Goal: Transaction & Acquisition: Purchase product/service

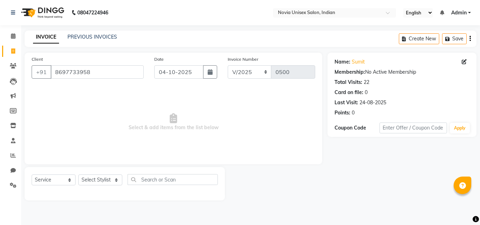
select select "service"
drag, startPoint x: 84, startPoint y: 74, endPoint x: 43, endPoint y: 74, distance: 41.5
click at [43, 74] on div "[PHONE_NUMBER]" at bounding box center [88, 71] width 112 height 13
paste input "7349856970"
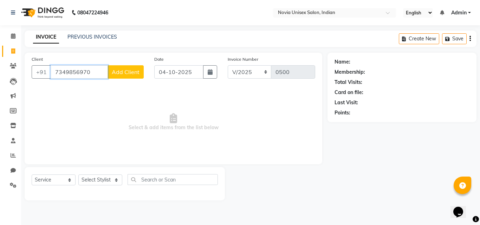
type input "7349856970"
click at [134, 71] on span "Add Client" at bounding box center [126, 72] width 28 height 7
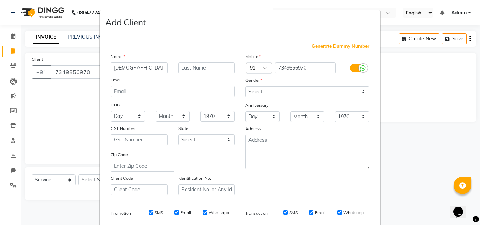
type input "[DEMOGRAPHIC_DATA]"
click at [285, 94] on select "Select [DEMOGRAPHIC_DATA] [DEMOGRAPHIC_DATA] Other Prefer Not To Say" at bounding box center [307, 91] width 124 height 11
select select "[DEMOGRAPHIC_DATA]"
click at [245, 86] on select "Select [DEMOGRAPHIC_DATA] [DEMOGRAPHIC_DATA] Other Prefer Not To Say" at bounding box center [307, 91] width 124 height 11
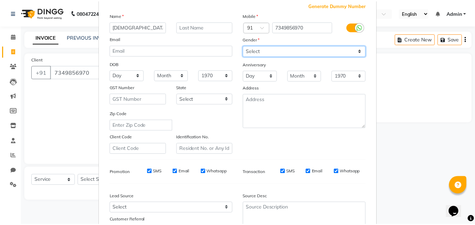
scroll to position [99, 0]
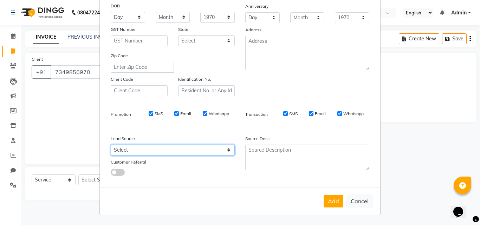
click at [166, 149] on select "Select Walk-in Referral Internet Friend Word of Mouth Advertisement Facebook Ju…" at bounding box center [173, 150] width 124 height 11
select select "56768"
click at [111, 145] on select "Select Walk-in Referral Internet Friend Word of Mouth Advertisement Facebook Ju…" at bounding box center [173, 150] width 124 height 11
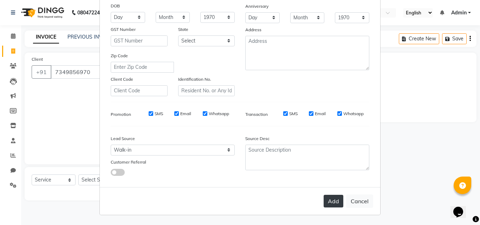
click at [331, 199] on button "Add" at bounding box center [334, 201] width 20 height 13
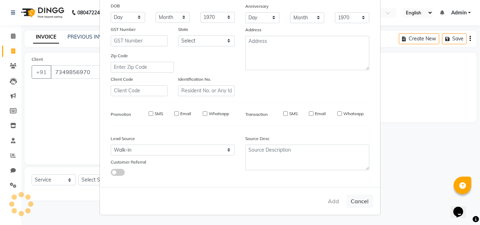
select select
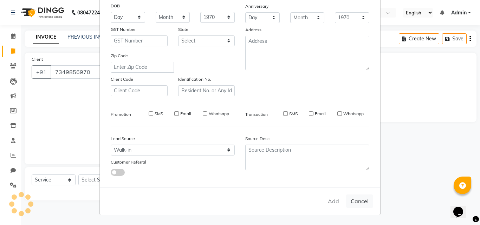
select select
checkbox input "false"
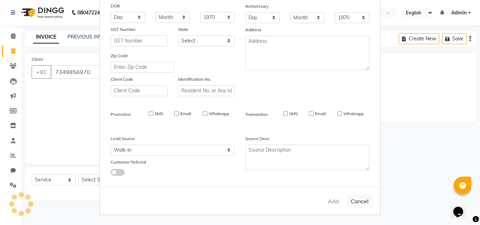
checkbox input "false"
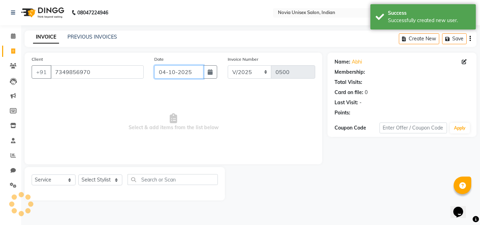
click at [173, 75] on input "04-10-2025" at bounding box center [178, 71] width 49 height 13
select select "10"
select select "2025"
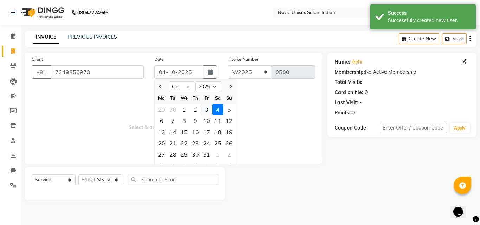
click at [205, 108] on div "3" at bounding box center [206, 109] width 11 height 11
type input "03-10-2025"
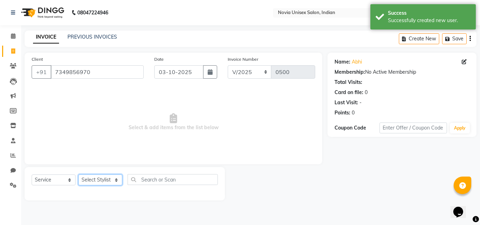
click at [95, 181] on select "Select Stylist [PERSON_NAME] DINGG [PERSON_NAME] housesale [PERSON_NAME] [PERSO…" at bounding box center [100, 180] width 44 height 11
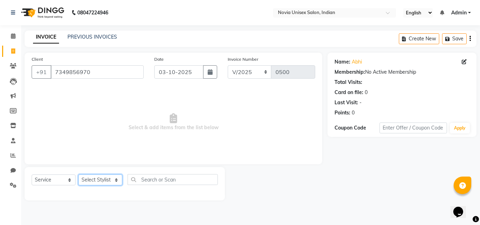
select select "89593"
click at [78, 175] on select "Select Stylist [PERSON_NAME] DINGG [PERSON_NAME] housesale [PERSON_NAME] [PERSO…" at bounding box center [100, 180] width 44 height 11
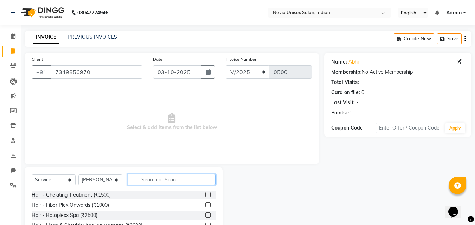
click at [162, 176] on input "text" at bounding box center [172, 179] width 88 height 11
type input "hair cut"
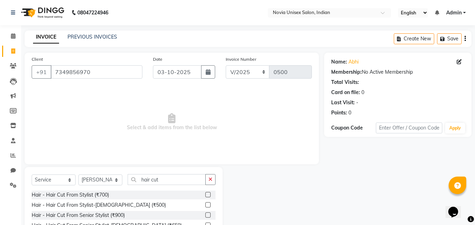
click at [205, 204] on label at bounding box center [207, 204] width 5 height 5
click at [205, 204] on input "checkbox" at bounding box center [207, 205] width 5 height 5
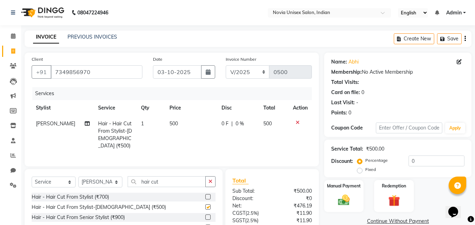
checkbox input "false"
click at [175, 125] on td "500" at bounding box center [191, 135] width 52 height 38
select select "89593"
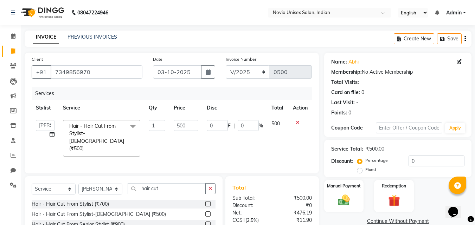
click at [175, 125] on input "500" at bounding box center [186, 125] width 24 height 11
type input "700"
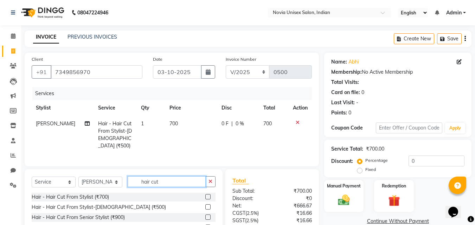
drag, startPoint x: 177, startPoint y: 184, endPoint x: 135, endPoint y: 182, distance: 41.5
click at [135, 182] on input "hair cut" at bounding box center [167, 181] width 78 height 11
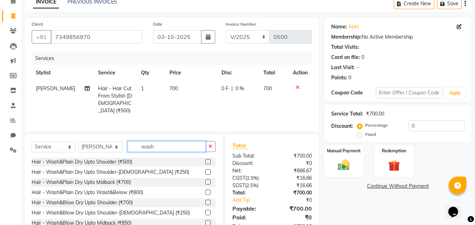
scroll to position [35, 0]
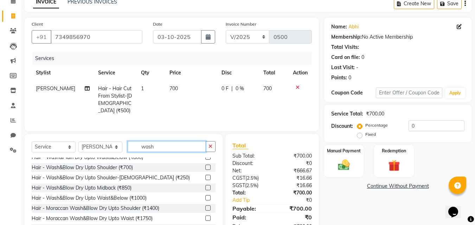
type input "wash"
click at [205, 186] on label at bounding box center [207, 187] width 5 height 5
click at [205, 186] on input "checkbox" at bounding box center [207, 188] width 5 height 5
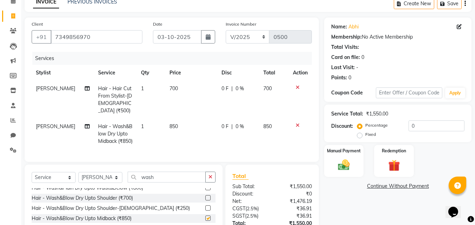
checkbox input "false"
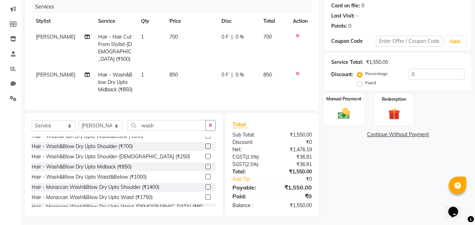
click at [348, 115] on img at bounding box center [344, 114] width 20 height 14
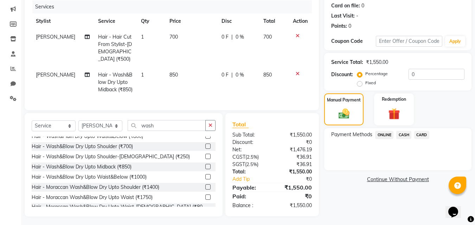
click at [421, 135] on span "CARD" at bounding box center [421, 135] width 15 height 8
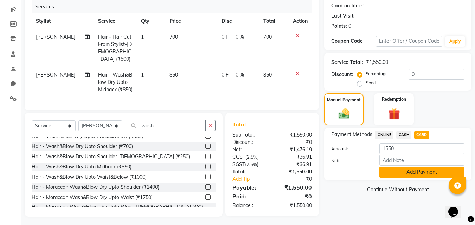
click at [396, 170] on button "Add Payment" at bounding box center [421, 172] width 85 height 11
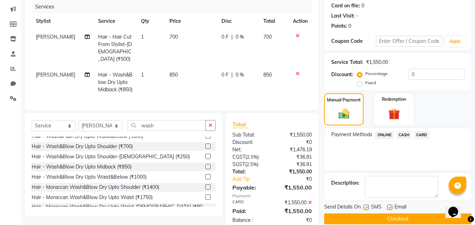
click at [401, 217] on button "Checkout" at bounding box center [397, 219] width 147 height 11
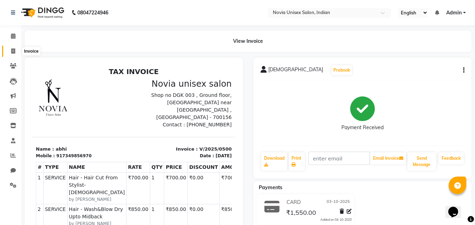
click at [11, 50] on span at bounding box center [13, 51] width 12 height 8
select select "service"
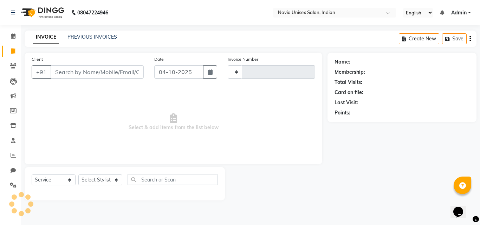
type input "0501"
select select "8773"
click at [82, 71] on input "Client" at bounding box center [97, 71] width 93 height 13
type input "9831114224"
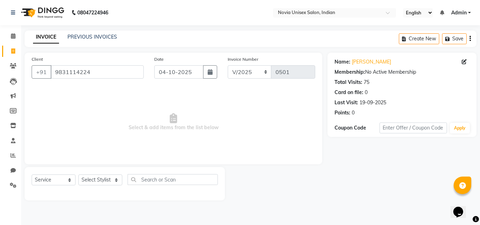
click at [102, 186] on div "Select Service Product Membership Package Voucher Prepaid Gift Card Select Styl…" at bounding box center [125, 182] width 186 height 17
click at [102, 181] on select "Select Stylist [PERSON_NAME] DINGG [PERSON_NAME] housesale [PERSON_NAME] [PERSO…" at bounding box center [100, 180] width 44 height 11
select select "89593"
click at [78, 175] on select "Select Stylist [PERSON_NAME] DINGG [PERSON_NAME] housesale [PERSON_NAME] [PERSO…" at bounding box center [100, 180] width 44 height 11
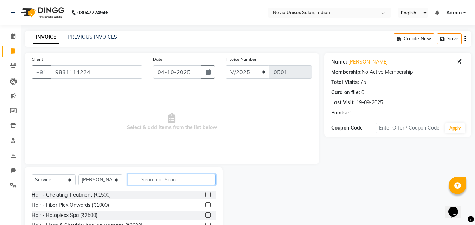
click at [144, 183] on input "text" at bounding box center [172, 179] width 88 height 11
type input "hair cut"
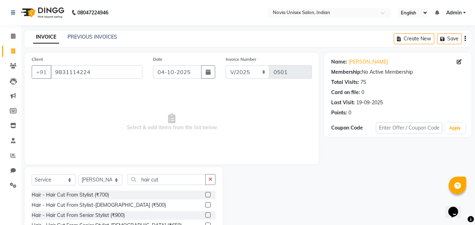
click at [205, 195] on label at bounding box center [207, 194] width 5 height 5
click at [205, 195] on input "checkbox" at bounding box center [207, 195] width 5 height 5
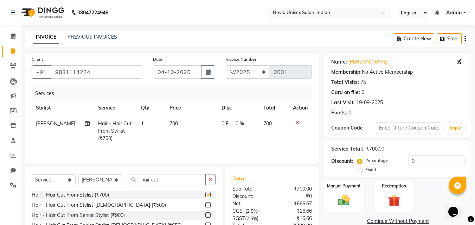
checkbox input "false"
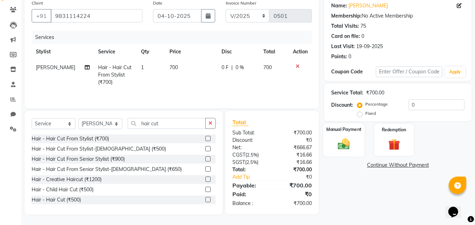
click at [346, 153] on div "Manual Payment" at bounding box center [343, 139] width 41 height 33
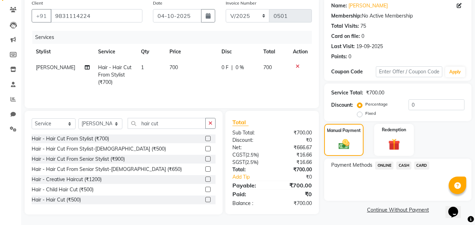
scroll to position [0, 0]
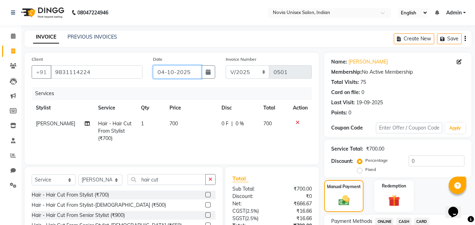
click at [175, 72] on input "04-10-2025" at bounding box center [177, 71] width 49 height 13
select select "10"
select select "2025"
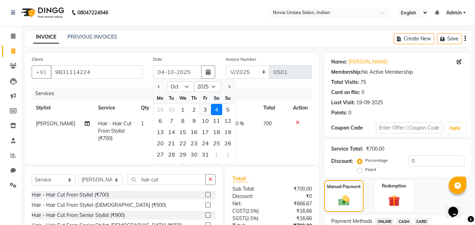
click at [205, 110] on div "3" at bounding box center [205, 109] width 11 height 11
type input "03-10-2025"
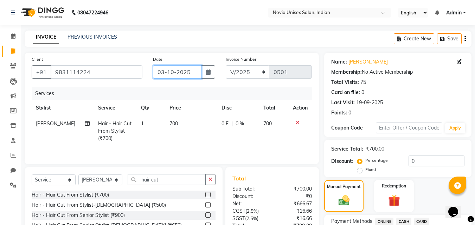
scroll to position [57, 0]
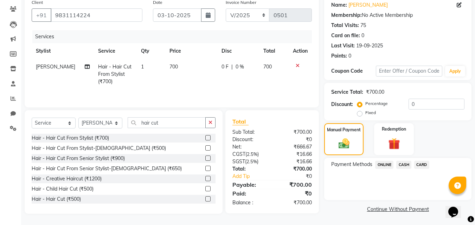
click at [407, 163] on span "CASH" at bounding box center [403, 165] width 15 height 8
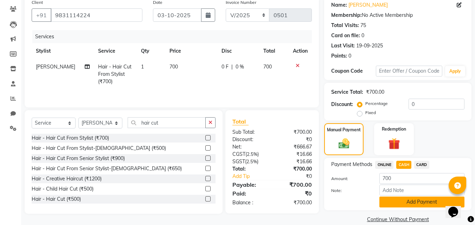
click at [409, 202] on button "Add Payment" at bounding box center [421, 202] width 85 height 11
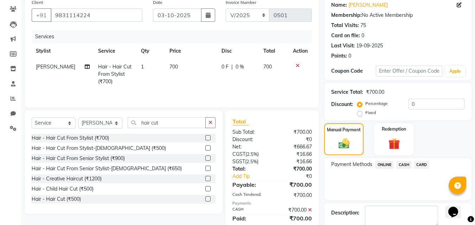
scroll to position [97, 0]
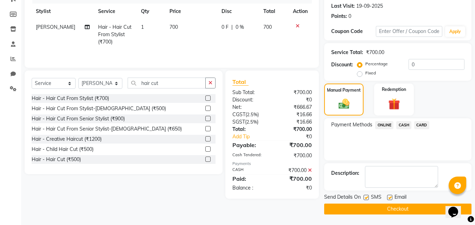
click at [382, 210] on button "Checkout" at bounding box center [397, 209] width 147 height 11
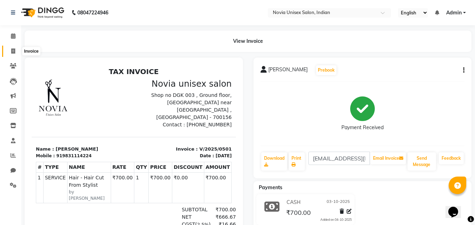
click at [13, 50] on icon at bounding box center [13, 51] width 4 height 5
select select "service"
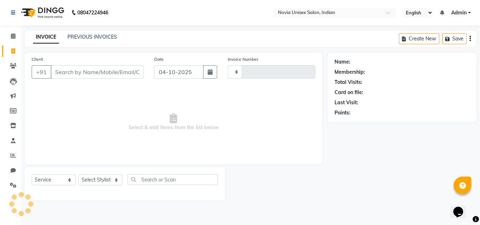
type input "0502"
select select "8773"
click at [84, 70] on input "Client" at bounding box center [97, 71] width 93 height 13
type input "9007192505"
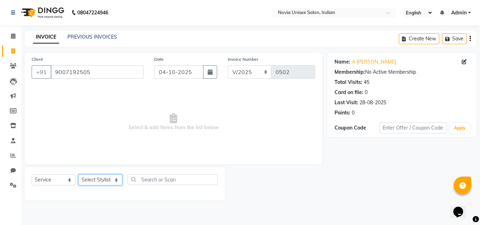
click at [101, 184] on select "Select Stylist [PERSON_NAME] DINGG [PERSON_NAME] housesale [PERSON_NAME] [PERSO…" at bounding box center [100, 180] width 44 height 11
select select "89593"
click at [78, 175] on select "Select Stylist [PERSON_NAME] DINGG [PERSON_NAME] housesale [PERSON_NAME] [PERSO…" at bounding box center [100, 180] width 44 height 11
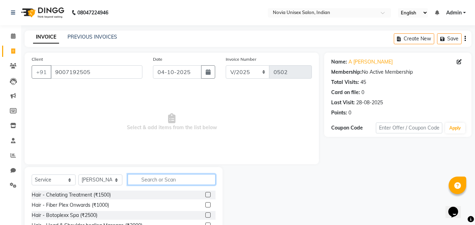
click at [154, 177] on input "text" at bounding box center [172, 179] width 88 height 11
type input "hair cut"
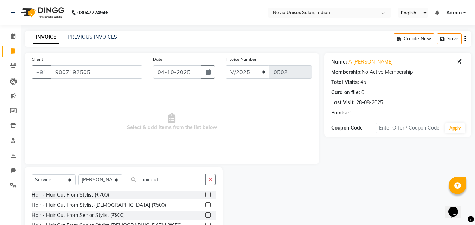
click at [205, 204] on label at bounding box center [207, 204] width 5 height 5
click at [205, 204] on input "checkbox" at bounding box center [207, 205] width 5 height 5
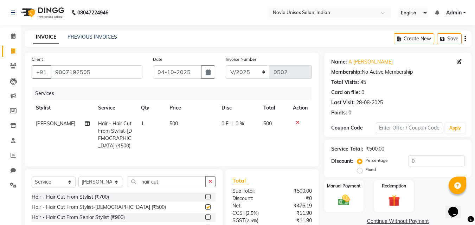
checkbox input "false"
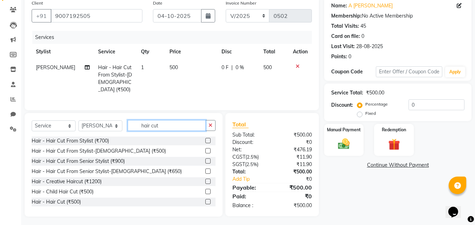
drag, startPoint x: 178, startPoint y: 126, endPoint x: 127, endPoint y: 129, distance: 51.1
click at [127, 129] on div "Select Service Product Membership Package Voucher Prepaid Gift Card Select Styl…" at bounding box center [124, 128] width 184 height 17
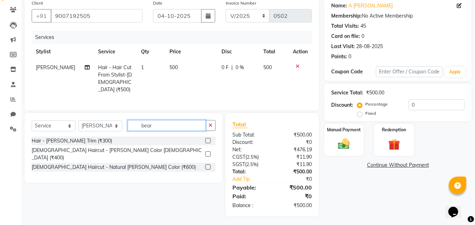
scroll to position [56, 0]
type input "beard"
click at [209, 141] on label at bounding box center [207, 141] width 5 height 5
click at [209, 141] on input "checkbox" at bounding box center [207, 141] width 5 height 5
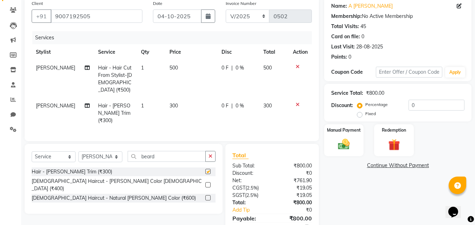
checkbox input "false"
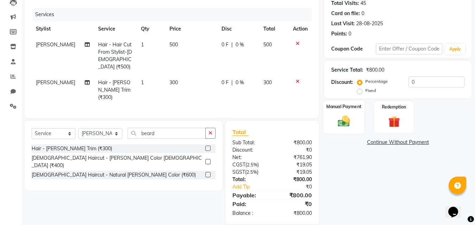
click at [343, 119] on img at bounding box center [344, 121] width 20 height 14
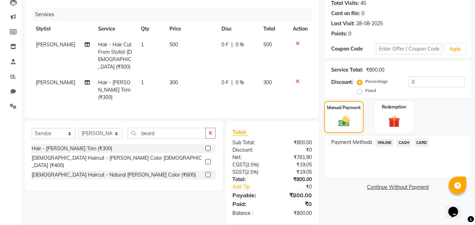
click at [387, 142] on span "ONLINE" at bounding box center [384, 143] width 18 height 8
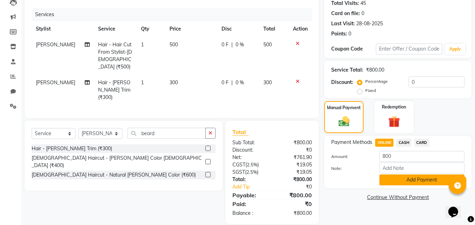
click at [414, 185] on button "Add Payment" at bounding box center [421, 180] width 85 height 11
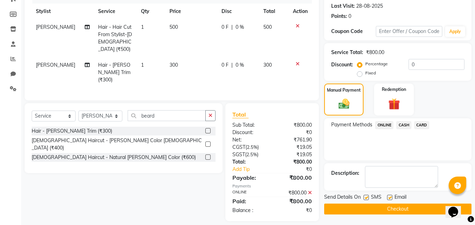
scroll to position [26, 0]
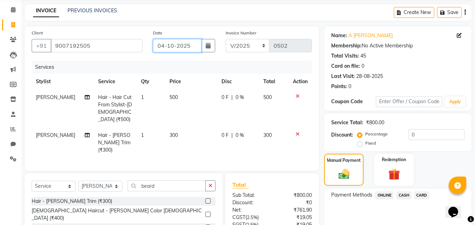
click at [189, 50] on input "04-10-2025" at bounding box center [177, 45] width 49 height 13
select select "10"
select select "2025"
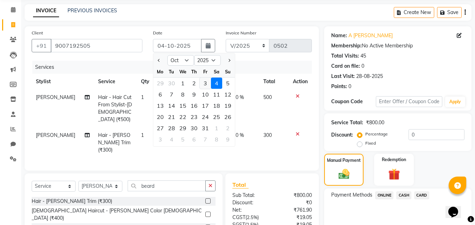
click at [206, 84] on div "3" at bounding box center [205, 83] width 11 height 11
type input "03-10-2025"
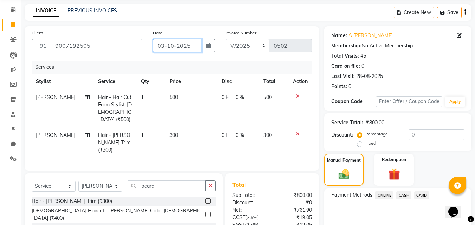
scroll to position [97, 0]
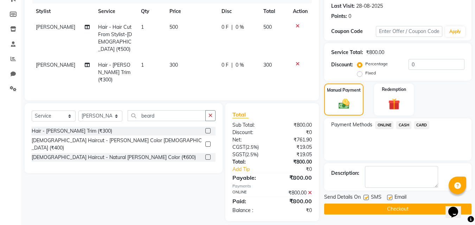
click at [388, 209] on button "Checkout" at bounding box center [397, 209] width 147 height 11
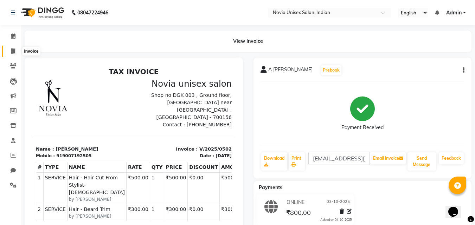
click at [16, 52] on span at bounding box center [13, 51] width 12 height 8
select select "service"
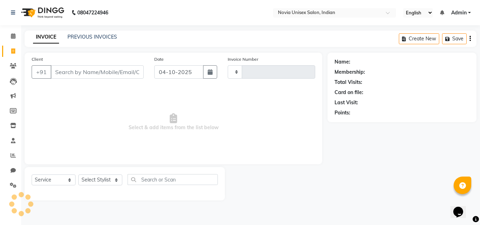
type input "0503"
click at [95, 72] on input "Client" at bounding box center [97, 71] width 93 height 13
select select "8773"
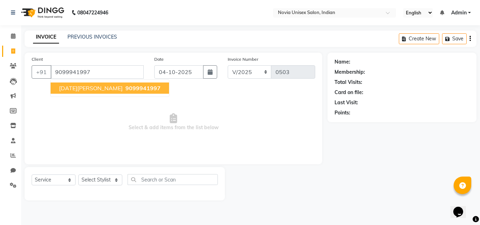
type input "9099941997"
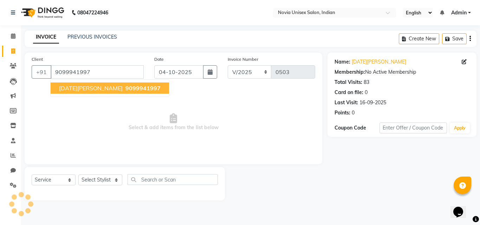
click at [113, 92] on button "[DATE][PERSON_NAME] 9099941997" at bounding box center [110, 88] width 118 height 11
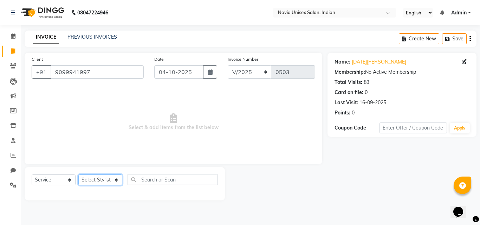
click at [94, 179] on select "Select Stylist [PERSON_NAME] DINGG [PERSON_NAME] housesale [PERSON_NAME] [PERSO…" at bounding box center [100, 180] width 44 height 11
select select "89592"
click at [78, 175] on select "Select Stylist [PERSON_NAME] DINGG [PERSON_NAME] housesale [PERSON_NAME] [PERSO…" at bounding box center [100, 180] width 44 height 11
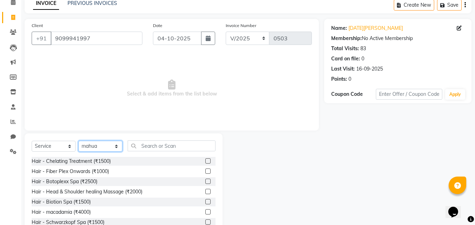
scroll to position [56, 0]
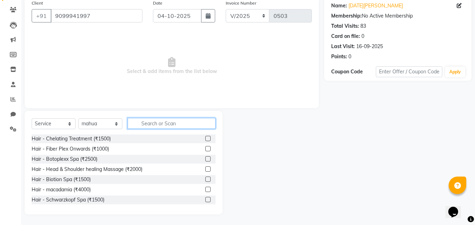
click at [148, 120] on input "text" at bounding box center [172, 123] width 88 height 11
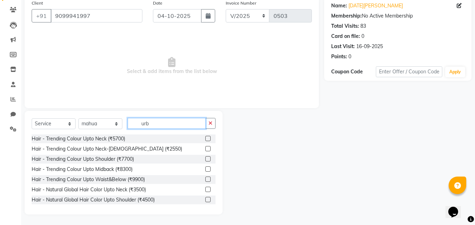
scroll to position [0, 0]
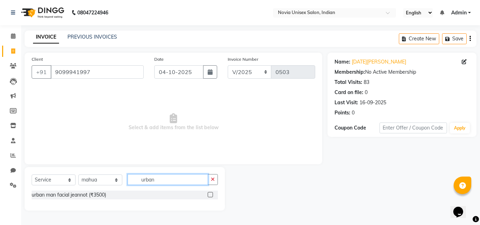
type input "urban"
click at [211, 195] on label at bounding box center [210, 194] width 5 height 5
click at [211, 195] on input "checkbox" at bounding box center [210, 195] width 5 height 5
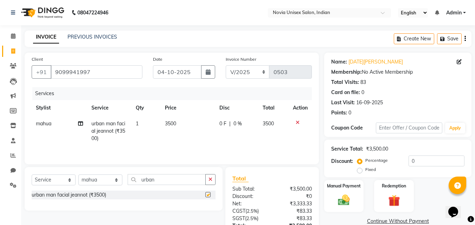
checkbox input "false"
drag, startPoint x: 167, startPoint y: 182, endPoint x: 133, endPoint y: 182, distance: 33.8
click at [134, 182] on input "urban" at bounding box center [167, 179] width 78 height 11
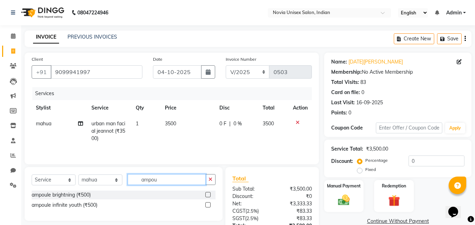
type input "ampou"
click at [206, 195] on label at bounding box center [207, 194] width 5 height 5
click at [206, 195] on input "checkbox" at bounding box center [207, 195] width 5 height 5
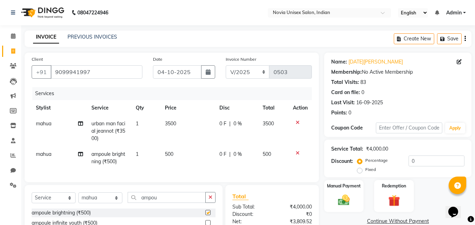
checkbox input "false"
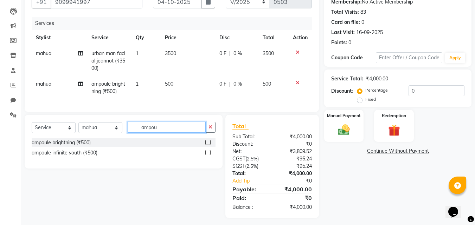
drag, startPoint x: 168, startPoint y: 136, endPoint x: 116, endPoint y: 134, distance: 52.4
click at [115, 135] on div "Select Service Product Membership Package Voucher Prepaid Gift Card Select Styl…" at bounding box center [124, 130] width 184 height 17
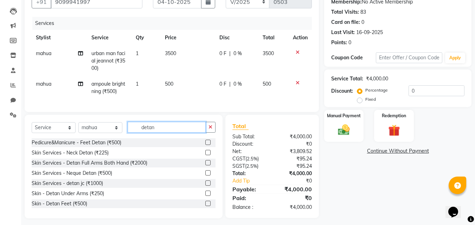
type input "detan"
click at [205, 186] on label at bounding box center [207, 183] width 5 height 5
click at [205, 186] on input "checkbox" at bounding box center [207, 183] width 5 height 5
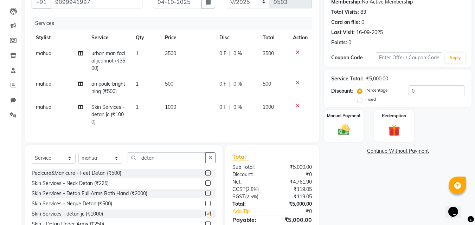
checkbox input "false"
drag, startPoint x: 169, startPoint y: 165, endPoint x: 136, endPoint y: 164, distance: 33.1
click at [136, 163] on input "detan" at bounding box center [167, 158] width 78 height 11
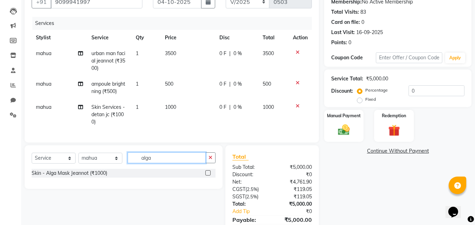
type input "alga"
click at [210, 176] on label at bounding box center [207, 173] width 5 height 5
click at [210, 176] on input "checkbox" at bounding box center [207, 173] width 5 height 5
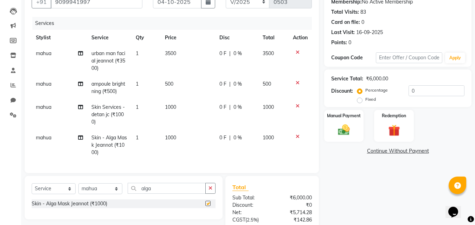
checkbox input "false"
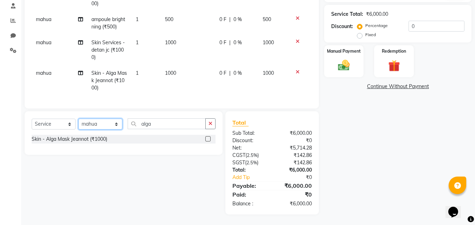
drag, startPoint x: 107, startPoint y: 122, endPoint x: 85, endPoint y: 123, distance: 22.5
click at [85, 123] on select "Select Stylist [PERSON_NAME] DINGG [PERSON_NAME] housesale [PERSON_NAME] [PERSO…" at bounding box center [100, 124] width 44 height 11
select select "89593"
click at [78, 119] on select "Select Stylist [PERSON_NAME] DINGG [PERSON_NAME] housesale [PERSON_NAME] [PERSO…" at bounding box center [100, 124] width 44 height 11
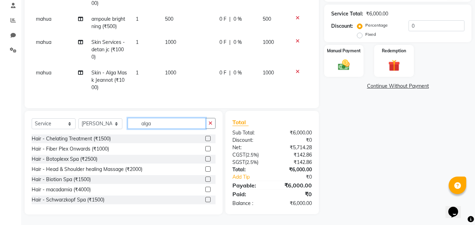
drag, startPoint x: 148, startPoint y: 123, endPoint x: 123, endPoint y: 126, distance: 25.1
click at [123, 126] on div "Select Service Product Membership Package Voucher Prepaid Gift Card Select Styl…" at bounding box center [124, 126] width 184 height 17
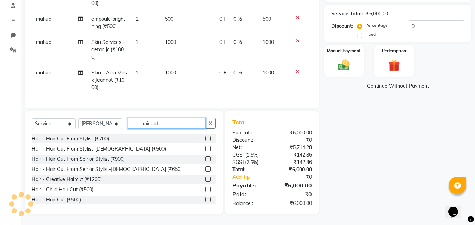
type input "hair cut"
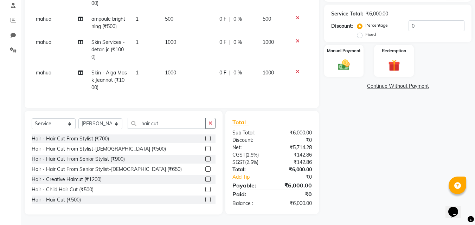
click at [205, 140] on label at bounding box center [207, 138] width 5 height 5
click at [205, 140] on input "checkbox" at bounding box center [207, 139] width 5 height 5
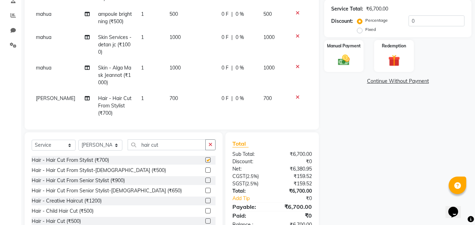
checkbox input "false"
drag, startPoint x: 175, startPoint y: 144, endPoint x: 126, endPoint y: 148, distance: 49.3
click at [126, 148] on div "Select Service Product Membership Package Voucher Prepaid Gift Card Select Styl…" at bounding box center [124, 148] width 184 height 17
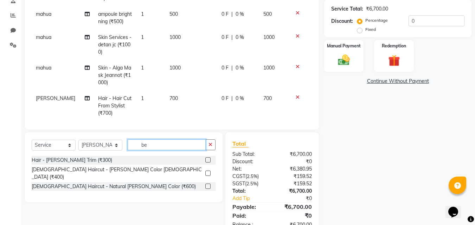
type input "b"
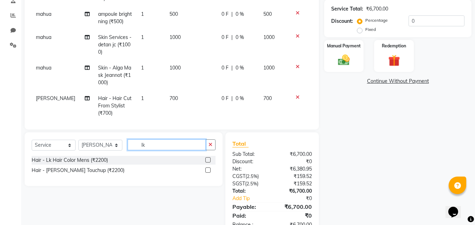
type input "lk"
click at [208, 160] on label at bounding box center [207, 159] width 5 height 5
click at [208, 160] on input "checkbox" at bounding box center [207, 160] width 5 height 5
checkbox input "false"
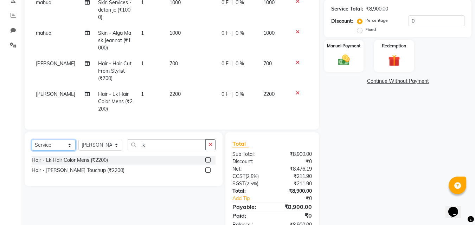
click at [57, 147] on select "Select Service Product Membership Package Voucher Prepaid Gift Card" at bounding box center [54, 145] width 44 height 11
select select "product"
click at [32, 140] on select "Select Service Product Membership Package Voucher Prepaid Gift Card" at bounding box center [54, 145] width 44 height 11
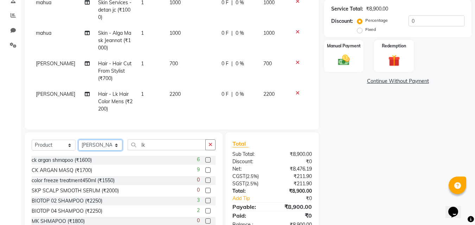
click at [95, 147] on select "Select Stylist [PERSON_NAME] DINGG [PERSON_NAME] housesale [PERSON_NAME] [PERSO…" at bounding box center [100, 145] width 44 height 11
select select "89592"
click at [78, 140] on select "Select Stylist [PERSON_NAME] DINGG [PERSON_NAME] housesale [PERSON_NAME] [PERSO…" at bounding box center [100, 145] width 44 height 11
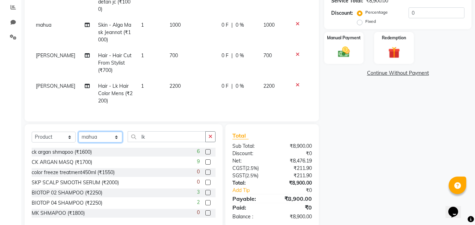
scroll to position [162, 0]
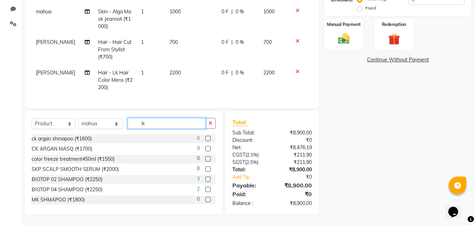
drag, startPoint x: 163, startPoint y: 126, endPoint x: 128, endPoint y: 126, distance: 35.2
click at [128, 126] on input "lk" at bounding box center [167, 123] width 78 height 11
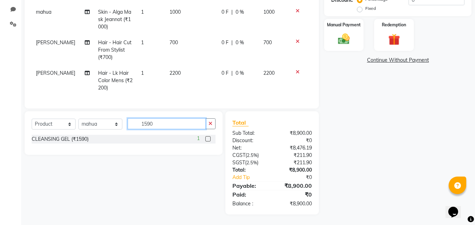
scroll to position [161, 0]
type input "1590"
click at [207, 140] on label at bounding box center [207, 138] width 5 height 5
click at [207, 140] on input "checkbox" at bounding box center [207, 139] width 5 height 5
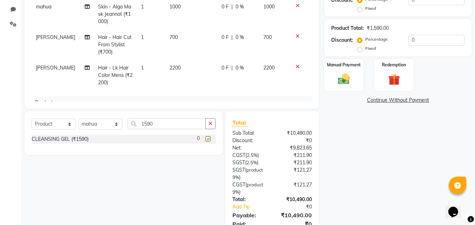
checkbox input "false"
click at [136, 123] on input "1590" at bounding box center [167, 123] width 78 height 11
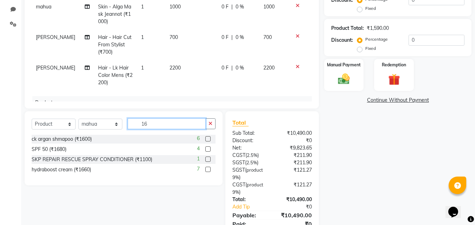
type input "1"
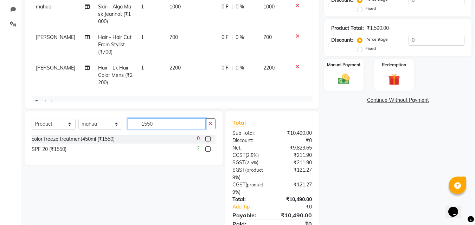
type input "1550"
click at [207, 149] on label at bounding box center [207, 149] width 5 height 5
click at [207, 149] on input "checkbox" at bounding box center [207, 149] width 5 height 5
checkbox input "false"
drag, startPoint x: 176, startPoint y: 126, endPoint x: 139, endPoint y: 124, distance: 37.7
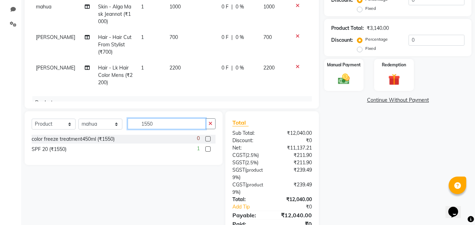
click at [139, 124] on input "1550" at bounding box center [167, 123] width 78 height 11
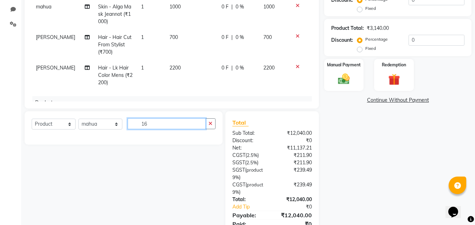
type input "1"
type input "eye"
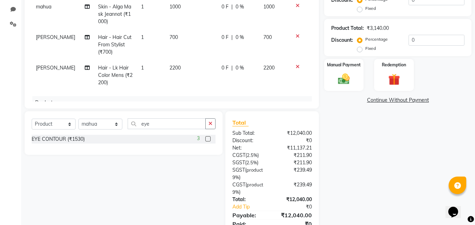
click at [208, 140] on label at bounding box center [207, 138] width 5 height 5
click at [208, 140] on input "checkbox" at bounding box center [207, 139] width 5 height 5
checkbox input "false"
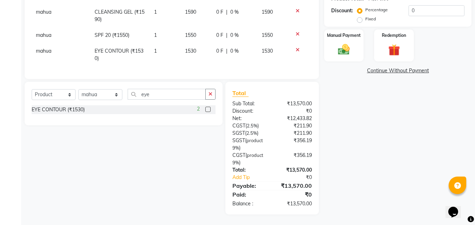
scroll to position [156, 0]
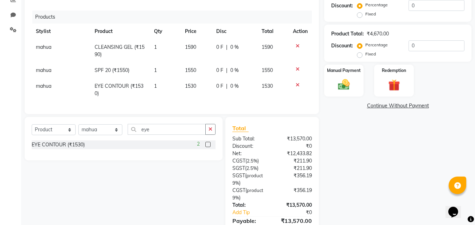
click at [187, 83] on span "1530" at bounding box center [190, 86] width 11 height 6
select select "89592"
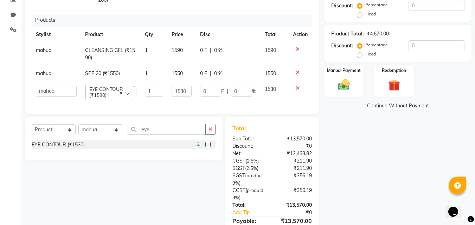
scroll to position [134, 0]
click at [187, 82] on td "1530" at bounding box center [181, 92] width 28 height 20
drag, startPoint x: 185, startPoint y: 85, endPoint x: 161, endPoint y: 86, distance: 24.3
click at [161, 86] on tr "[PERSON_NAME] [PERSON_NAME] housesale [PERSON_NAME] [PERSON_NAME] Rahul [PERSON…" at bounding box center [172, 92] width 280 height 20
type input "1690"
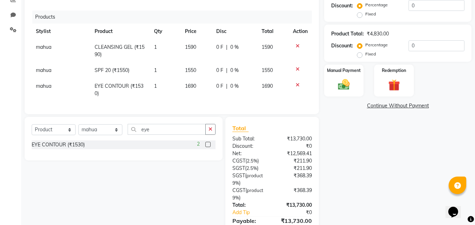
click at [353, 163] on div "Name: [DATE][PERSON_NAME] Membership: No Active Membership Total Visits: 83 Car…" at bounding box center [400, 73] width 153 height 353
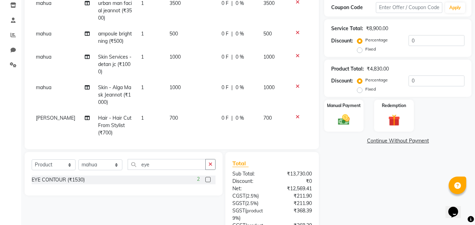
scroll to position [0, 0]
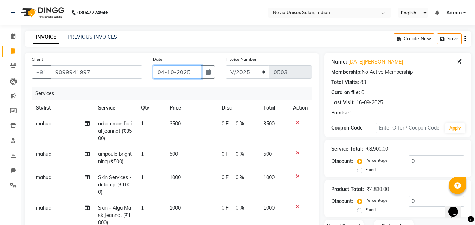
click at [176, 69] on input "04-10-2025" at bounding box center [177, 71] width 49 height 13
select select "10"
select select "2025"
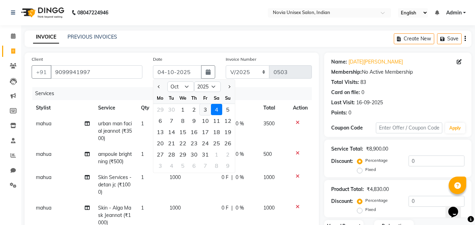
click at [206, 111] on div "3" at bounding box center [205, 109] width 11 height 11
type input "03-10-2025"
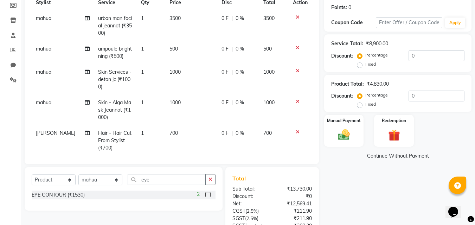
scroll to position [191, 0]
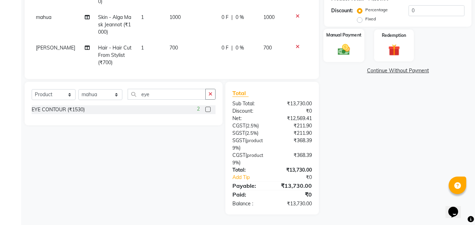
click at [348, 38] on label "Manual Payment" at bounding box center [343, 35] width 35 height 7
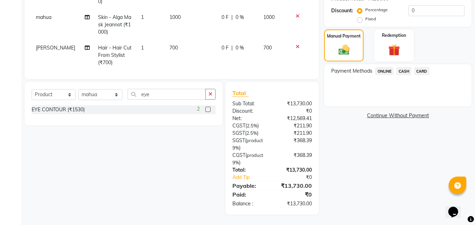
click at [386, 71] on span "ONLINE" at bounding box center [384, 71] width 18 height 8
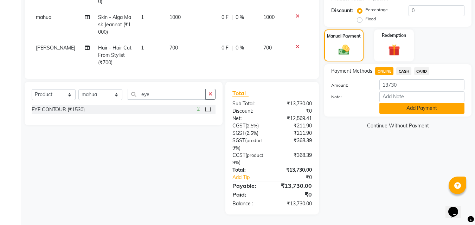
click at [412, 109] on button "Add Payment" at bounding box center [421, 108] width 85 height 11
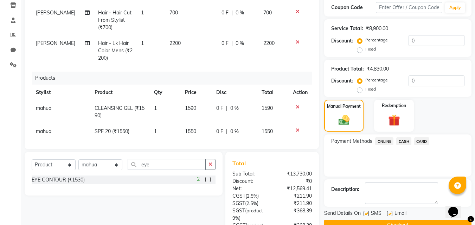
scroll to position [156, 0]
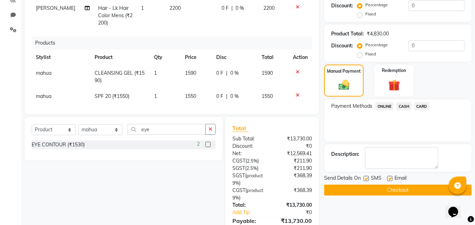
click at [367, 180] on label at bounding box center [366, 178] width 5 height 5
click at [367, 180] on input "checkbox" at bounding box center [366, 179] width 5 height 5
checkbox input "false"
click at [388, 179] on label at bounding box center [389, 178] width 5 height 5
click at [388, 179] on input "checkbox" at bounding box center [389, 179] width 5 height 5
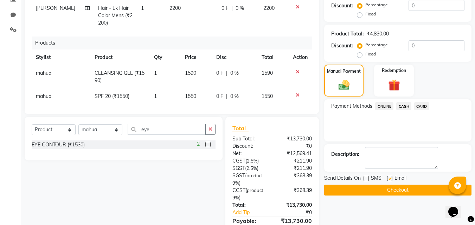
checkbox input "false"
click at [396, 188] on button "Checkout" at bounding box center [397, 190] width 147 height 11
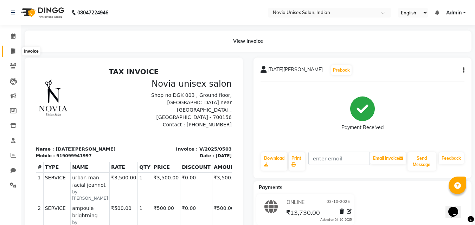
click at [15, 51] on icon at bounding box center [13, 51] width 4 height 5
select select "service"
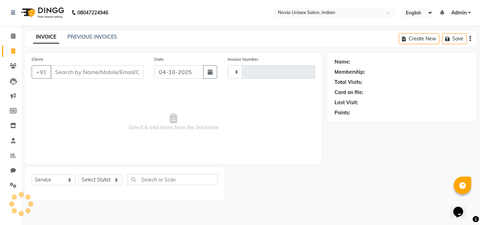
type input "0504"
select select "8773"
click at [73, 72] on input "Client" at bounding box center [97, 71] width 93 height 13
type input "9830183335"
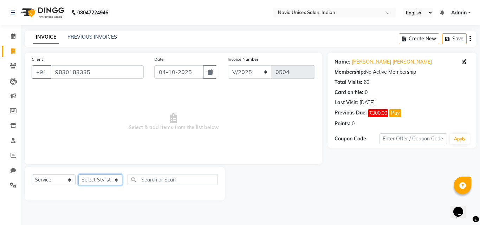
click at [102, 180] on select "Select Stylist [PERSON_NAME] DINGG [PERSON_NAME] housesale [PERSON_NAME] [PERSO…" at bounding box center [100, 180] width 44 height 11
select select "89593"
click at [78, 175] on select "Select Stylist [PERSON_NAME] DINGG [PERSON_NAME] housesale [PERSON_NAME] [PERSO…" at bounding box center [100, 180] width 44 height 11
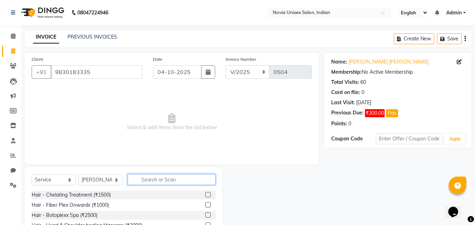
click at [149, 179] on input "text" at bounding box center [172, 179] width 88 height 11
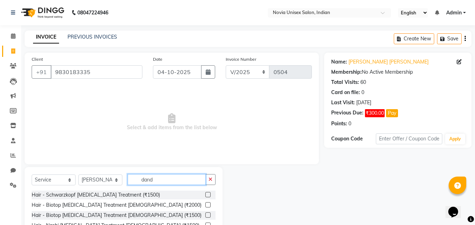
scroll to position [35, 0]
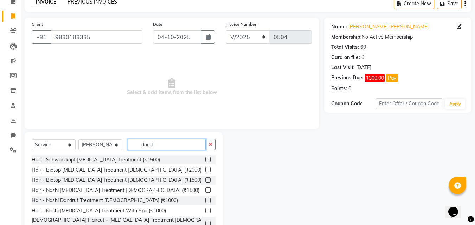
type input "dand"
click at [205, 171] on label at bounding box center [207, 169] width 5 height 5
click at [205, 171] on input "checkbox" at bounding box center [207, 170] width 5 height 5
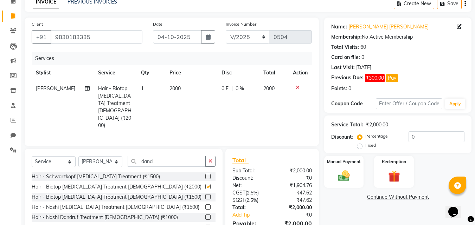
checkbox input "false"
click at [222, 87] on span "0 F" at bounding box center [224, 88] width 7 height 7
select select "89593"
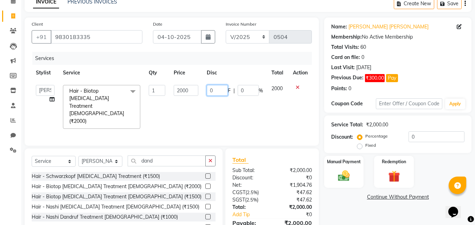
click at [218, 91] on input "0" at bounding box center [217, 90] width 21 height 11
type input "500"
click at [335, 212] on div "Name: [PERSON_NAME] [PERSON_NAME] Membership: No Active Membership Total Visits…" at bounding box center [400, 135] width 153 height 235
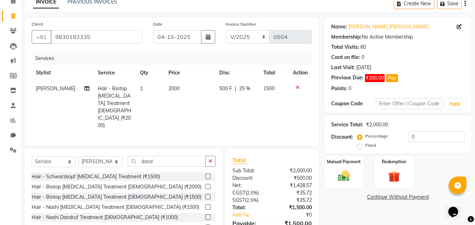
scroll to position [64, 0]
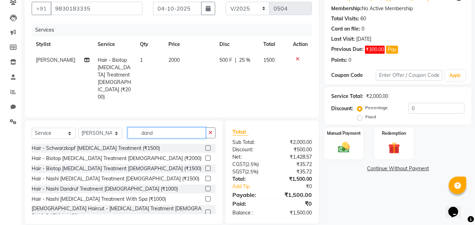
drag, startPoint x: 166, startPoint y: 125, endPoint x: 141, endPoint y: 122, distance: 25.1
click at [141, 128] on input "dand" at bounding box center [167, 133] width 78 height 11
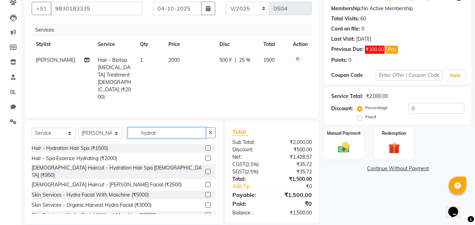
scroll to position [63, 0]
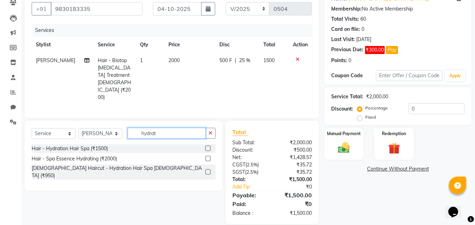
type input "hydrat"
click at [207, 146] on label at bounding box center [207, 148] width 5 height 5
click at [207, 147] on input "checkbox" at bounding box center [207, 149] width 5 height 5
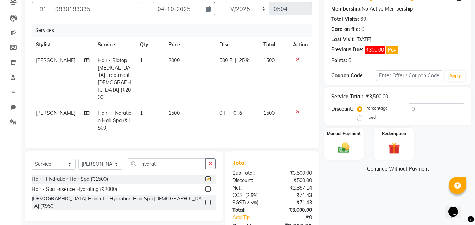
checkbox input "false"
click at [179, 105] on td "1500" at bounding box center [189, 120] width 51 height 31
select select "89593"
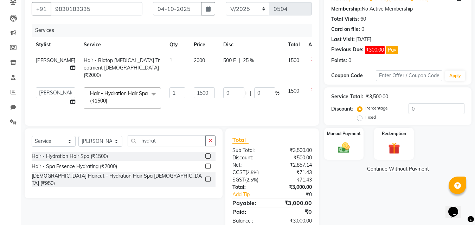
click at [189, 99] on td "1500" at bounding box center [204, 98] width 30 height 30
drag, startPoint x: 197, startPoint y: 86, endPoint x: 165, endPoint y: 90, distance: 32.9
click at [165, 90] on tr "[PERSON_NAME] DINGG [PERSON_NAME] housesale [PERSON_NAME] [PERSON_NAME] Rahul […" at bounding box center [180, 98] width 296 height 30
type input "2000"
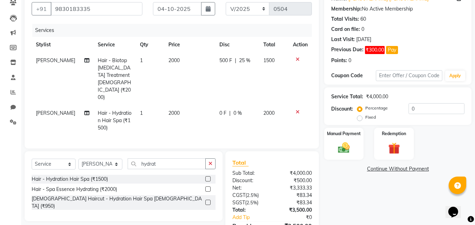
click at [374, 207] on div "Name: [PERSON_NAME] [PERSON_NAME] Membership: No Active Membership Total Visits…" at bounding box center [400, 121] width 153 height 265
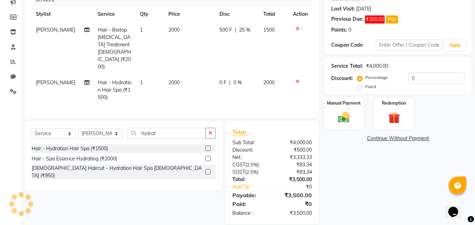
scroll to position [0, 0]
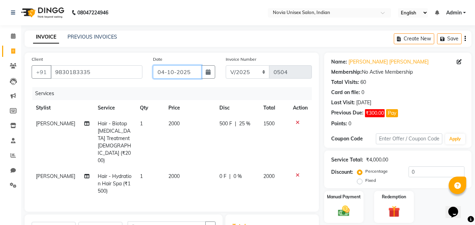
click at [184, 73] on input "04-10-2025" at bounding box center [177, 71] width 49 height 13
select select "10"
select select "2025"
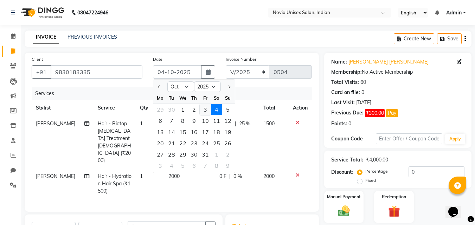
click at [204, 109] on div "3" at bounding box center [205, 109] width 11 height 11
type input "03-10-2025"
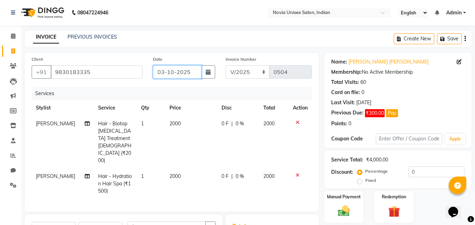
scroll to position [94, 0]
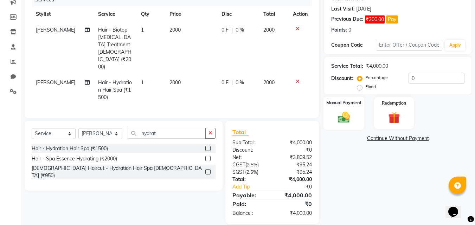
click at [355, 111] on div "Manual Payment" at bounding box center [343, 113] width 41 height 33
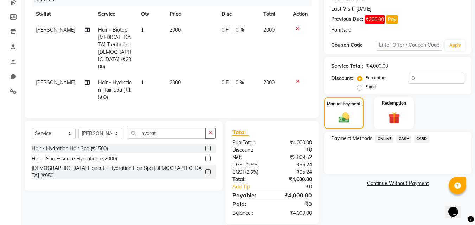
click at [419, 140] on span "CARD" at bounding box center [421, 139] width 15 height 8
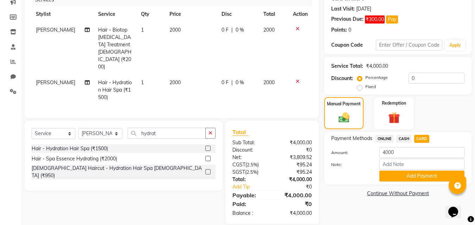
scroll to position [59, 0]
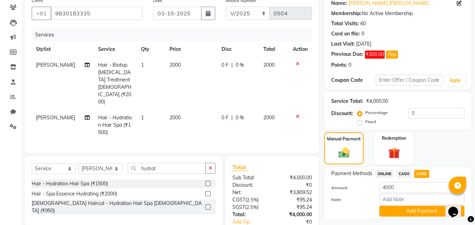
click at [223, 63] on span "0 F" at bounding box center [224, 65] width 7 height 7
select select "89593"
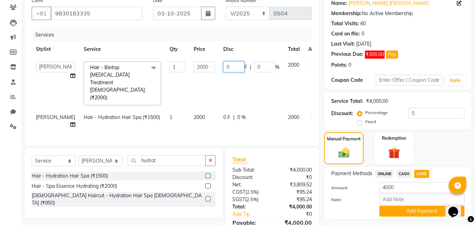
click at [223, 64] on input "0" at bounding box center [233, 67] width 21 height 11
type input "500"
click at [175, 206] on div "Select Service Product Membership Package Voucher Prepaid Gift Card Select Styl…" at bounding box center [120, 199] width 203 height 103
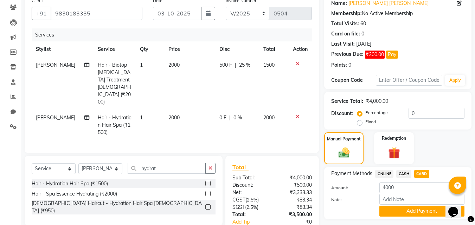
scroll to position [94, 0]
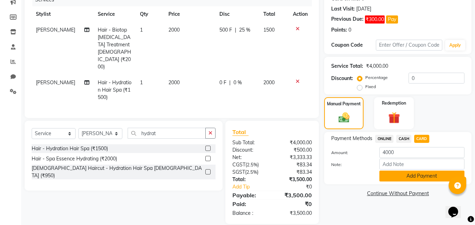
click at [422, 178] on button "Add Payment" at bounding box center [421, 176] width 85 height 11
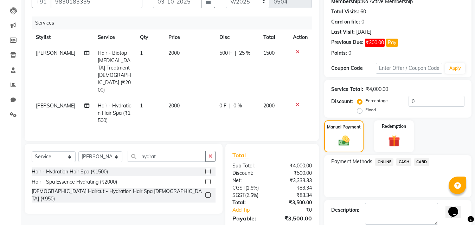
scroll to position [115, 0]
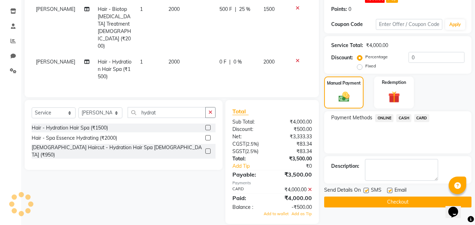
click at [309, 187] on icon at bounding box center [310, 189] width 4 height 5
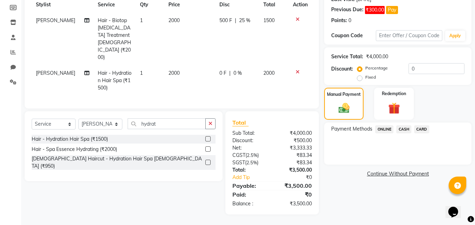
scroll to position [94, 0]
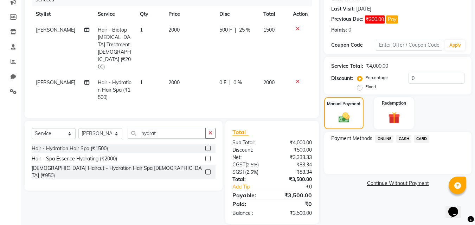
click at [424, 137] on span "CARD" at bounding box center [421, 139] width 15 height 8
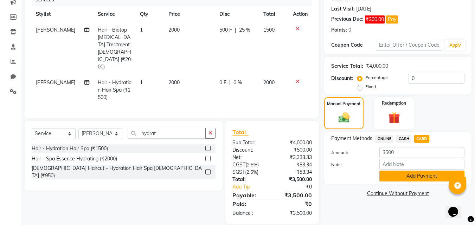
click at [427, 175] on button "Add Payment" at bounding box center [421, 176] width 85 height 11
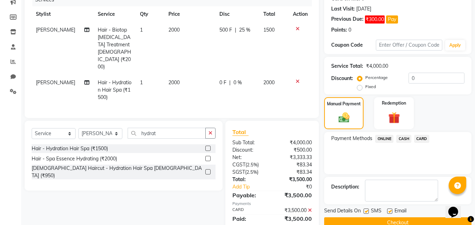
scroll to position [109, 0]
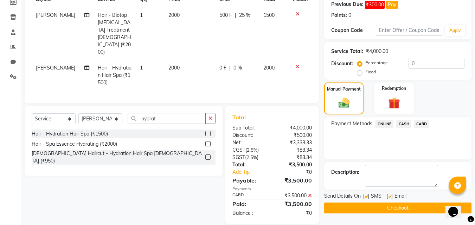
click at [368, 197] on label at bounding box center [366, 196] width 5 height 5
click at [368, 197] on input "checkbox" at bounding box center [366, 197] width 5 height 5
checkbox input "false"
click at [388, 196] on label at bounding box center [389, 196] width 5 height 5
click at [388, 196] on input "checkbox" at bounding box center [389, 197] width 5 height 5
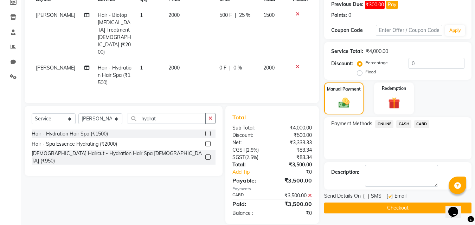
checkbox input "false"
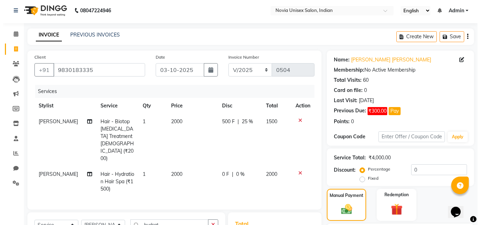
scroll to position [0, 0]
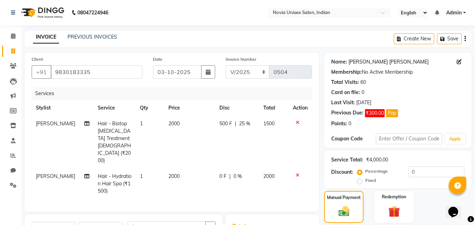
click at [397, 62] on link "[PERSON_NAME] [PERSON_NAME]" at bounding box center [388, 61] width 80 height 7
click at [460, 64] on icon at bounding box center [459, 61] width 5 height 5
select select "[DEMOGRAPHIC_DATA]"
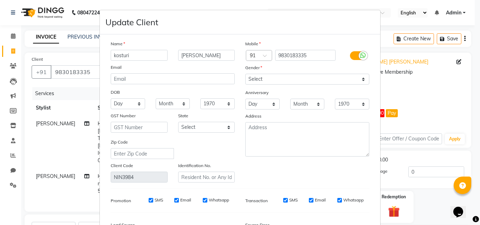
click at [458, 60] on ngb-modal-window "Update Client Name [PERSON_NAME] [PERSON_NAME] Email DOB Day 01 02 03 04 05 06 …" at bounding box center [240, 112] width 480 height 225
drag, startPoint x: 361, startPoint y: 54, endPoint x: 345, endPoint y: 72, distance: 24.7
click at [361, 54] on icon at bounding box center [363, 55] width 6 height 6
click at [0, 0] on input "checkbox" at bounding box center [0, 0] width 0 height 0
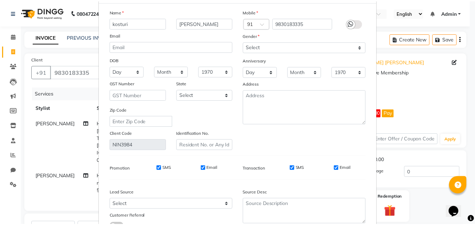
scroll to position [70, 0]
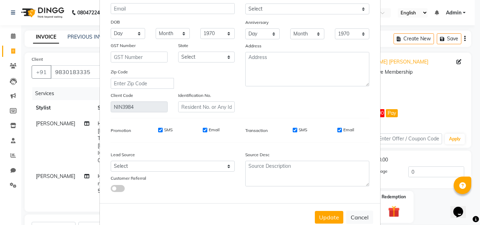
click at [293, 130] on input "SMS" at bounding box center [295, 130] width 5 height 5
checkbox input "false"
drag, startPoint x: 337, startPoint y: 130, endPoint x: 342, endPoint y: 165, distance: 35.6
click at [337, 130] on input "Email" at bounding box center [339, 130] width 5 height 5
checkbox input "false"
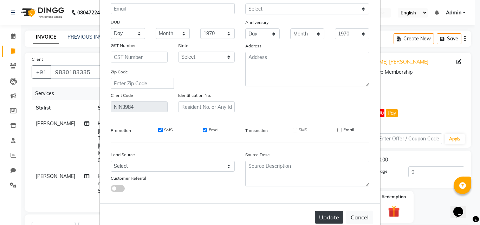
click at [334, 218] on button "Update" at bounding box center [329, 217] width 28 height 13
select select
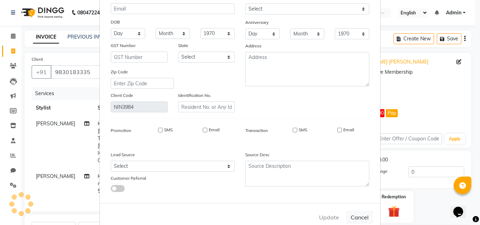
select select
checkbox input "false"
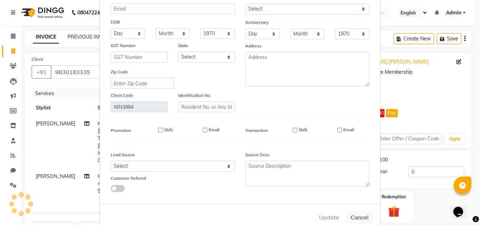
checkbox input "false"
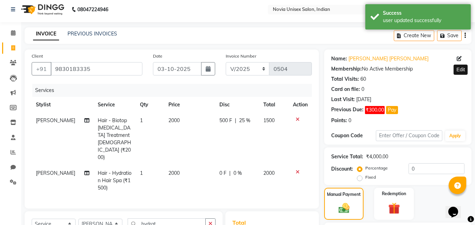
scroll to position [109, 0]
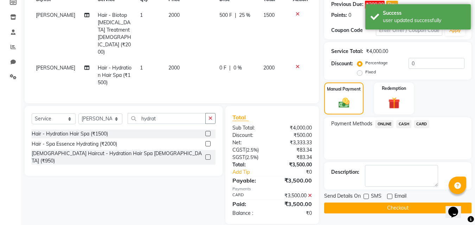
click at [421, 125] on span "CARD" at bounding box center [421, 124] width 15 height 8
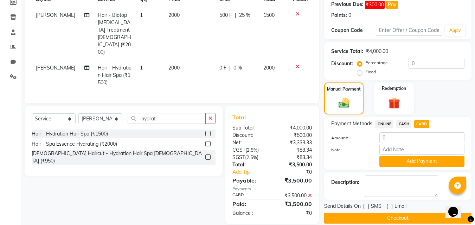
scroll to position [118, 0]
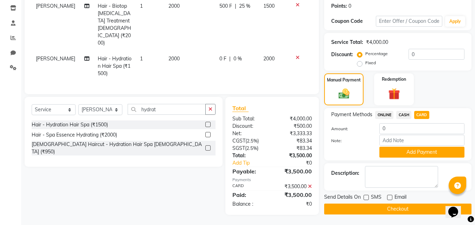
click at [388, 209] on button "Checkout" at bounding box center [397, 209] width 147 height 11
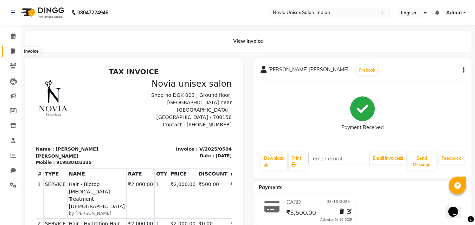
click at [11, 50] on span at bounding box center [13, 51] width 12 height 8
select select "service"
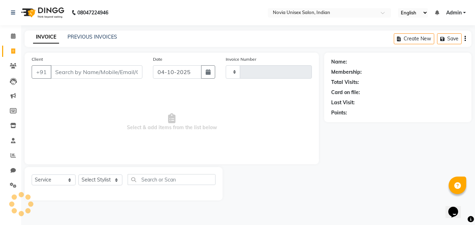
type input "0505"
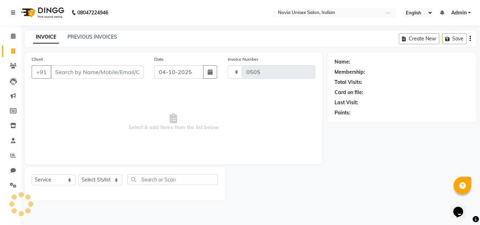
select select "8773"
click at [80, 72] on input "Client" at bounding box center [97, 71] width 93 height 13
type input "7205834285"
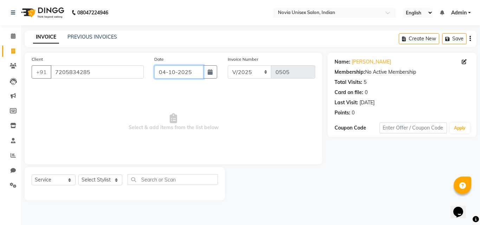
click at [178, 67] on input "04-10-2025" at bounding box center [178, 71] width 49 height 13
select select "10"
select select "2025"
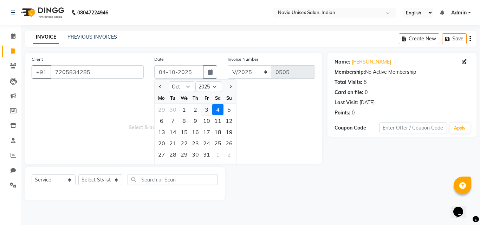
click at [205, 110] on div "3" at bounding box center [206, 109] width 11 height 11
type input "03-10-2025"
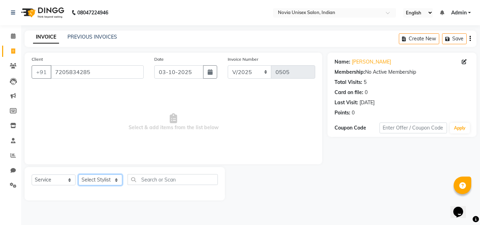
click at [97, 179] on select "Select Stylist [PERSON_NAME] DINGG [PERSON_NAME] housesale [PERSON_NAME] [PERSO…" at bounding box center [100, 180] width 44 height 11
select select "89592"
click at [78, 175] on select "Select Stylist [PERSON_NAME] DINGG [PERSON_NAME] housesale [PERSON_NAME] [PERSO…" at bounding box center [100, 180] width 44 height 11
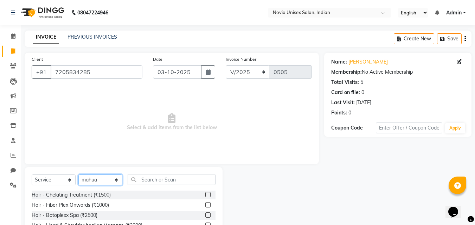
scroll to position [56, 0]
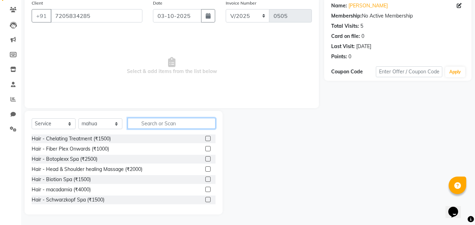
click at [162, 121] on input "text" at bounding box center [172, 123] width 88 height 11
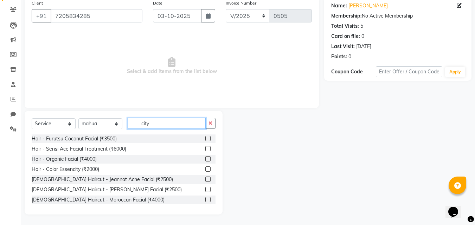
scroll to position [6, 0]
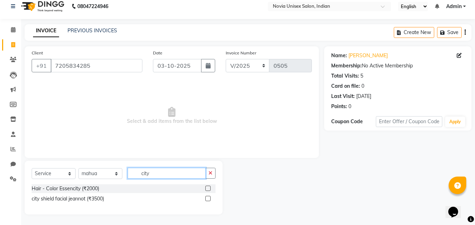
type input "city"
click at [209, 198] on label at bounding box center [207, 198] width 5 height 5
click at [209, 198] on input "checkbox" at bounding box center [207, 199] width 5 height 5
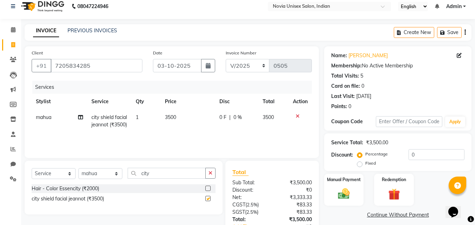
checkbox input "false"
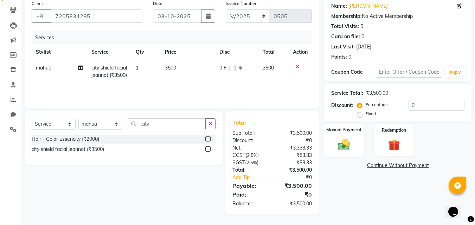
click at [350, 139] on img at bounding box center [344, 144] width 20 height 14
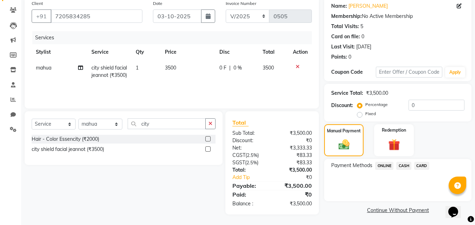
scroll to position [57, 0]
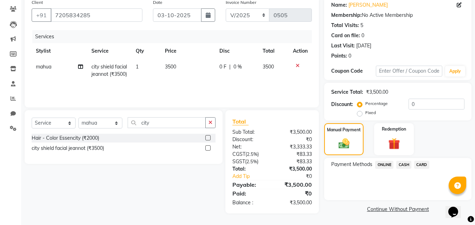
click at [383, 165] on span "ONLINE" at bounding box center [384, 165] width 18 height 8
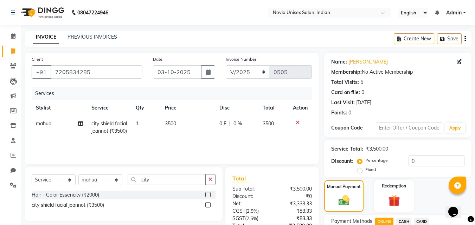
scroll to position [67, 0]
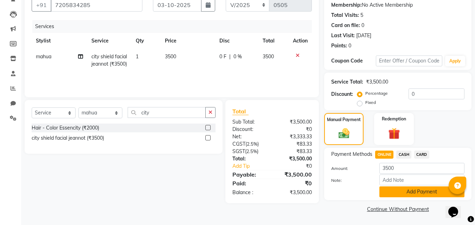
click at [428, 194] on button "Add Payment" at bounding box center [421, 192] width 85 height 11
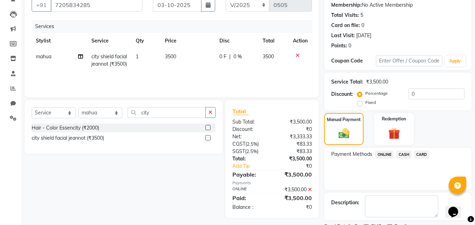
scroll to position [97, 0]
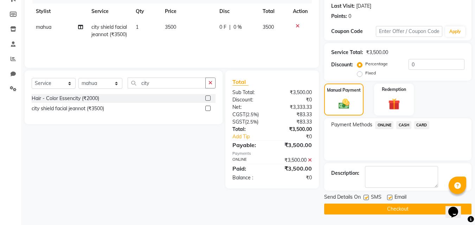
click at [367, 196] on label at bounding box center [366, 197] width 5 height 5
click at [367, 196] on input "checkbox" at bounding box center [366, 198] width 5 height 5
checkbox input "false"
click at [390, 198] on label at bounding box center [389, 197] width 5 height 5
click at [390, 198] on input "checkbox" at bounding box center [389, 198] width 5 height 5
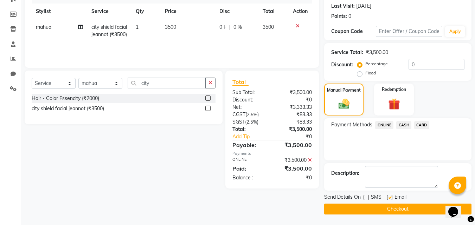
checkbox input "false"
click at [393, 211] on button "Checkout" at bounding box center [397, 209] width 147 height 11
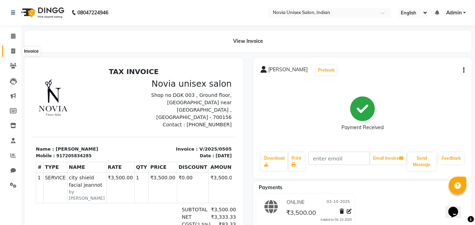
click at [15, 52] on span at bounding box center [13, 51] width 12 height 8
select select "service"
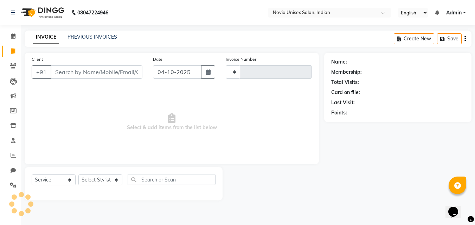
type input "0506"
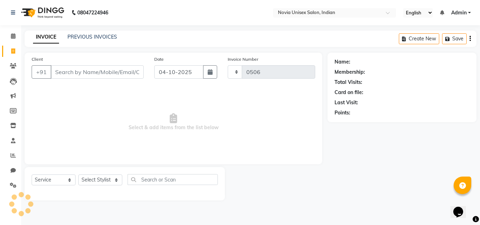
select select "8773"
click at [72, 74] on input "Client" at bounding box center [97, 71] width 93 height 13
type input "9831318714"
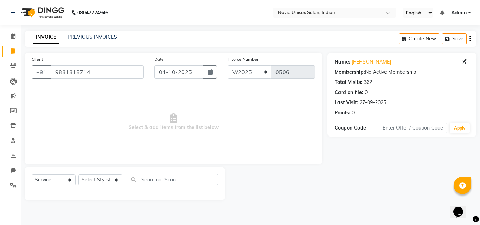
click at [175, 83] on div "Date [DATE]" at bounding box center [185, 70] width 73 height 29
click at [181, 74] on input "04-10-2025" at bounding box center [178, 71] width 49 height 13
select select "10"
select select "2025"
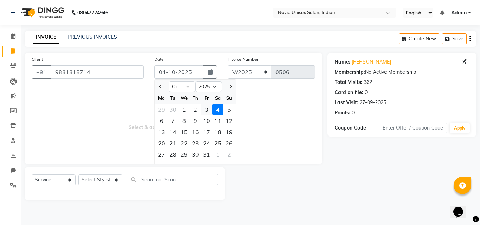
click at [205, 109] on div "3" at bounding box center [206, 109] width 11 height 11
type input "03-10-2025"
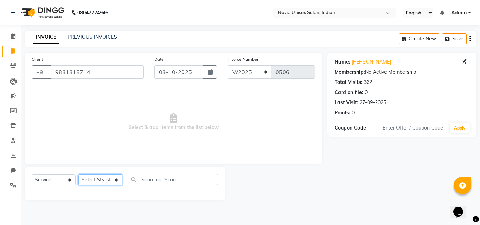
click at [103, 182] on select "Select Stylist [PERSON_NAME] DINGG [PERSON_NAME] housesale [PERSON_NAME] [PERSO…" at bounding box center [100, 180] width 44 height 11
click at [104, 178] on select "Select Stylist [PERSON_NAME] DINGG [PERSON_NAME] housesale [PERSON_NAME] [PERSO…" at bounding box center [100, 180] width 44 height 11
select select "89593"
click at [78, 175] on select "Select Stylist [PERSON_NAME] DINGG [PERSON_NAME] housesale [PERSON_NAME] [PERSO…" at bounding box center [100, 180] width 44 height 11
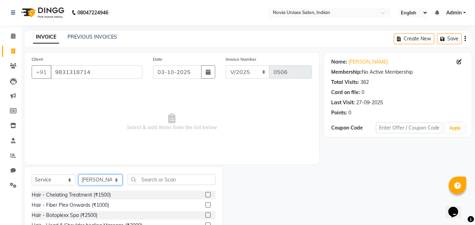
scroll to position [56, 0]
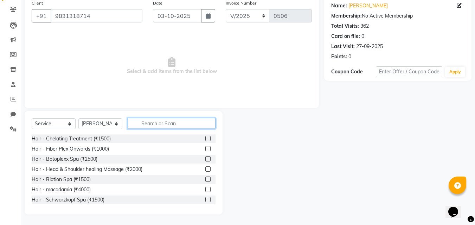
click at [163, 123] on input "text" at bounding box center [172, 123] width 88 height 11
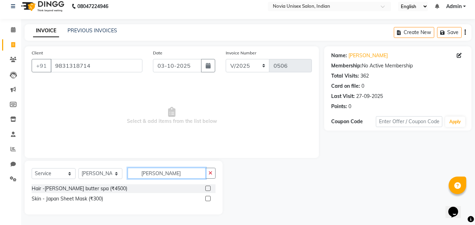
scroll to position [0, 0]
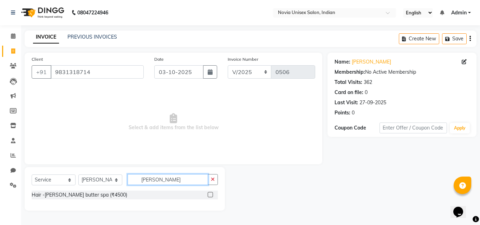
type input "[PERSON_NAME]"
click at [211, 195] on label at bounding box center [210, 194] width 5 height 5
click at [211, 195] on input "checkbox" at bounding box center [210, 195] width 5 height 5
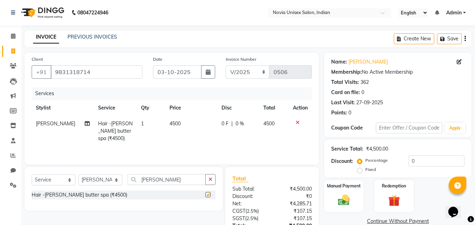
checkbox input "false"
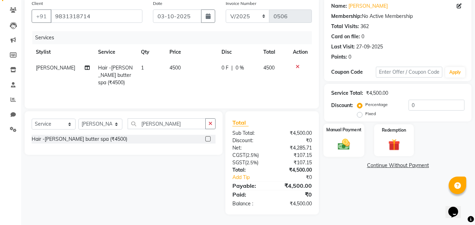
click at [343, 144] on img at bounding box center [344, 144] width 20 height 14
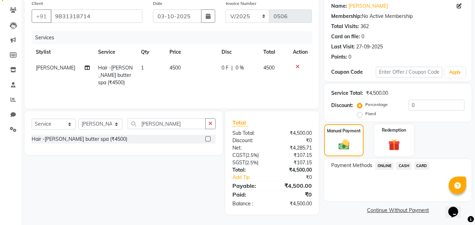
click at [387, 167] on span "ONLINE" at bounding box center [384, 166] width 18 height 8
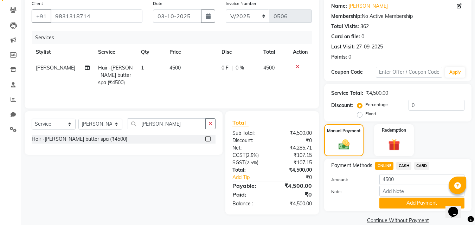
scroll to position [67, 0]
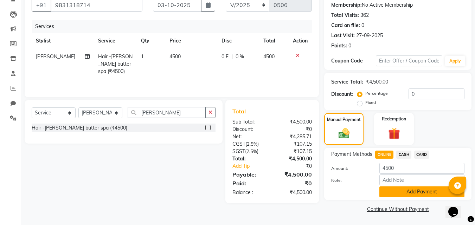
click at [417, 197] on button "Add Payment" at bounding box center [421, 192] width 85 height 11
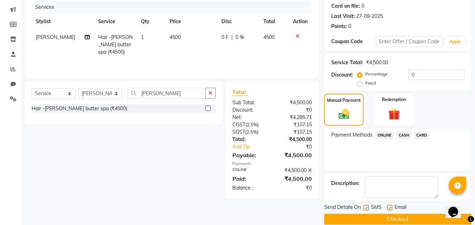
scroll to position [97, 0]
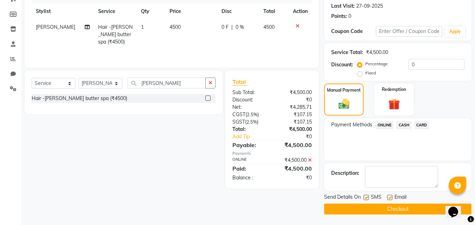
drag, startPoint x: 366, startPoint y: 199, endPoint x: 381, endPoint y: 197, distance: 14.9
click at [367, 199] on label at bounding box center [366, 197] width 5 height 5
click at [367, 199] on input "checkbox" at bounding box center [366, 198] width 5 height 5
checkbox input "false"
click at [391, 198] on label at bounding box center [389, 197] width 5 height 5
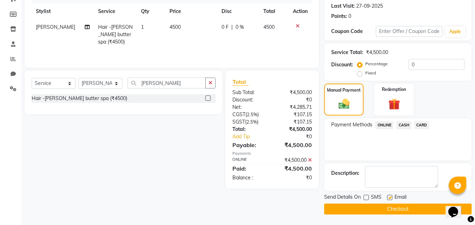
click at [391, 198] on input "checkbox" at bounding box center [389, 198] width 5 height 5
checkbox input "false"
click at [391, 208] on button "Checkout" at bounding box center [397, 209] width 147 height 11
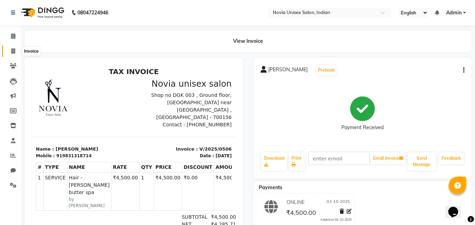
click at [14, 51] on icon at bounding box center [13, 51] width 4 height 5
select select "service"
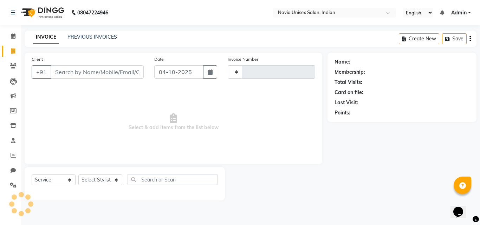
type input "0507"
click at [83, 68] on input "Client" at bounding box center [97, 71] width 93 height 13
select select "8773"
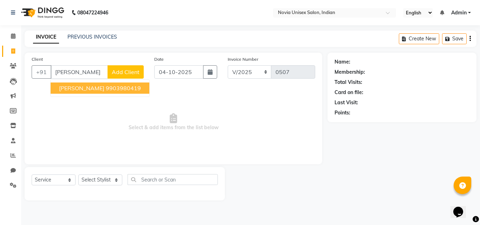
click at [106, 87] on ngb-highlight "9903980419" at bounding box center [123, 88] width 35 height 7
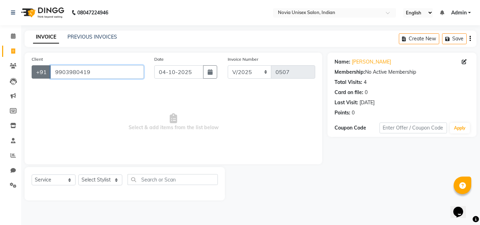
drag, startPoint x: 101, startPoint y: 75, endPoint x: 45, endPoint y: 74, distance: 56.3
click at [45, 74] on div "[PHONE_NUMBER]" at bounding box center [88, 71] width 112 height 13
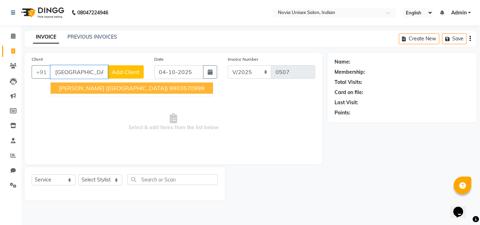
click at [113, 92] on button "[PERSON_NAME] ([GEOGRAPHIC_DATA]) 9903570999" at bounding box center [132, 88] width 162 height 11
type input "9903570999"
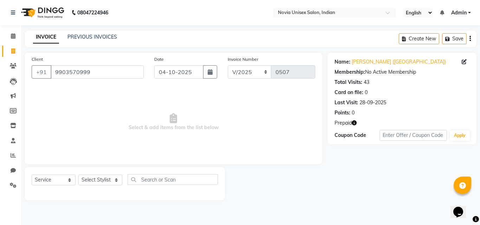
click at [353, 122] on icon "button" at bounding box center [354, 123] width 5 height 5
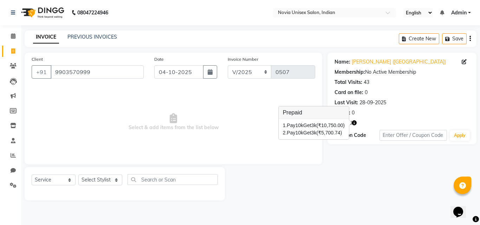
click at [347, 161] on div "Name: [PERSON_NAME] ([GEOGRAPHIC_DATA]) Membership: No Active Membership Total …" at bounding box center [405, 127] width 154 height 148
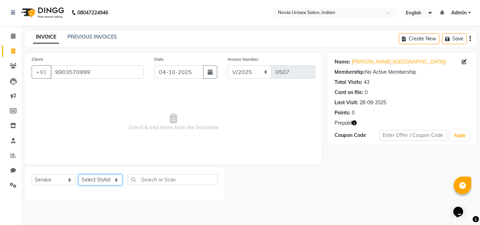
click at [104, 179] on select "Select Stylist [PERSON_NAME] DINGG [PERSON_NAME] housesale [PERSON_NAME] [PERSO…" at bounding box center [100, 180] width 44 height 11
click at [96, 184] on select "Select Stylist [PERSON_NAME] DINGG [PERSON_NAME] housesale [PERSON_NAME] [PERSO…" at bounding box center [100, 180] width 44 height 11
select select "89593"
click at [78, 175] on select "Select Stylist [PERSON_NAME] DINGG [PERSON_NAME] housesale [PERSON_NAME] [PERSO…" at bounding box center [100, 180] width 44 height 11
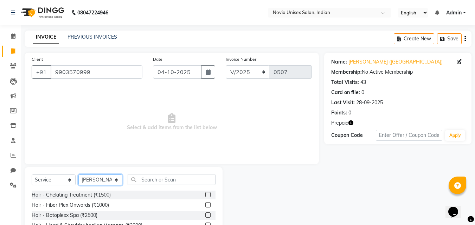
scroll to position [56, 0]
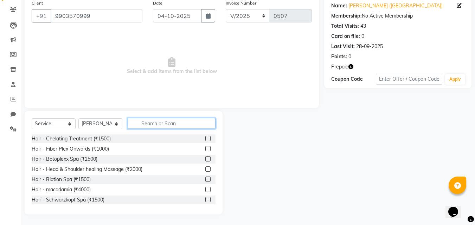
click at [168, 125] on input "text" at bounding box center [172, 123] width 88 height 11
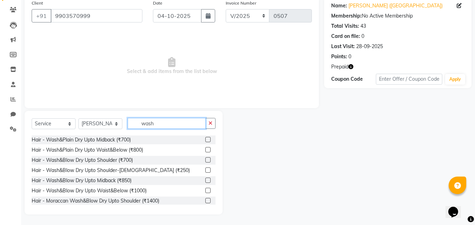
scroll to position [35, 0]
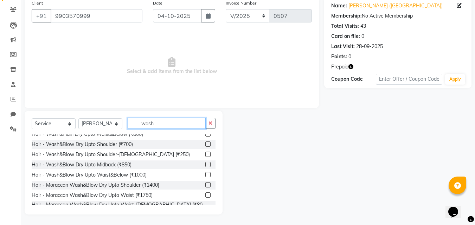
type input "wash"
click at [205, 165] on label at bounding box center [207, 164] width 5 height 5
click at [205, 165] on input "checkbox" at bounding box center [207, 165] width 5 height 5
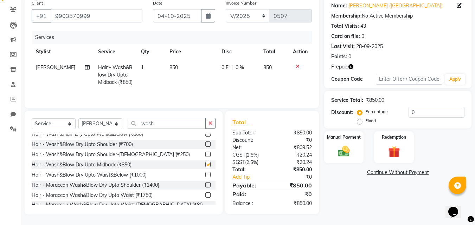
checkbox input "false"
click at [175, 68] on td "850" at bounding box center [191, 75] width 52 height 31
select select "89593"
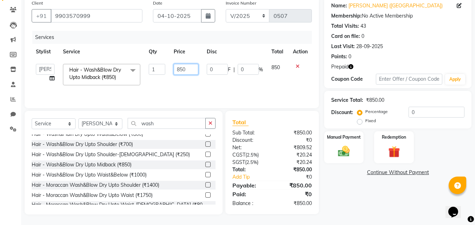
click at [175, 68] on input "850" at bounding box center [186, 69] width 24 height 11
type input "1000"
click at [368, 199] on div "Name: [PERSON_NAME] ([GEOGRAPHIC_DATA]) Membership: No Active Membership Total …" at bounding box center [400, 105] width 153 height 218
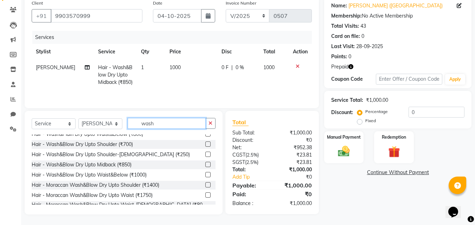
drag, startPoint x: 166, startPoint y: 124, endPoint x: 118, endPoint y: 123, distance: 47.8
click at [118, 123] on div "Select Service Product Membership Package Voucher Prepaid Gift Card Select Styl…" at bounding box center [124, 126] width 184 height 17
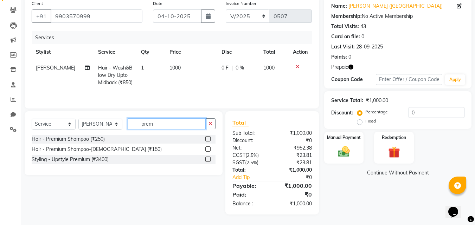
scroll to position [56, 0]
type input "premi"
click at [205, 137] on label at bounding box center [207, 138] width 5 height 5
click at [205, 137] on input "checkbox" at bounding box center [207, 139] width 5 height 5
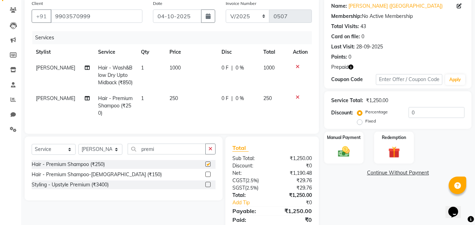
checkbox input "false"
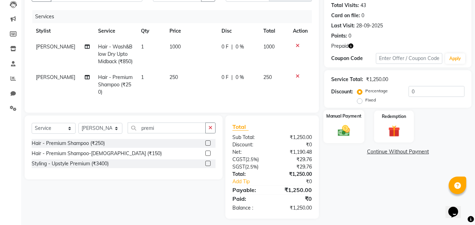
scroll to position [86, 0]
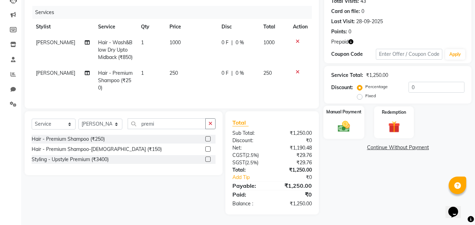
click at [345, 120] on img at bounding box center [344, 127] width 20 height 14
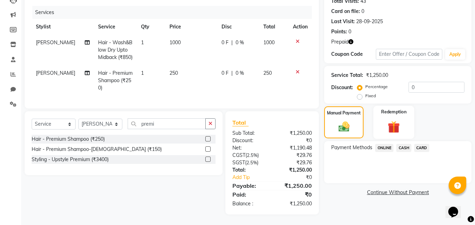
click at [393, 123] on img at bounding box center [394, 127] width 20 height 15
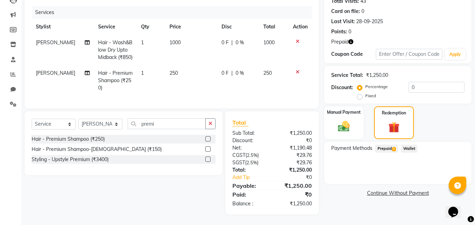
drag, startPoint x: 393, startPoint y: 145, endPoint x: 393, endPoint y: 150, distance: 5.6
click at [393, 147] on span "Prepaid 2" at bounding box center [386, 149] width 23 height 8
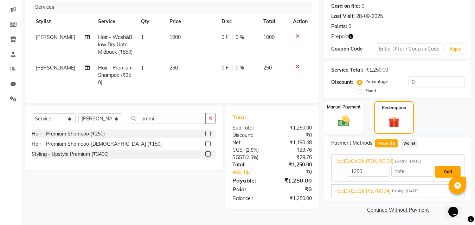
click at [445, 172] on button "Add" at bounding box center [448, 172] width 26 height 12
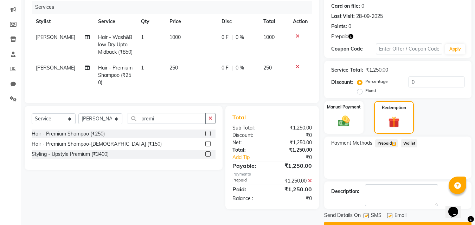
scroll to position [105, 0]
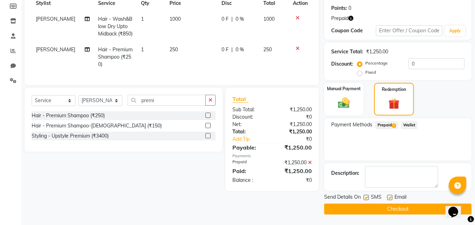
click at [368, 198] on label at bounding box center [366, 197] width 5 height 5
click at [368, 198] on input "checkbox" at bounding box center [366, 198] width 5 height 5
checkbox input "false"
click at [392, 198] on label at bounding box center [389, 197] width 5 height 5
click at [392, 198] on input "checkbox" at bounding box center [389, 198] width 5 height 5
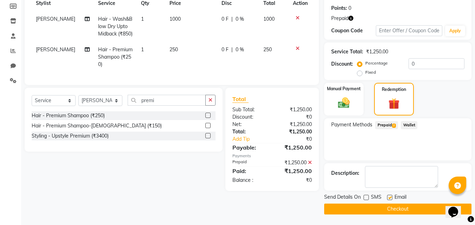
checkbox input "false"
click at [393, 126] on span "2" at bounding box center [394, 126] width 4 height 4
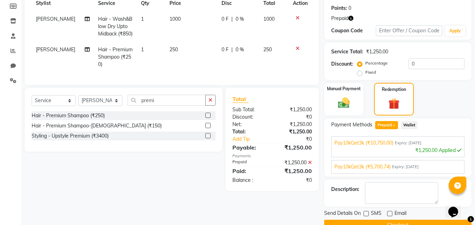
click at [414, 166] on span "Expiry: [DATE]" at bounding box center [405, 167] width 27 height 6
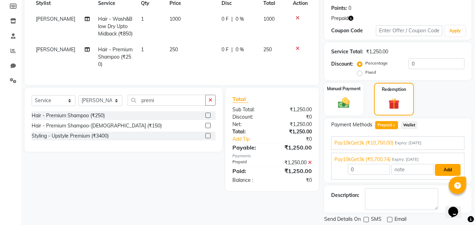
click at [451, 169] on button "Add" at bounding box center [448, 170] width 26 height 12
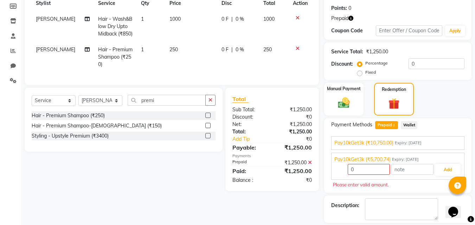
click at [311, 165] on icon at bounding box center [310, 162] width 4 height 5
type input "1250"
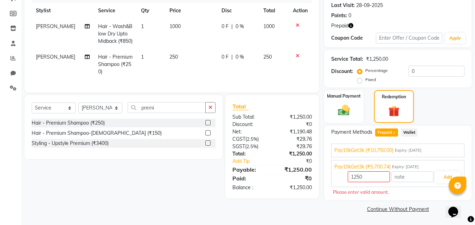
scroll to position [97, 0]
click at [443, 180] on button "Add" at bounding box center [448, 178] width 26 height 12
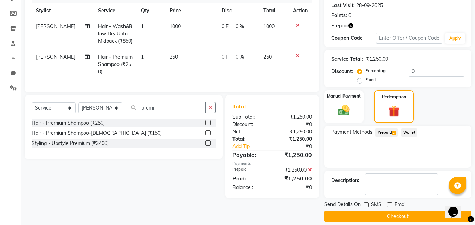
scroll to position [105, 0]
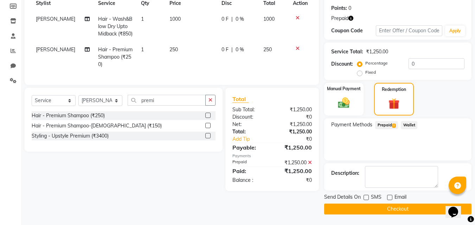
click at [391, 212] on button "Checkout" at bounding box center [397, 209] width 147 height 11
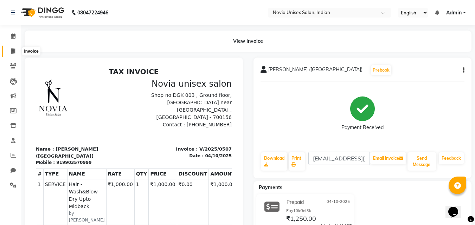
click at [13, 50] on icon at bounding box center [13, 51] width 4 height 5
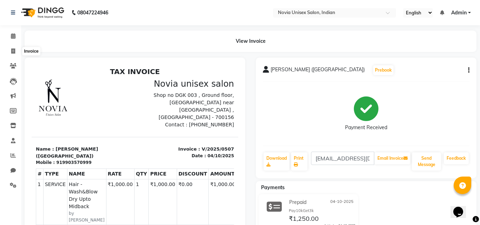
select select "service"
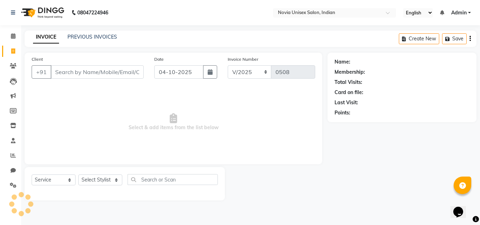
click at [66, 73] on input "Client" at bounding box center [97, 71] width 93 height 13
type input "7008863314"
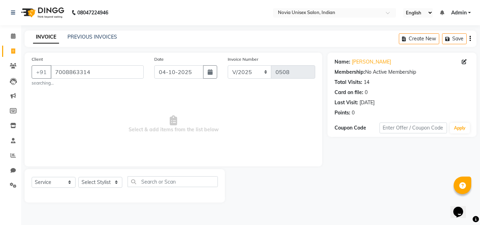
click at [172, 79] on div "Date [DATE]" at bounding box center [185, 71] width 73 height 31
click at [176, 75] on input "04-10-2025" at bounding box center [178, 71] width 49 height 13
select select "10"
select select "2025"
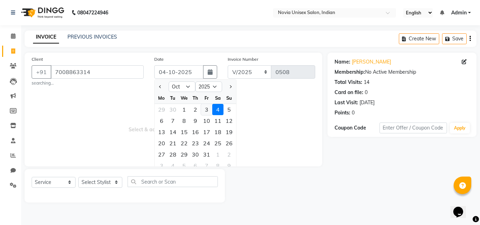
click at [207, 108] on div "3" at bounding box center [206, 109] width 11 height 11
type input "03-10-2025"
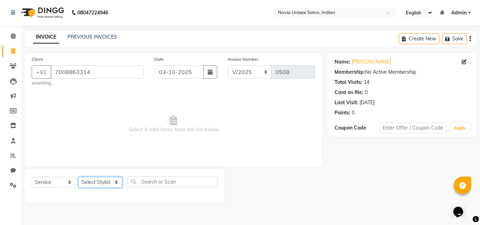
click at [106, 182] on select "Select Stylist [PERSON_NAME] DINGG [PERSON_NAME] housesale [PERSON_NAME] [PERSO…" at bounding box center [100, 182] width 44 height 11
select select "89593"
click at [78, 177] on select "Select Stylist [PERSON_NAME] DINGG [PERSON_NAME] housesale [PERSON_NAME] [PERSO…" at bounding box center [100, 182] width 44 height 11
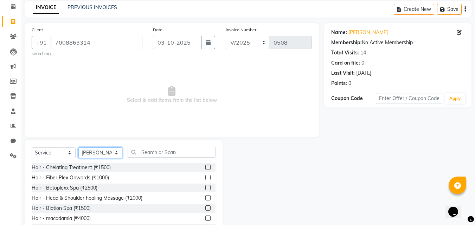
scroll to position [58, 0]
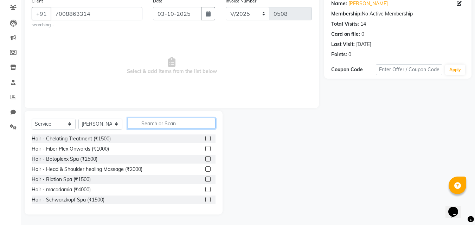
click at [178, 123] on input "text" at bounding box center [172, 123] width 88 height 11
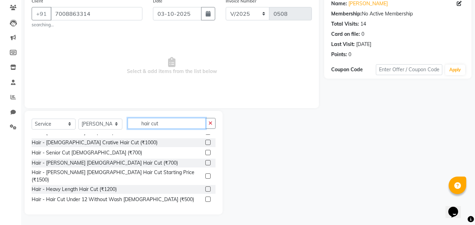
scroll to position [141, 0]
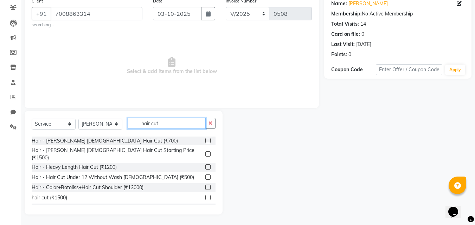
type input "hair cut"
click at [205, 195] on label at bounding box center [207, 197] width 5 height 5
click at [205, 196] on input "checkbox" at bounding box center [207, 198] width 5 height 5
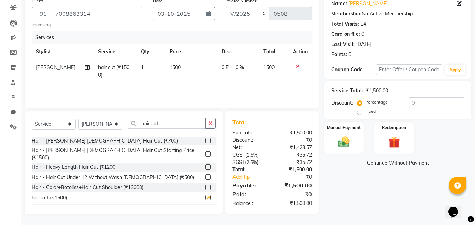
checkbox input "false"
click at [175, 67] on span "1500" at bounding box center [174, 67] width 11 height 6
select select "89593"
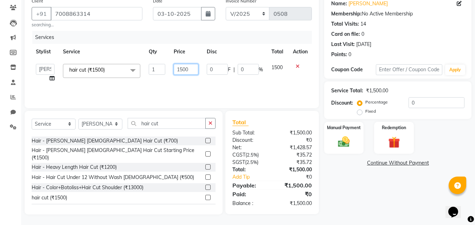
drag, startPoint x: 194, startPoint y: 69, endPoint x: 166, endPoint y: 68, distance: 27.8
click at [166, 68] on tr "[PERSON_NAME] DINGG [PERSON_NAME] housesale [PERSON_NAME] [PERSON_NAME] Rahul […" at bounding box center [172, 73] width 280 height 27
type input "1200"
click at [393, 206] on div "Name: [PERSON_NAME] Membership: No Active Membership Total Visits: 14 Card on f…" at bounding box center [400, 104] width 153 height 220
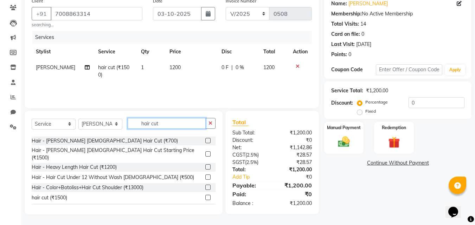
drag, startPoint x: 179, startPoint y: 128, endPoint x: 122, endPoint y: 123, distance: 57.2
click at [122, 123] on div "Select Service Product Membership Package Voucher Prepaid Gift Card Select Styl…" at bounding box center [124, 126] width 184 height 17
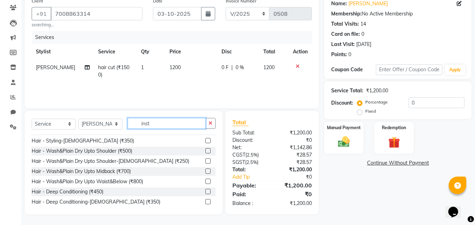
scroll to position [58, 0]
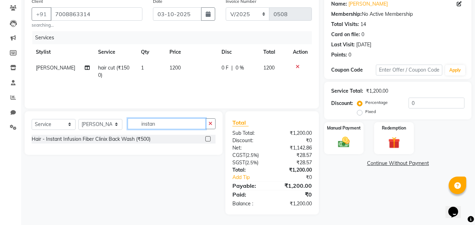
type input "instan"
click at [208, 140] on label at bounding box center [207, 138] width 5 height 5
click at [208, 140] on input "checkbox" at bounding box center [207, 139] width 5 height 5
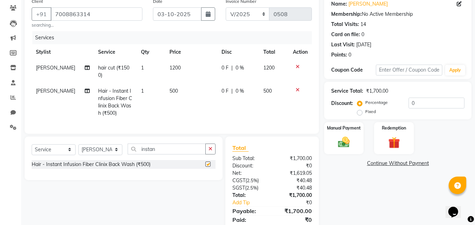
checkbox input "false"
click at [97, 155] on select "Select Stylist [PERSON_NAME] DINGG [PERSON_NAME] housesale [PERSON_NAME] [PERSO…" at bounding box center [100, 149] width 44 height 11
select select "89592"
click at [78, 149] on select "Select Stylist [PERSON_NAME] DINGG [PERSON_NAME] housesale [PERSON_NAME] [PERSO…" at bounding box center [100, 149] width 44 height 11
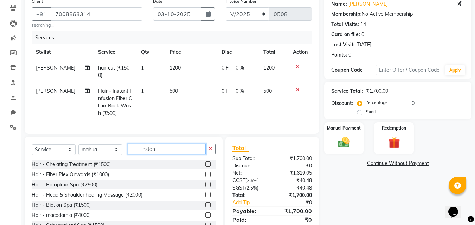
drag, startPoint x: 164, startPoint y: 157, endPoint x: 127, endPoint y: 158, distance: 36.6
click at [127, 158] on div "Select Service Product Membership Package Voucher Prepaid Gift Card Select Styl…" at bounding box center [124, 152] width 184 height 17
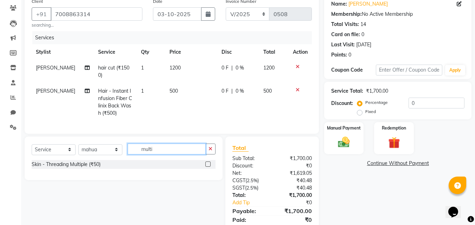
type input "multi"
drag, startPoint x: 207, startPoint y: 168, endPoint x: 206, endPoint y: 158, distance: 10.2
click at [207, 167] on label at bounding box center [207, 164] width 5 height 5
click at [207, 167] on input "checkbox" at bounding box center [207, 164] width 5 height 5
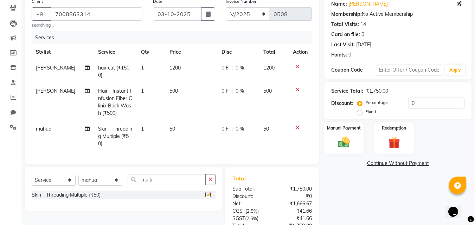
checkbox input "false"
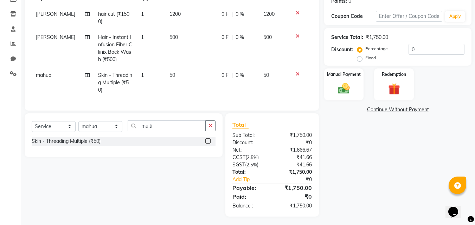
click at [145, 75] on td "1" at bounding box center [151, 82] width 28 height 31
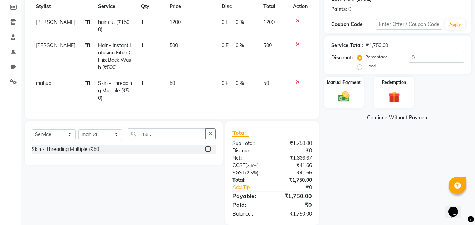
select select "89592"
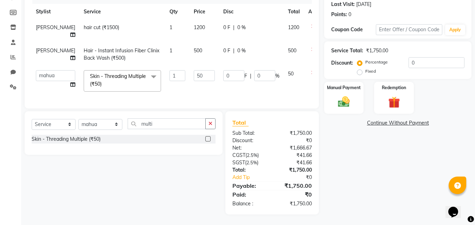
click at [145, 75] on td "Skin - Threading Multiple (₹50) x Hair - Chelating Treatment (₹1500) Hair - Fib…" at bounding box center [122, 81] width 86 height 30
click at [169, 72] on input "1" at bounding box center [177, 75] width 16 height 11
type input "3"
click at [374, 179] on div "Name: [PERSON_NAME] Membership: No Active Membership Total Visits: 14 Card on f…" at bounding box center [400, 84] width 153 height 261
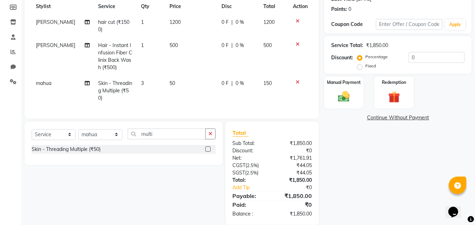
scroll to position [112, 0]
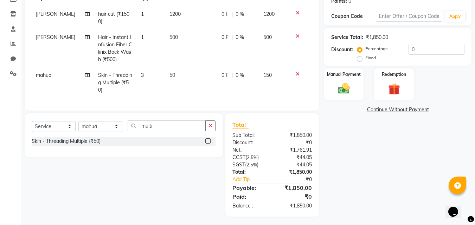
drag, startPoint x: 346, startPoint y: 79, endPoint x: 369, endPoint y: 99, distance: 30.2
click at [347, 80] on div "Manual Payment" at bounding box center [343, 85] width 39 height 32
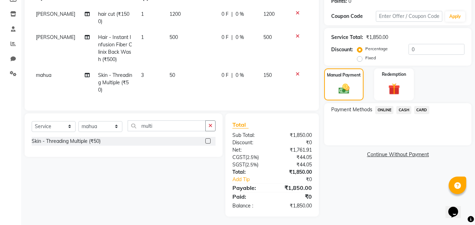
drag, startPoint x: 385, startPoint y: 111, endPoint x: 386, endPoint y: 115, distance: 3.7
click at [385, 114] on span "ONLINE" at bounding box center [384, 110] width 18 height 8
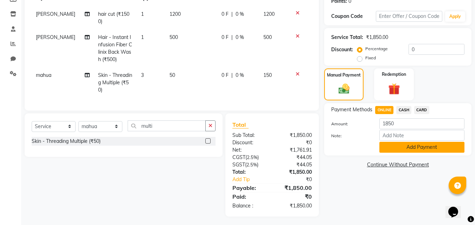
click at [408, 149] on button "Add Payment" at bounding box center [421, 147] width 85 height 11
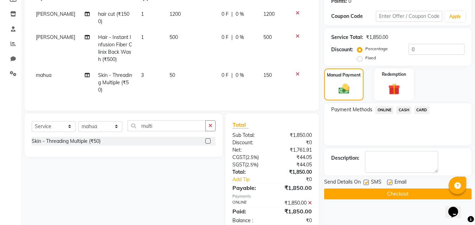
drag, startPoint x: 368, startPoint y: 184, endPoint x: 399, endPoint y: 182, distance: 31.0
click at [373, 184] on div "SMS" at bounding box center [376, 183] width 24 height 9
click at [390, 182] on label at bounding box center [389, 182] width 5 height 5
click at [390, 182] on input "checkbox" at bounding box center [389, 183] width 5 height 5
checkbox input "false"
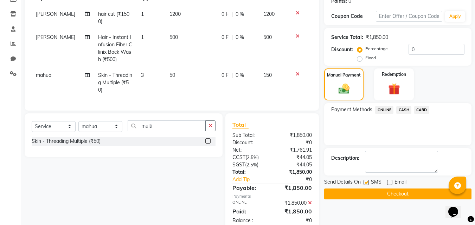
click at [367, 182] on label at bounding box center [366, 182] width 5 height 5
click at [367, 182] on input "checkbox" at bounding box center [366, 183] width 5 height 5
checkbox input "false"
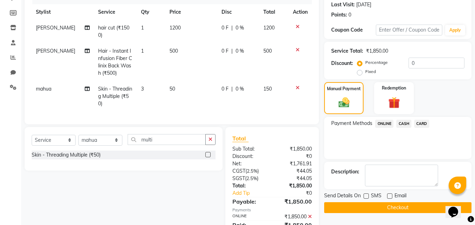
scroll to position [127, 0]
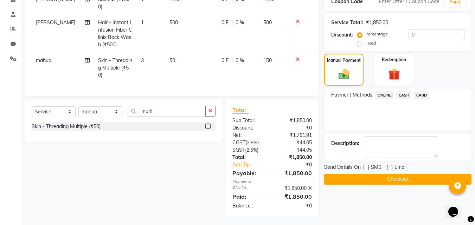
click at [395, 180] on button "Checkout" at bounding box center [397, 179] width 147 height 11
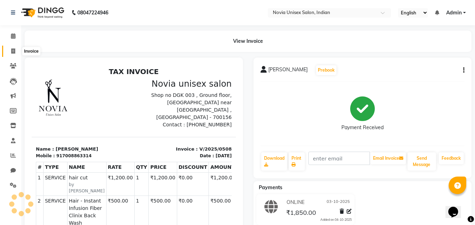
click at [12, 51] on icon at bounding box center [13, 51] width 4 height 5
select select "service"
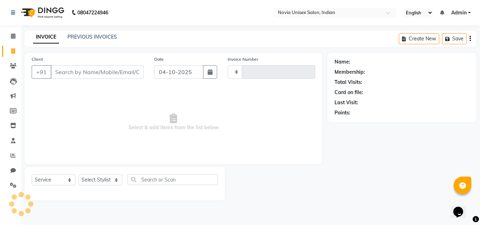
click at [88, 78] on input "Client" at bounding box center [97, 71] width 93 height 13
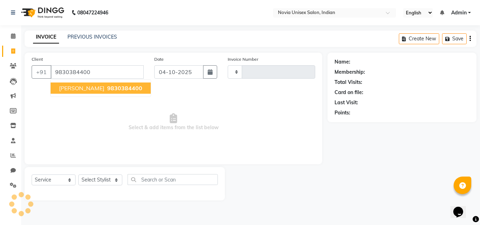
type input "9830384400"
click at [108, 89] on span "9830384400" at bounding box center [124, 88] width 35 height 7
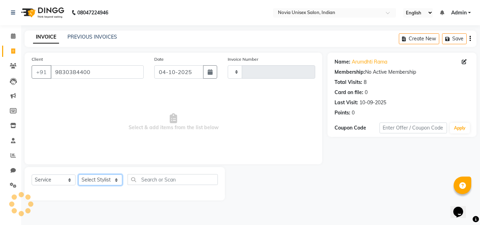
click at [105, 181] on select "Select Stylist [PERSON_NAME] DINGG [PERSON_NAME] housesale [PERSON_NAME] [PERSO…" at bounding box center [100, 180] width 44 height 11
select select "89593"
click at [78, 175] on select "Select Stylist [PERSON_NAME] DINGG [PERSON_NAME] housesale [PERSON_NAME] [PERSO…" at bounding box center [100, 180] width 44 height 11
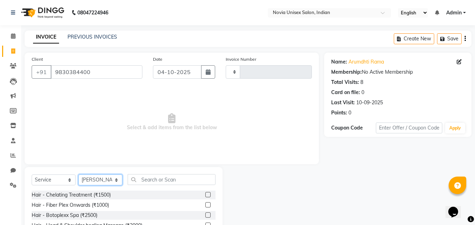
scroll to position [35, 0]
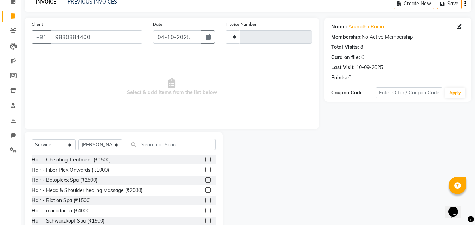
click at [176, 150] on div "Select Service Product Membership Package Voucher Prepaid Gift Card Select Styl…" at bounding box center [124, 147] width 184 height 17
click at [176, 147] on input "text" at bounding box center [172, 144] width 88 height 11
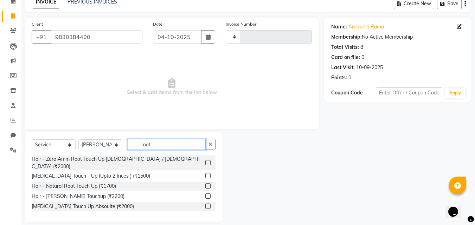
type input "root"
click at [209, 160] on label at bounding box center [207, 162] width 5 height 5
click at [209, 161] on input "checkbox" at bounding box center [207, 163] width 5 height 5
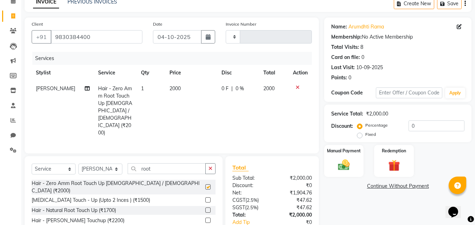
checkbox input "false"
click at [93, 164] on select "Select Stylist [PERSON_NAME] DINGG [PERSON_NAME] housesale [PERSON_NAME] [PERSO…" at bounding box center [100, 169] width 44 height 11
select select "89592"
click at [78, 164] on select "Select Stylist [PERSON_NAME] DINGG [PERSON_NAME] housesale [PERSON_NAME] [PERSO…" at bounding box center [100, 169] width 44 height 11
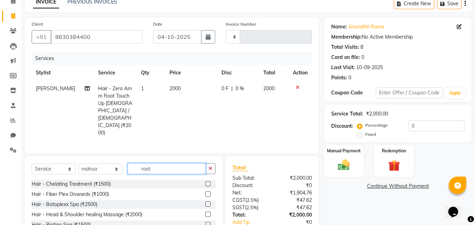
drag, startPoint x: 167, startPoint y: 152, endPoint x: 128, endPoint y: 154, distance: 38.7
click at [128, 163] on input "root" at bounding box center [167, 168] width 78 height 11
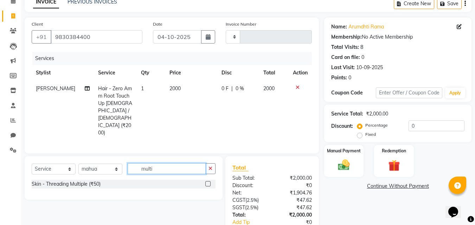
type input "multi"
click at [205, 180] on div "Skin - Threading Multiple (₹50)" at bounding box center [124, 184] width 184 height 9
click at [207, 181] on label at bounding box center [207, 183] width 5 height 5
click at [207, 182] on input "checkbox" at bounding box center [207, 184] width 5 height 5
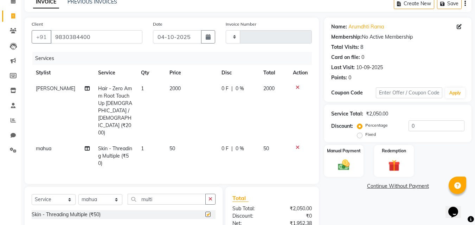
checkbox input "false"
click at [150, 141] on td "1" at bounding box center [151, 156] width 28 height 31
select select "89592"
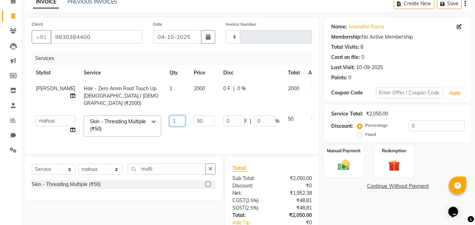
click at [169, 116] on input "1" at bounding box center [177, 121] width 16 height 11
type input "2"
click at [335, 211] on div "Name: [PERSON_NAME] Membership: No Active Membership Total Visits: 8 Card on fi…" at bounding box center [400, 139] width 153 height 243
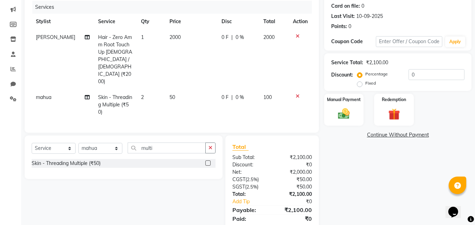
scroll to position [16, 0]
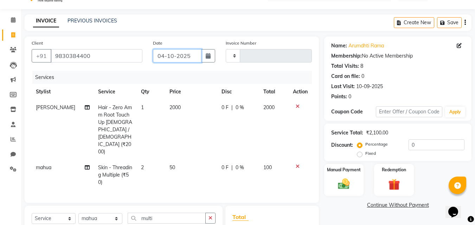
click at [187, 57] on input "04-10-2025" at bounding box center [177, 55] width 49 height 13
select select "10"
select select "2025"
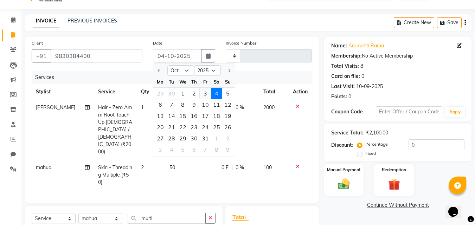
click at [204, 92] on div "3" at bounding box center [205, 93] width 11 height 11
type input "03-10-2025"
type input "0509"
select select "8773"
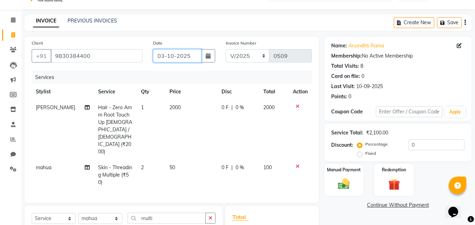
scroll to position [86, 0]
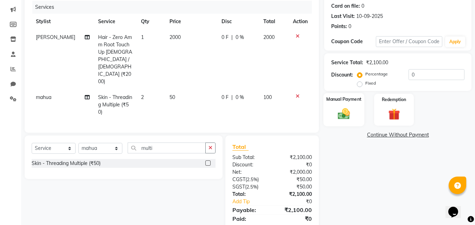
click at [350, 112] on img at bounding box center [344, 114] width 20 height 14
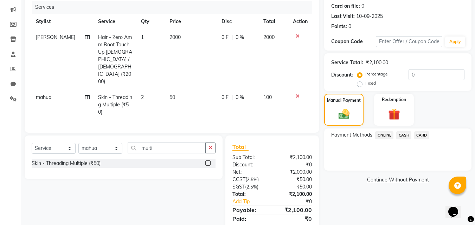
click at [384, 136] on span "ONLINE" at bounding box center [384, 135] width 18 height 8
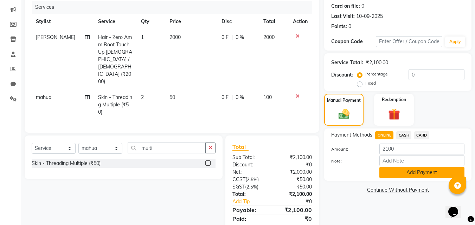
click at [409, 174] on button "Add Payment" at bounding box center [421, 172] width 85 height 11
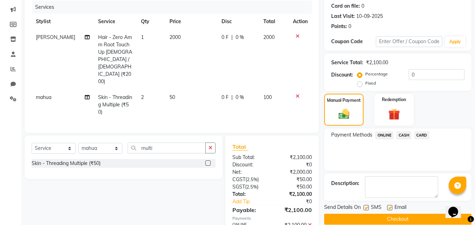
scroll to position [101, 0]
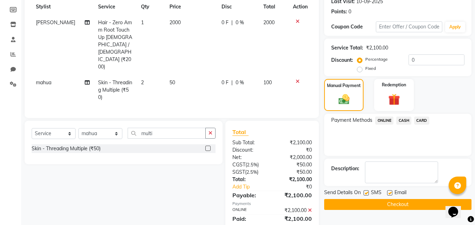
click at [368, 193] on label at bounding box center [366, 193] width 5 height 5
click at [368, 193] on input "checkbox" at bounding box center [366, 193] width 5 height 5
checkbox input "false"
click at [391, 195] on label at bounding box center [389, 193] width 5 height 5
click at [391, 195] on input "checkbox" at bounding box center [389, 193] width 5 height 5
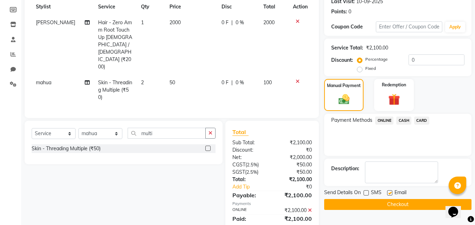
checkbox input "false"
click at [395, 208] on button "Checkout" at bounding box center [397, 204] width 147 height 11
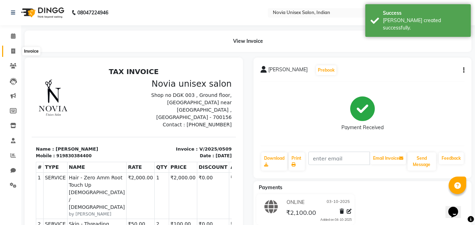
click at [15, 54] on span at bounding box center [13, 51] width 12 height 8
select select "service"
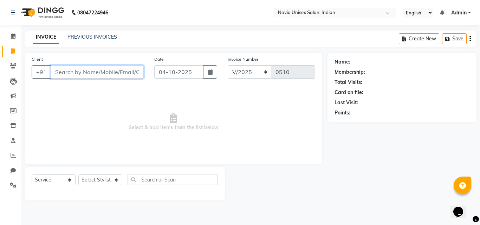
click at [95, 74] on input "Client" at bounding box center [97, 71] width 93 height 13
paste input "7428768787"
type input "7428768787"
click at [120, 74] on span "Add Client" at bounding box center [126, 72] width 28 height 7
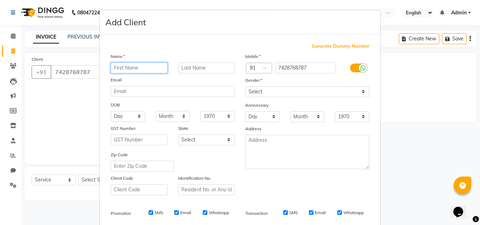
paste input "gaurav"
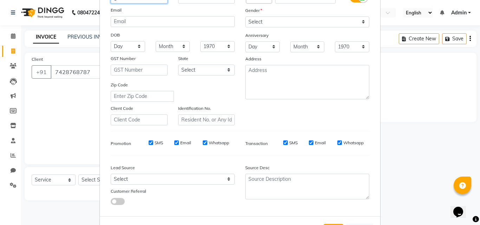
scroll to position [70, 0]
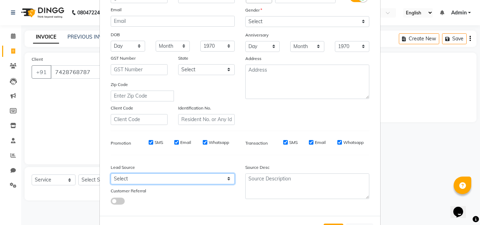
click at [181, 175] on select "Select Walk-in Referral Internet Friend Word of Mouth Advertisement Facebook Ju…" at bounding box center [173, 179] width 124 height 11
click at [111, 174] on select "Select Walk-in Referral Internet Friend Word of Mouth Advertisement Facebook Ju…" at bounding box center [173, 179] width 124 height 11
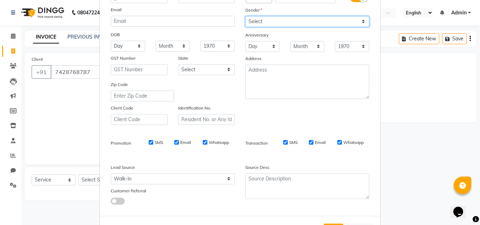
click at [311, 25] on select "Select [DEMOGRAPHIC_DATA] [DEMOGRAPHIC_DATA] Other Prefer Not To Say" at bounding box center [307, 21] width 124 height 11
click at [245, 16] on select "Select [DEMOGRAPHIC_DATA] [DEMOGRAPHIC_DATA] Other Prefer Not To Say" at bounding box center [307, 21] width 124 height 11
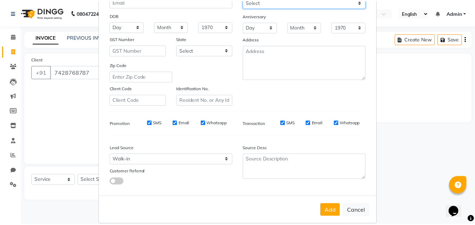
scroll to position [99, 0]
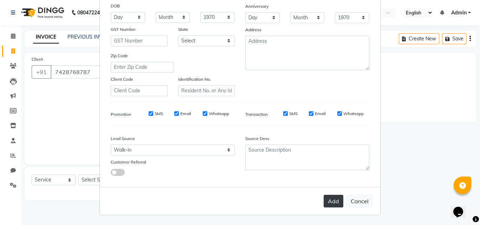
click at [329, 199] on button "Add" at bounding box center [334, 201] width 20 height 13
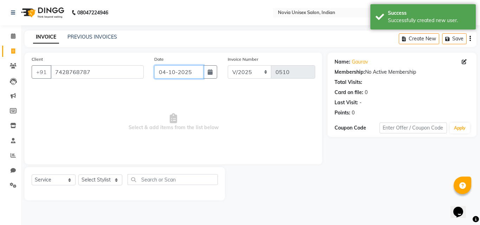
click at [181, 76] on input "04-10-2025" at bounding box center [178, 71] width 49 height 13
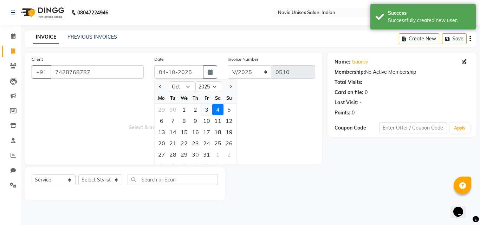
click at [205, 110] on div "3" at bounding box center [206, 109] width 11 height 11
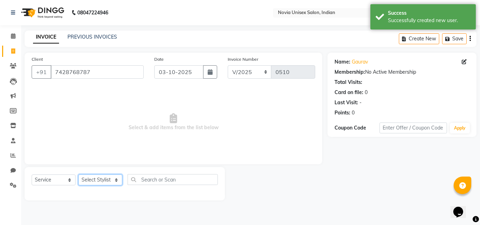
click at [111, 183] on select "Select Stylist [PERSON_NAME] DINGG [PERSON_NAME] housesale [PERSON_NAME] [PERSO…" at bounding box center [100, 180] width 44 height 11
click at [78, 175] on select "Select Stylist [PERSON_NAME] DINGG [PERSON_NAME] housesale [PERSON_NAME] [PERSO…" at bounding box center [100, 180] width 44 height 11
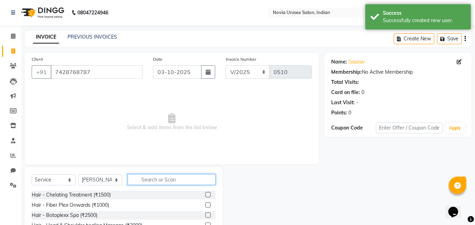
click at [159, 179] on input "text" at bounding box center [172, 179] width 88 height 11
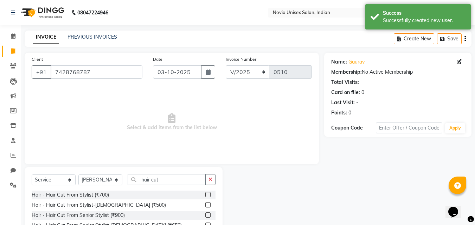
click at [205, 194] on label at bounding box center [207, 194] width 5 height 5
click at [205, 194] on input "checkbox" at bounding box center [207, 195] width 5 height 5
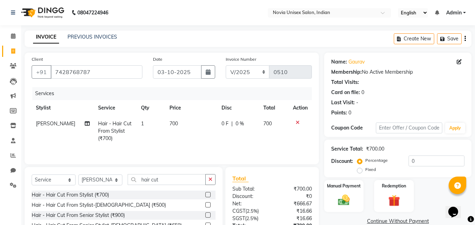
scroll to position [56, 0]
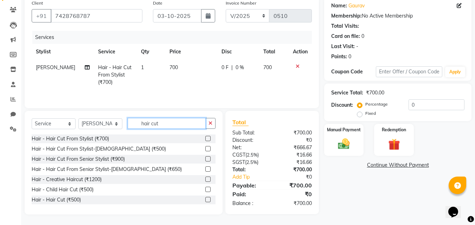
drag, startPoint x: 182, startPoint y: 123, endPoint x: 128, endPoint y: 127, distance: 54.7
click at [122, 127] on div "Select Service Product Membership Package Voucher Prepaid Gift Card Select Styl…" at bounding box center [124, 126] width 184 height 17
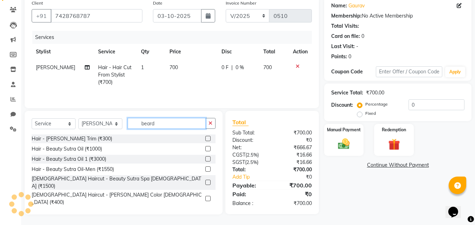
scroll to position [56, 0]
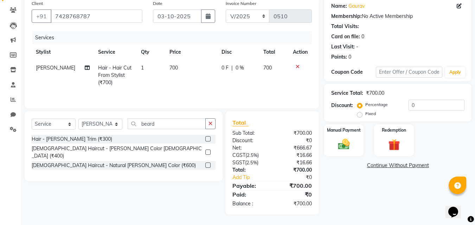
click at [206, 140] on label at bounding box center [207, 138] width 5 height 5
click at [206, 140] on input "checkbox" at bounding box center [207, 139] width 5 height 5
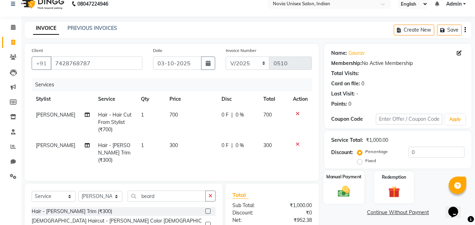
scroll to position [79, 0]
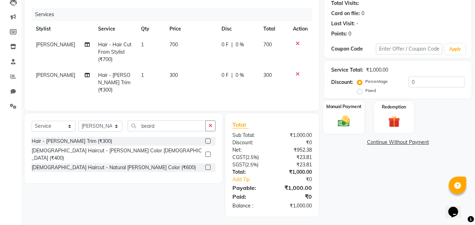
click at [353, 106] on label "Manual Payment" at bounding box center [343, 106] width 35 height 7
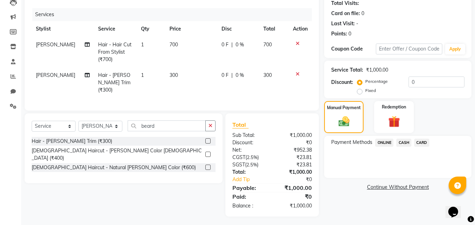
click at [426, 142] on span "CARD" at bounding box center [421, 143] width 15 height 8
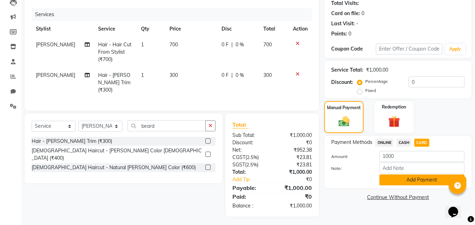
click at [429, 179] on button "Add Payment" at bounding box center [421, 180] width 85 height 11
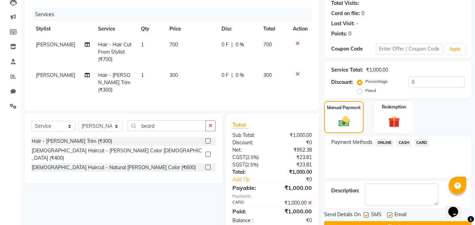
scroll to position [97, 0]
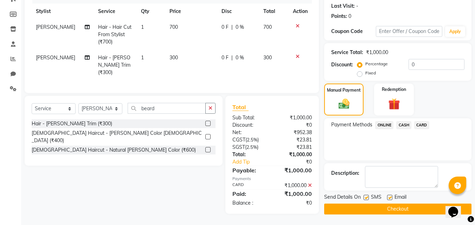
click at [367, 198] on label at bounding box center [366, 197] width 5 height 5
click at [367, 198] on input "checkbox" at bounding box center [366, 198] width 5 height 5
click at [390, 196] on label at bounding box center [389, 197] width 5 height 5
click at [390, 196] on input "checkbox" at bounding box center [389, 198] width 5 height 5
click at [389, 207] on button "Checkout" at bounding box center [397, 209] width 147 height 11
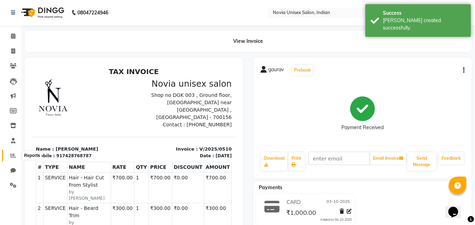
click at [14, 154] on icon at bounding box center [13, 155] width 5 height 5
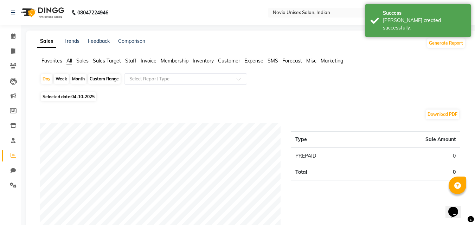
click at [85, 60] on span "Sales" at bounding box center [82, 61] width 12 height 6
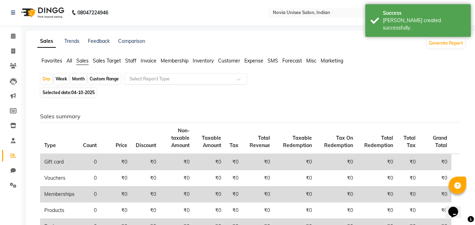
click at [150, 80] on input "text" at bounding box center [178, 79] width 101 height 7
click at [87, 93] on span "04-10-2025" at bounding box center [82, 92] width 23 height 5
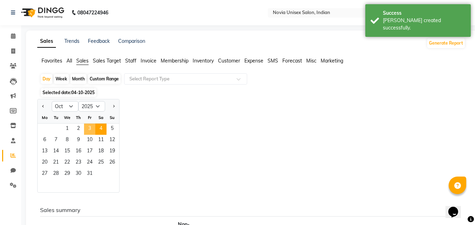
click at [89, 127] on span "3" at bounding box center [89, 129] width 11 height 11
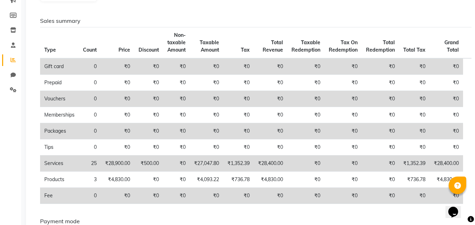
scroll to position [25, 0]
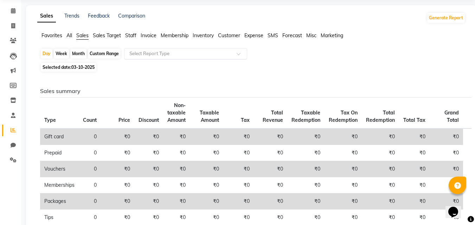
click at [163, 56] on input "text" at bounding box center [178, 53] width 101 height 7
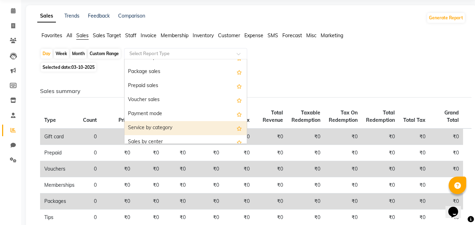
scroll to position [63, 0]
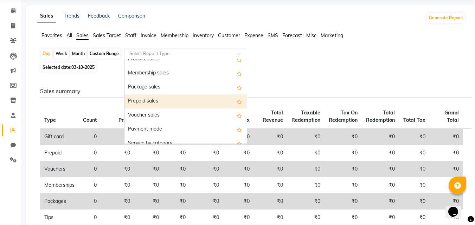
click at [168, 103] on div "Prepaid sales" at bounding box center [185, 102] width 122 height 14
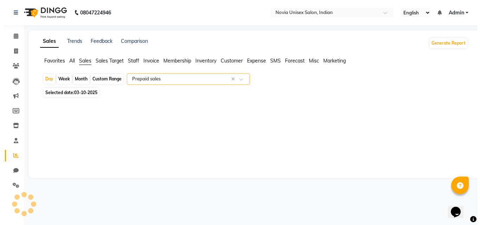
scroll to position [0, 0]
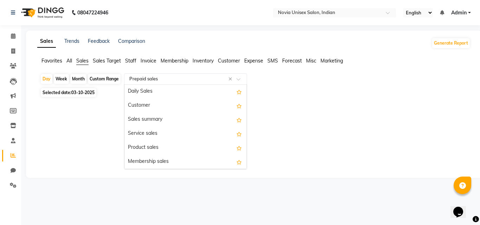
click at [193, 80] on input "text" at bounding box center [178, 79] width 101 height 7
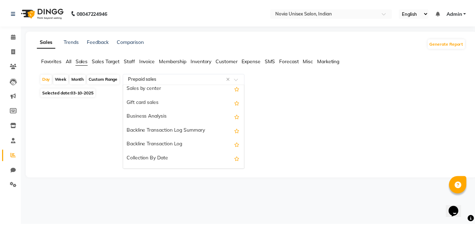
scroll to position [169, 0]
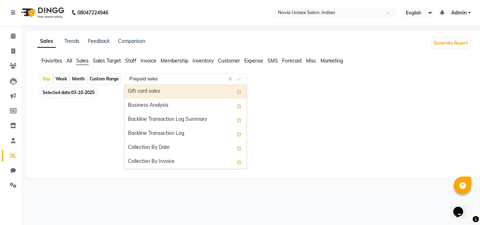
click at [71, 61] on span "All" at bounding box center [69, 61] width 6 height 6
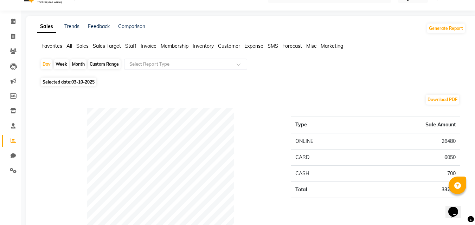
scroll to position [0, 0]
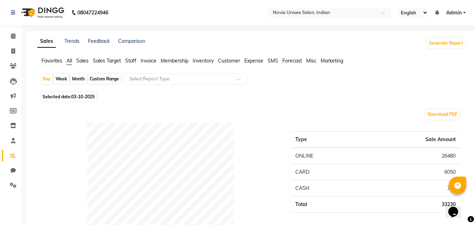
click at [86, 60] on span "Sales" at bounding box center [82, 61] width 12 height 6
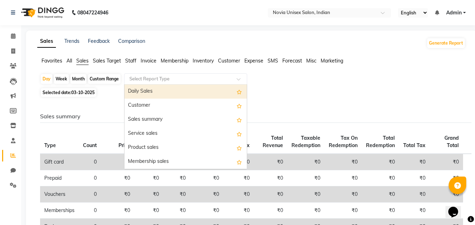
click at [162, 80] on input "text" at bounding box center [178, 79] width 101 height 7
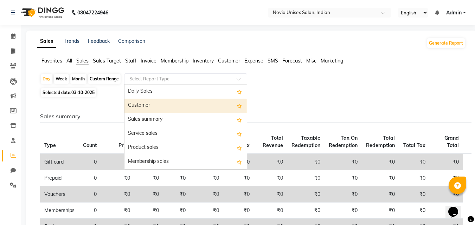
click at [171, 107] on div "Customer" at bounding box center [185, 106] width 122 height 14
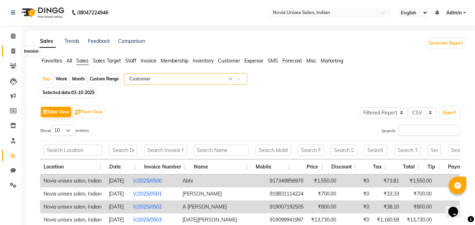
click at [16, 53] on span at bounding box center [13, 51] width 12 height 8
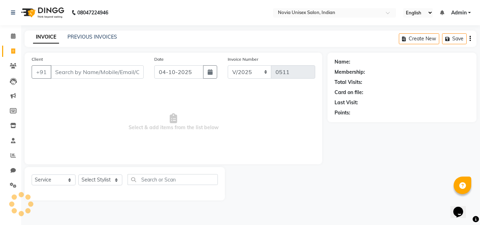
click at [101, 76] on input "Client" at bounding box center [97, 71] width 93 height 13
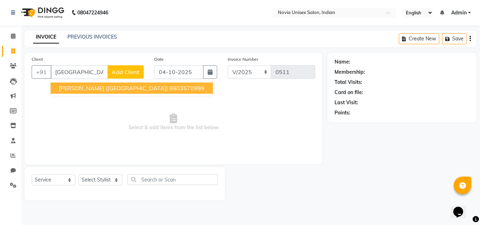
click at [101, 92] on button "[PERSON_NAME] ([GEOGRAPHIC_DATA]) 9903570999" at bounding box center [132, 88] width 162 height 11
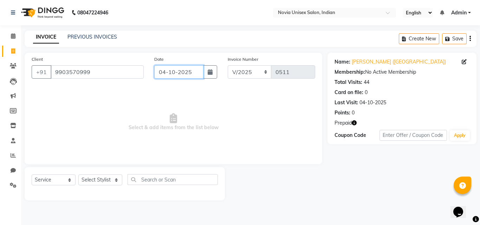
click at [175, 74] on input "04-10-2025" at bounding box center [178, 71] width 49 height 13
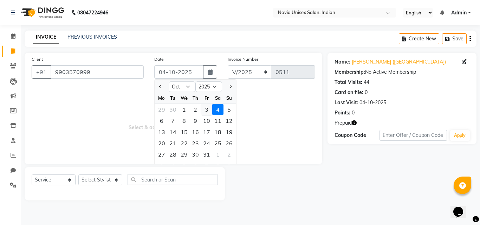
click at [205, 110] on div "3" at bounding box center [206, 109] width 11 height 11
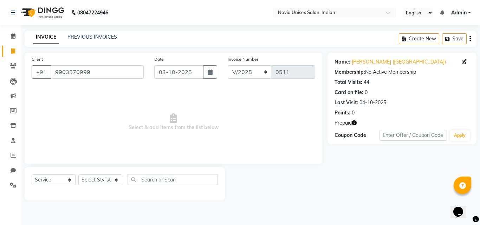
click at [355, 122] on icon "button" at bounding box center [354, 123] width 5 height 5
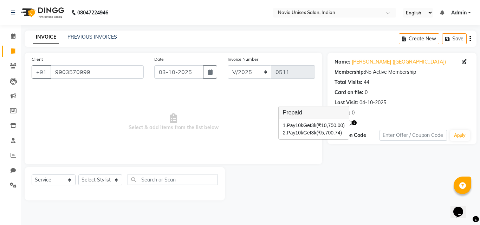
click at [356, 159] on div "Name: [PERSON_NAME] ([GEOGRAPHIC_DATA]) Membership: No Active Membership Total …" at bounding box center [405, 127] width 154 height 148
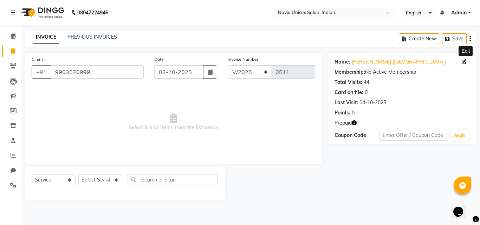
click at [462, 62] on icon at bounding box center [464, 61] width 5 height 5
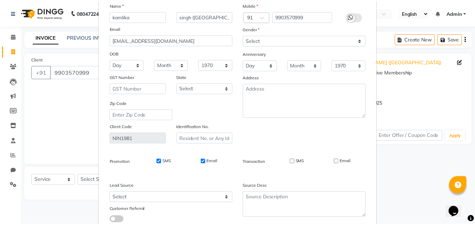
scroll to position [86, 0]
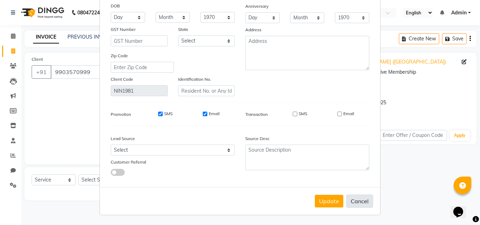
click at [360, 202] on button "Cancel" at bounding box center [359, 201] width 27 height 13
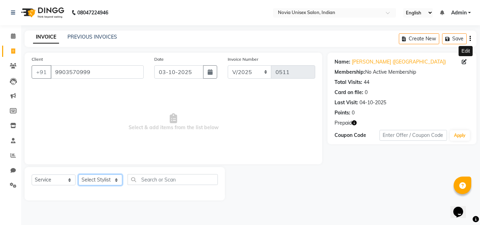
click at [104, 180] on select "Select Stylist [PERSON_NAME] DINGG [PERSON_NAME] housesale [PERSON_NAME] [PERSO…" at bounding box center [100, 180] width 44 height 11
click at [78, 175] on select "Select Stylist [PERSON_NAME] DINGG [PERSON_NAME] housesale [PERSON_NAME] [PERSO…" at bounding box center [100, 180] width 44 height 11
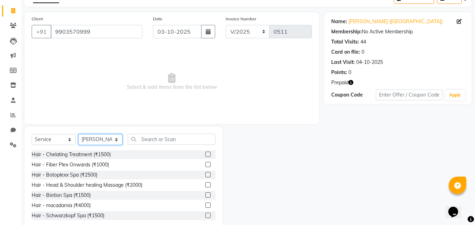
scroll to position [56, 0]
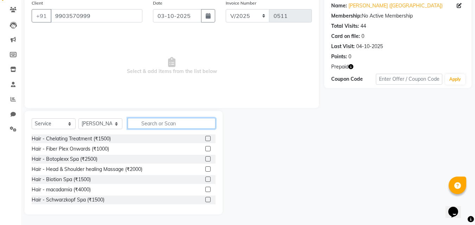
click at [160, 119] on input "text" at bounding box center [172, 123] width 88 height 11
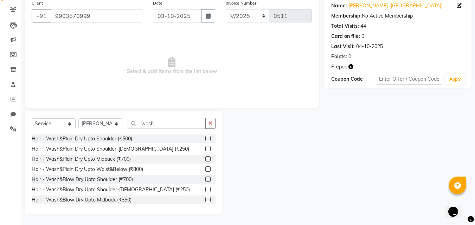
click at [205, 200] on label at bounding box center [207, 199] width 5 height 5
click at [205, 200] on input "checkbox" at bounding box center [207, 200] width 5 height 5
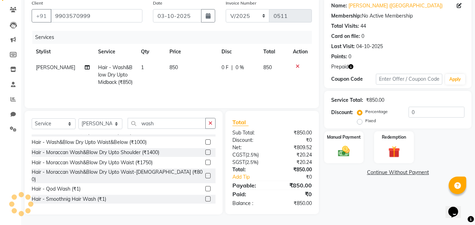
scroll to position [70, 0]
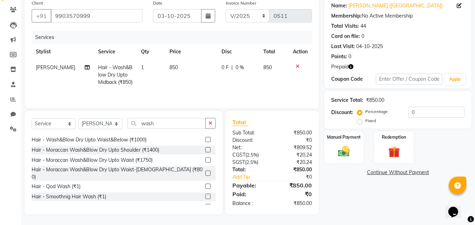
click at [175, 66] on td "850" at bounding box center [191, 75] width 52 height 31
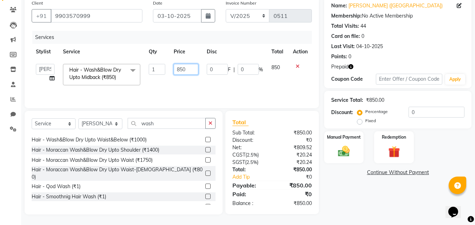
drag, startPoint x: 190, startPoint y: 69, endPoint x: 156, endPoint y: 71, distance: 34.1
click at [156, 71] on tr "[PERSON_NAME] DINGG [PERSON_NAME] housesale [PERSON_NAME] [PERSON_NAME] Rahul […" at bounding box center [172, 75] width 280 height 30
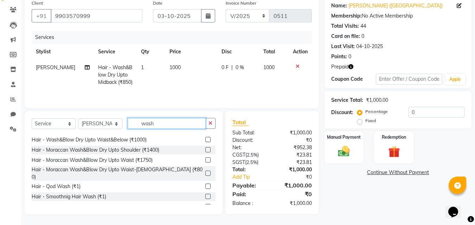
drag, startPoint x: 170, startPoint y: 126, endPoint x: 167, endPoint y: 115, distance: 11.9
click at [90, 122] on div "Select Service Product Membership Package Voucher Prepaid Gift Card Select Styl…" at bounding box center [124, 126] width 184 height 17
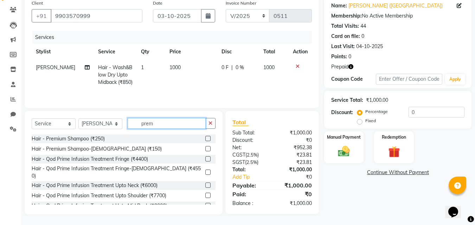
scroll to position [56, 0]
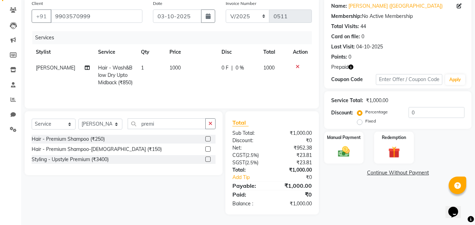
click at [209, 140] on label at bounding box center [207, 138] width 5 height 5
click at [209, 140] on input "checkbox" at bounding box center [207, 139] width 5 height 5
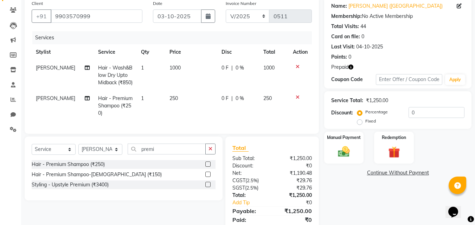
scroll to position [86, 0]
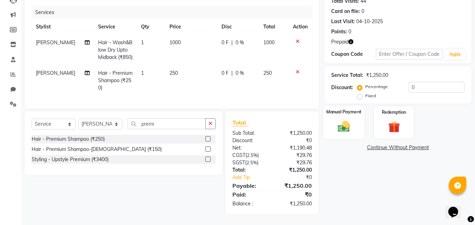
click at [340, 124] on img at bounding box center [344, 127] width 20 height 14
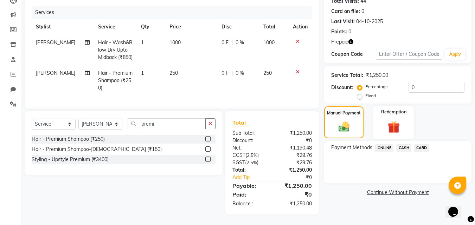
click at [398, 120] on img at bounding box center [394, 127] width 20 height 15
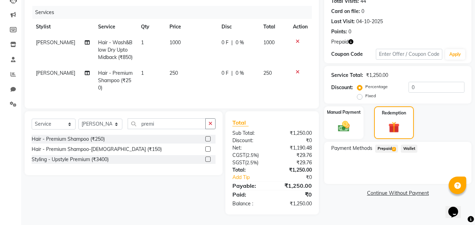
click at [390, 145] on span "Prepaid 2" at bounding box center [386, 149] width 23 height 8
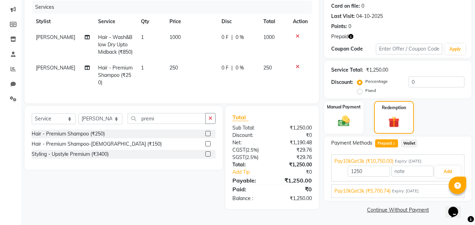
click at [381, 190] on span "Pay10kGet3k (₹5,700.74)" at bounding box center [362, 191] width 56 height 7
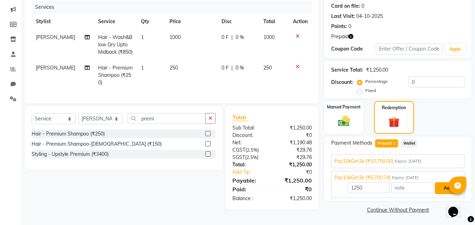
click at [448, 190] on button "Add" at bounding box center [448, 188] width 26 height 12
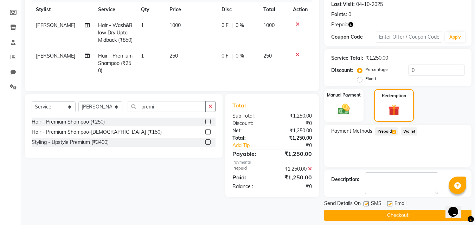
scroll to position [105, 0]
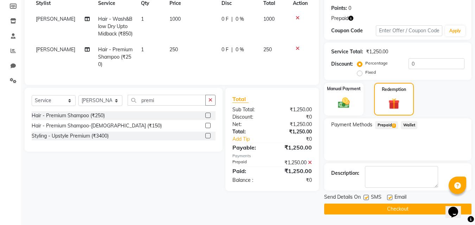
drag, startPoint x: 366, startPoint y: 198, endPoint x: 377, endPoint y: 198, distance: 11.6
click at [368, 198] on label at bounding box center [366, 197] width 5 height 5
click at [368, 198] on input "checkbox" at bounding box center [366, 198] width 5 height 5
click at [391, 198] on label at bounding box center [389, 197] width 5 height 5
click at [391, 198] on input "checkbox" at bounding box center [389, 198] width 5 height 5
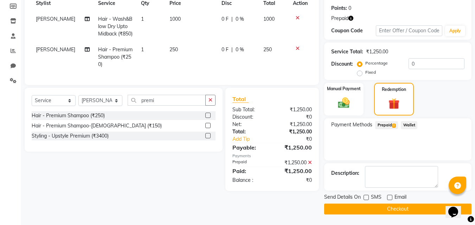
click at [397, 208] on button "Checkout" at bounding box center [397, 209] width 147 height 11
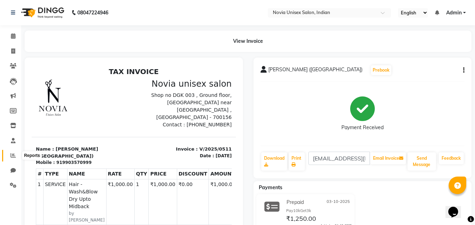
click at [11, 156] on icon at bounding box center [13, 155] width 5 height 5
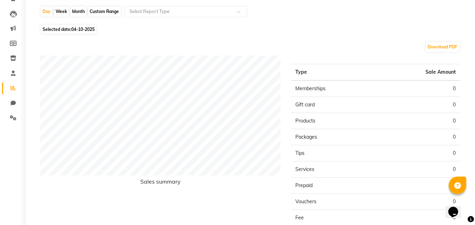
scroll to position [70, 0]
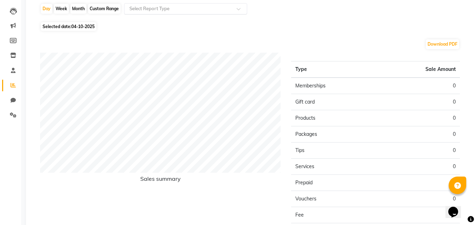
click at [213, 11] on input "text" at bounding box center [178, 8] width 101 height 7
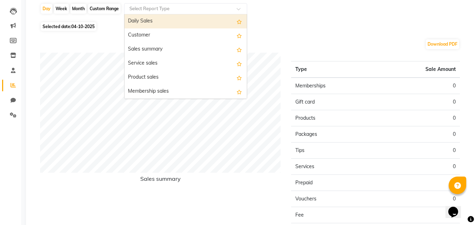
click at [86, 26] on span "04-10-2025" at bounding box center [82, 26] width 23 height 5
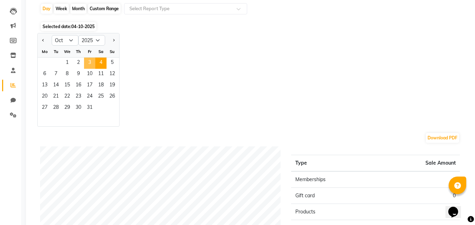
click at [91, 64] on span "3" at bounding box center [89, 63] width 11 height 11
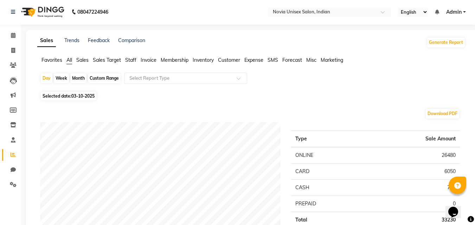
scroll to position [0, 0]
click at [83, 63] on span "Sales" at bounding box center [82, 61] width 12 height 6
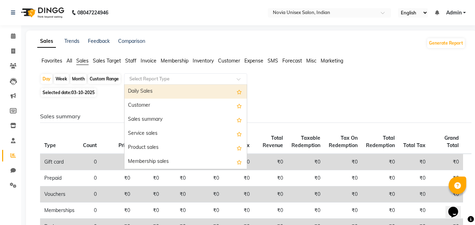
click at [195, 77] on input "text" at bounding box center [178, 79] width 101 height 7
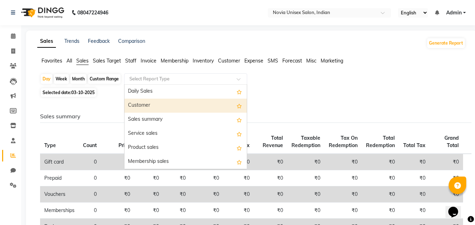
click at [175, 104] on div "Customer" at bounding box center [185, 106] width 122 height 14
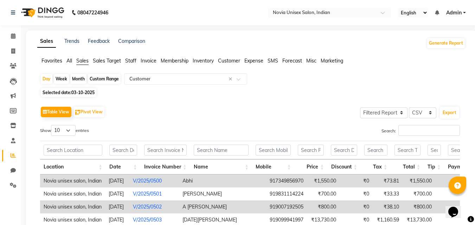
click at [77, 97] on span "Selected date: 03-10-2025" at bounding box center [69, 92] width 56 height 9
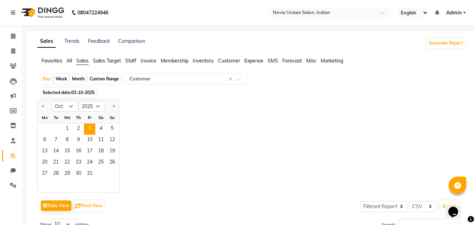
click at [220, 104] on div "Jan Feb Mar Apr May Jun [DATE] Aug Sep Oct Nov [DATE] 2016 2017 2018 2019 2020 …" at bounding box center [251, 146] width 428 height 94
click at [90, 130] on span "3" at bounding box center [89, 129] width 11 height 11
click at [332, 148] on div "Jan Feb Mar Apr May Jun [DATE] Aug Sep Oct Nov [DATE] 2016 2017 2018 2019 2020 …" at bounding box center [251, 146] width 428 height 94
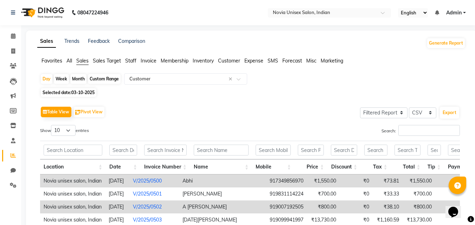
click at [242, 117] on div "Table View Pivot View Select Full Report Filtered Report Select CSV PDF Export" at bounding box center [250, 112] width 420 height 15
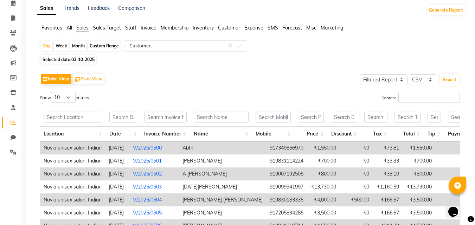
scroll to position [2, 0]
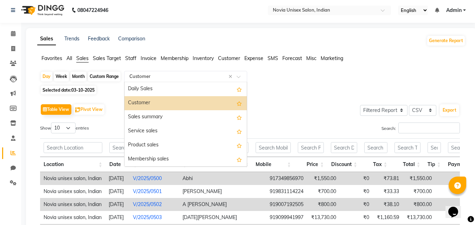
click at [142, 79] on input "text" at bounding box center [178, 76] width 101 height 7
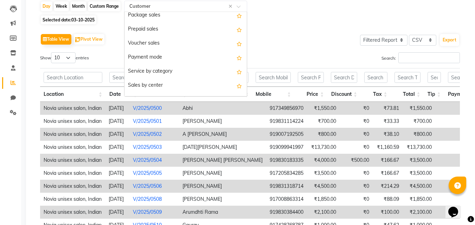
scroll to position [63, 0]
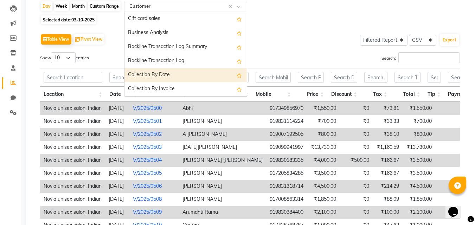
click at [171, 80] on div "Collection By Date" at bounding box center [185, 75] width 122 height 14
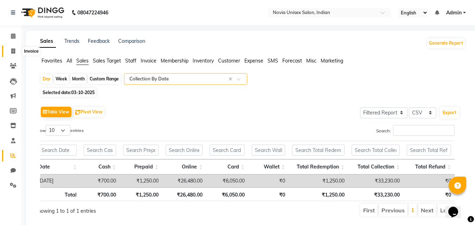
click at [16, 53] on span at bounding box center [13, 51] width 12 height 8
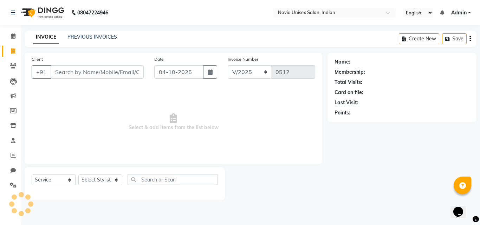
click at [109, 72] on input "Client" at bounding box center [97, 71] width 93 height 13
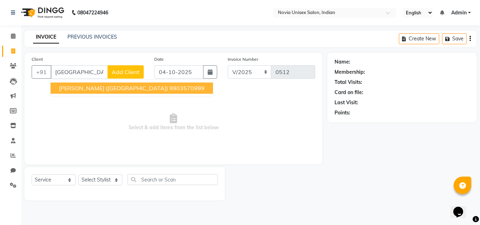
click at [115, 86] on span "[PERSON_NAME] ([GEOGRAPHIC_DATA])" at bounding box center [113, 88] width 109 height 7
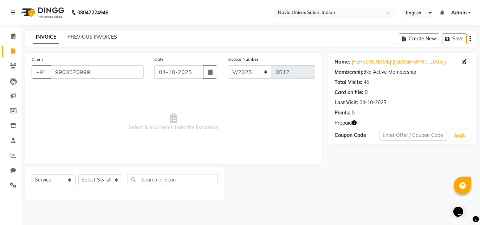
click at [355, 123] on icon "button" at bounding box center [354, 123] width 5 height 5
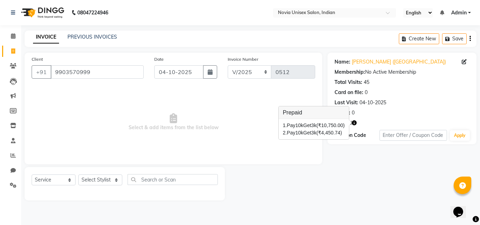
click at [355, 165] on div "Name: [PERSON_NAME] ([GEOGRAPHIC_DATA]) Membership: No Active Membership Total …" at bounding box center [405, 127] width 154 height 148
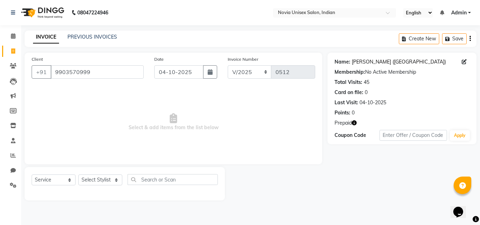
click at [381, 63] on link "[PERSON_NAME] ([GEOGRAPHIC_DATA])" at bounding box center [399, 61] width 94 height 7
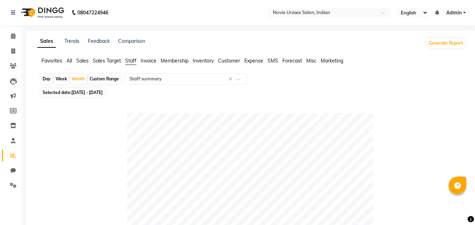
select select "filtered_report"
select select "csv"
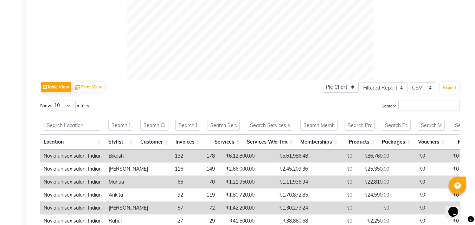
scroll to position [257, 0]
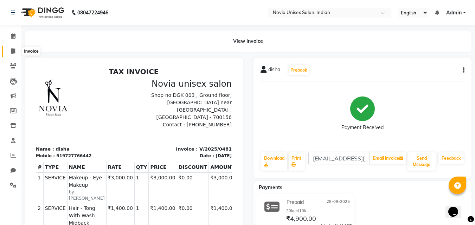
click at [17, 54] on span at bounding box center [13, 51] width 12 height 8
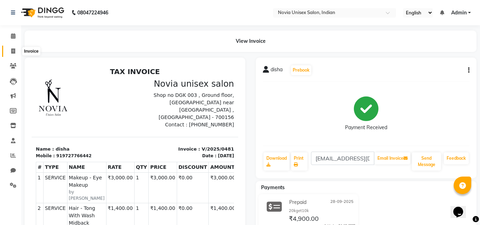
select select "service"
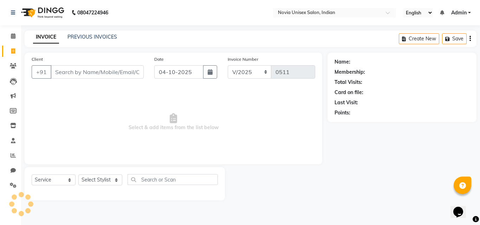
click at [94, 71] on input "Client" at bounding box center [97, 71] width 93 height 13
click at [13, 155] on icon at bounding box center [13, 155] width 5 height 5
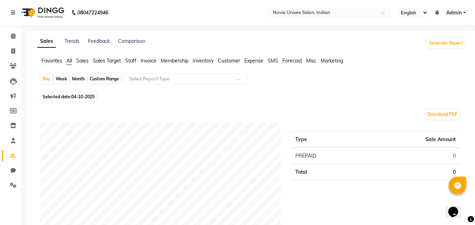
click at [83, 62] on span "Sales" at bounding box center [82, 61] width 12 height 6
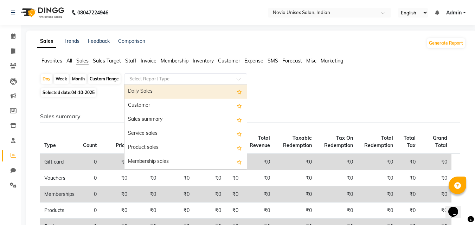
click at [167, 78] on input "text" at bounding box center [178, 79] width 101 height 7
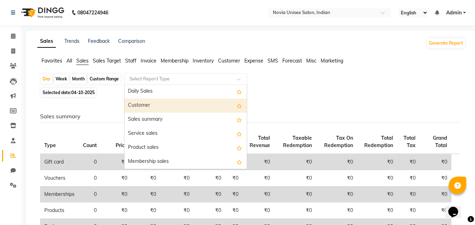
click at [163, 109] on div "Customer" at bounding box center [185, 106] width 122 height 14
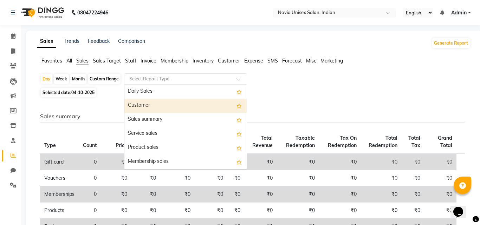
select select "filtered_report"
select select "csv"
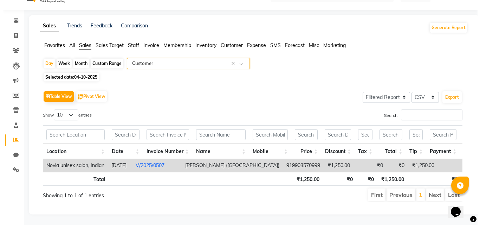
scroll to position [26, 0]
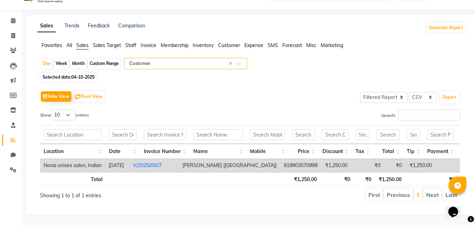
click at [162, 162] on link "V/2025/0507" at bounding box center [147, 165] width 29 height 6
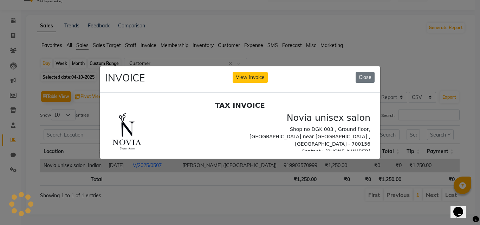
scroll to position [0, 0]
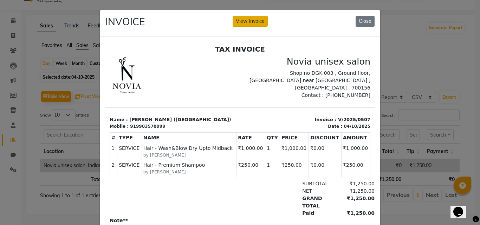
click at [253, 24] on button "View Invoice" at bounding box center [250, 21] width 35 height 11
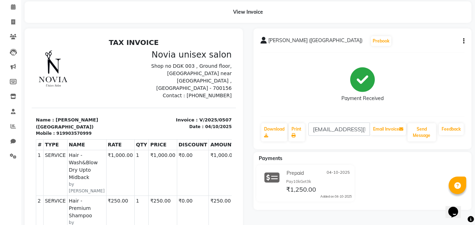
scroll to position [27, 0]
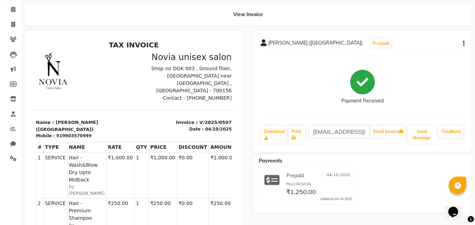
click at [464, 44] on icon "button" at bounding box center [463, 44] width 1 height 0
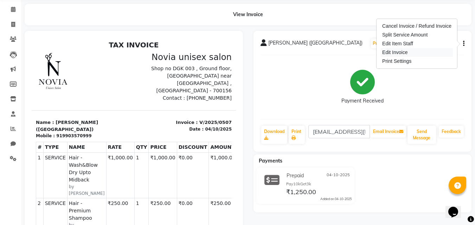
click at [414, 56] on div "Edit Invoice" at bounding box center [417, 52] width 72 height 9
select select "service"
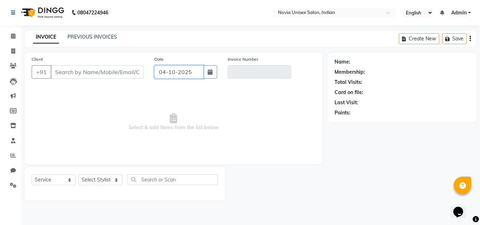
click at [178, 75] on input "04-10-2025" at bounding box center [178, 71] width 49 height 13
select select "10"
select select "2025"
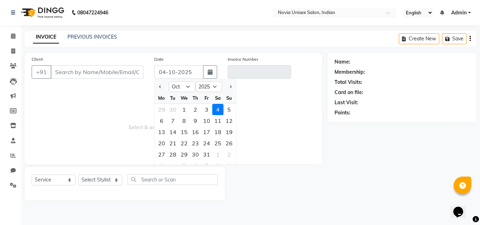
type input "9903570999"
type input "V/2025/0507"
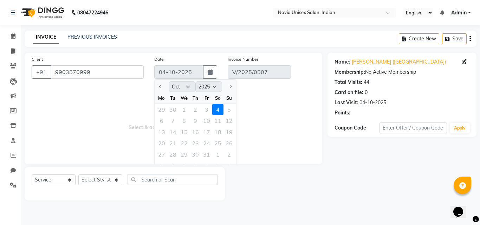
select select "select"
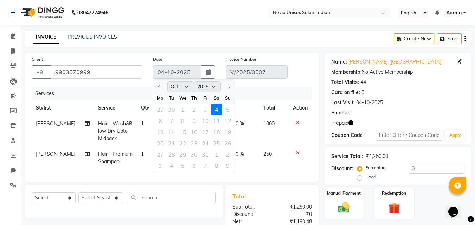
click at [205, 109] on div "29 30 1 2 3 4 5" at bounding box center [194, 109] width 82 height 11
click at [465, 39] on icon "button" at bounding box center [464, 39] width 1 height 0
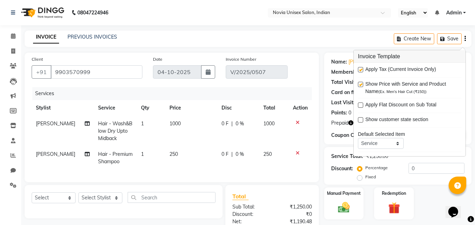
click at [375, 33] on div "INVOICE PREVIOUS INVOICES Create New Save" at bounding box center [248, 39] width 447 height 17
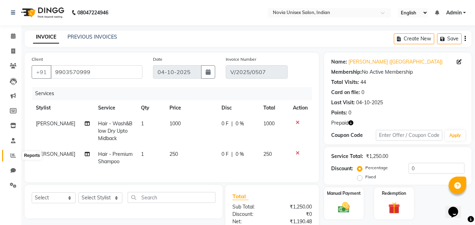
click at [13, 158] on span at bounding box center [13, 156] width 12 height 8
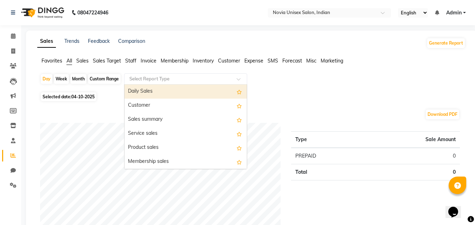
click at [217, 76] on input "text" at bounding box center [178, 79] width 101 height 7
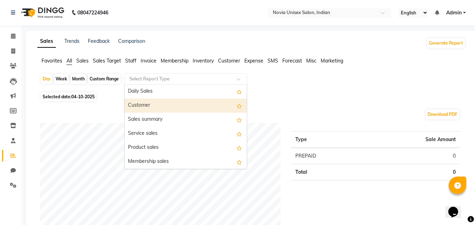
click at [178, 103] on div "Customer" at bounding box center [185, 106] width 122 height 14
select select "filtered_report"
select select "csv"
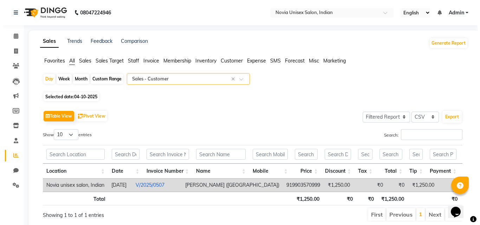
scroll to position [30, 0]
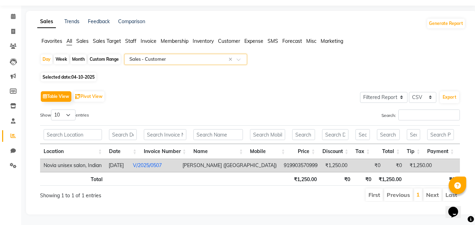
click at [162, 162] on link "V/2025/0507" at bounding box center [147, 165] width 29 height 6
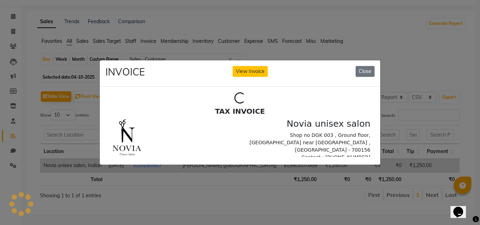
scroll to position [0, 0]
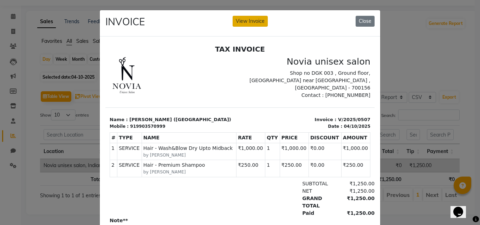
click at [252, 20] on button "View Invoice" at bounding box center [250, 21] width 35 height 11
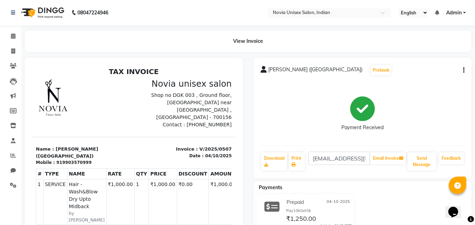
click at [465, 71] on div "kamlika singh (dubai) Prebook Payment Received Download Print Kamalsingh_69@yah…" at bounding box center [362, 118] width 218 height 121
click at [464, 70] on icon "button" at bounding box center [463, 70] width 1 height 0
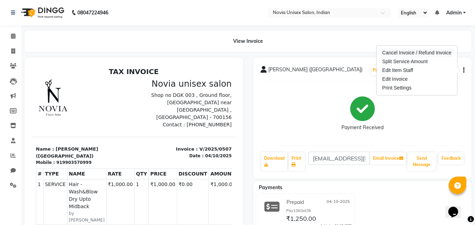
click at [416, 54] on div "Cancel Invoice / Refund Invoice" at bounding box center [417, 53] width 72 height 9
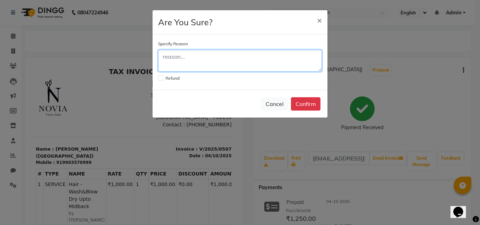
click at [205, 67] on textarea at bounding box center [240, 61] width 164 height 22
type textarea "wrong date"
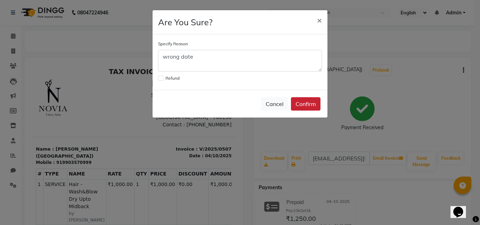
click at [307, 103] on button "Confirm" at bounding box center [306, 103] width 30 height 13
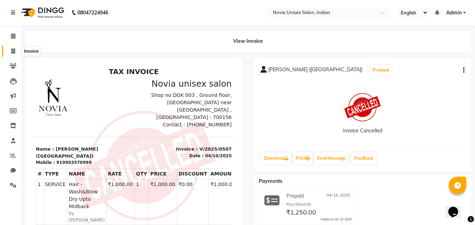
click at [14, 51] on icon at bounding box center [13, 51] width 4 height 5
select select "service"
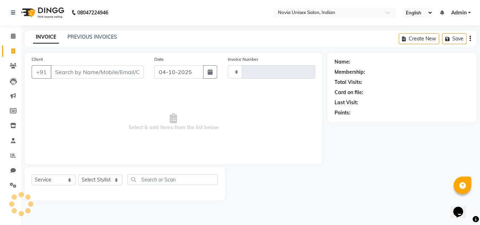
type input "0513"
select select "8773"
paste input "8697733958"
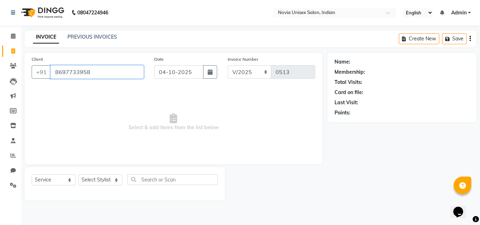
type input "8697733958"
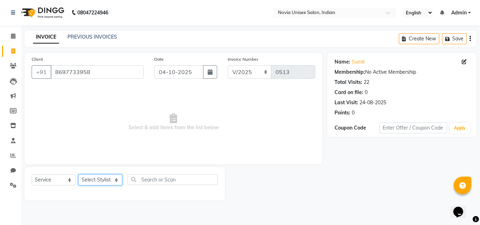
click at [99, 175] on select "Select Stylist [PERSON_NAME] DINGG [PERSON_NAME] housesale [PERSON_NAME] [PERSO…" at bounding box center [100, 180] width 44 height 11
select select "89571"
click at [78, 175] on select "Select Stylist [PERSON_NAME] DINGG [PERSON_NAME] housesale [PERSON_NAME] [PERSO…" at bounding box center [100, 180] width 44 height 11
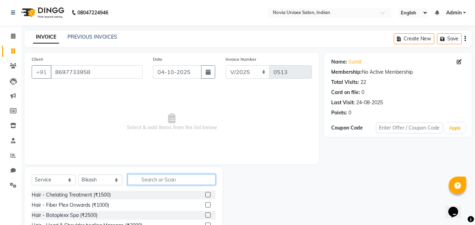
click at [163, 178] on input "text" at bounding box center [172, 179] width 88 height 11
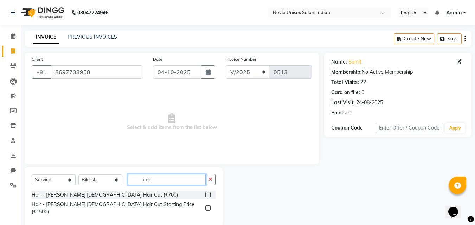
type input "bika"
click at [210, 195] on label at bounding box center [207, 194] width 5 height 5
click at [210, 195] on input "checkbox" at bounding box center [207, 195] width 5 height 5
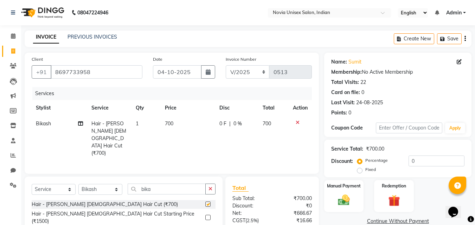
checkbox input "false"
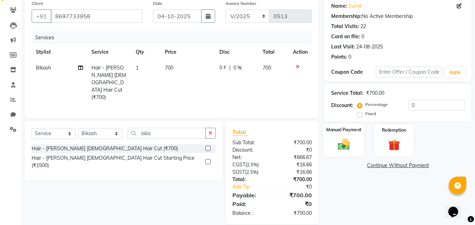
click at [351, 134] on div "Manual Payment" at bounding box center [343, 140] width 41 height 33
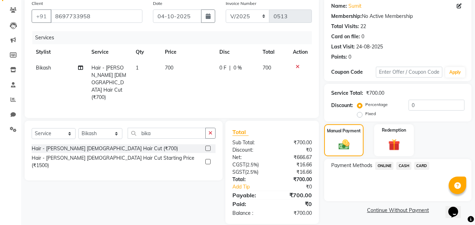
click at [387, 166] on span "ONLINE" at bounding box center [384, 166] width 18 height 8
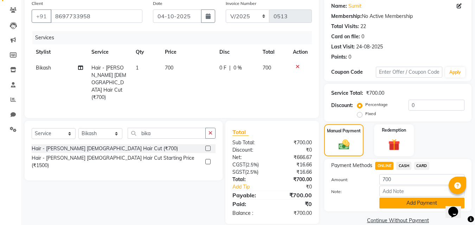
click at [404, 204] on button "Add Payment" at bounding box center [421, 203] width 85 height 11
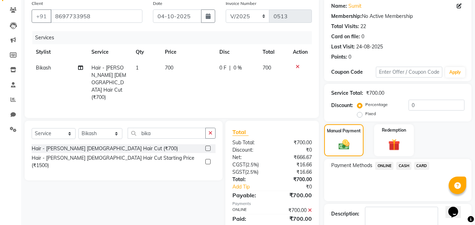
scroll to position [97, 0]
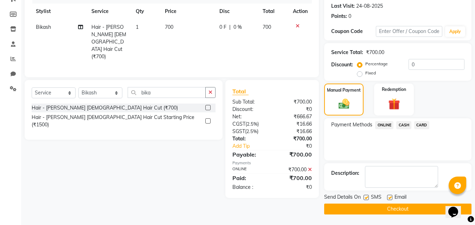
click at [395, 211] on button "Checkout" at bounding box center [397, 209] width 147 height 11
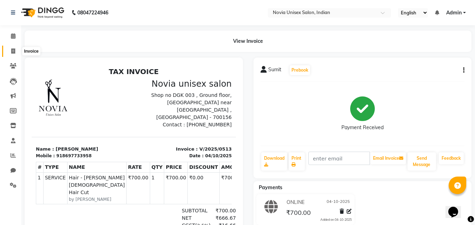
click at [13, 51] on icon at bounding box center [13, 51] width 4 height 5
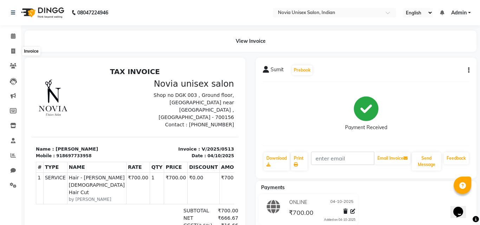
select select "service"
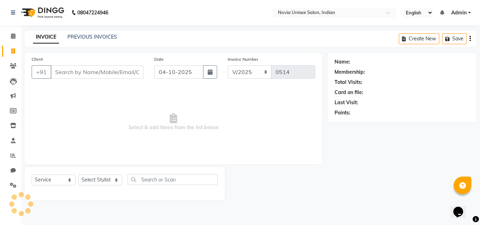
click at [87, 69] on input "Client" at bounding box center [97, 71] width 93 height 13
type input "9831024098"
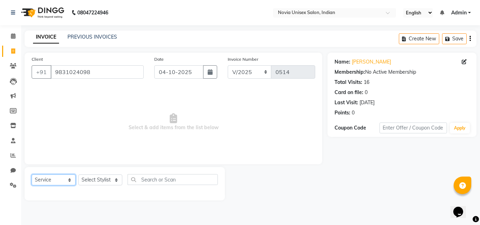
click at [64, 179] on select "Select Service Product Membership Package Voucher Prepaid Gift Card" at bounding box center [54, 180] width 44 height 11
click at [96, 181] on select "Select Stylist [PERSON_NAME] DINGG [PERSON_NAME] housesale [PERSON_NAME] [PERSO…" at bounding box center [100, 180] width 44 height 11
select select "89571"
click at [78, 175] on select "Select Stylist [PERSON_NAME] DINGG [PERSON_NAME] housesale [PERSON_NAME] [PERSO…" at bounding box center [100, 180] width 44 height 11
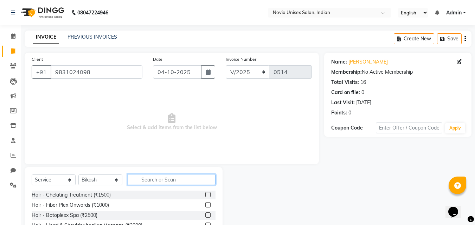
click at [149, 176] on input "text" at bounding box center [172, 179] width 88 height 11
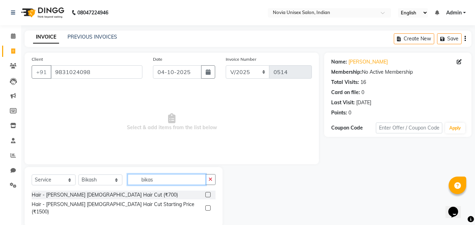
type input "bikas"
click at [208, 196] on label at bounding box center [207, 194] width 5 height 5
click at [208, 196] on input "checkbox" at bounding box center [207, 195] width 5 height 5
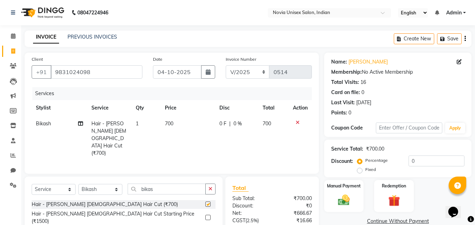
checkbox input "false"
click at [240, 124] on span "0 %" at bounding box center [237, 123] width 8 height 7
select select "89571"
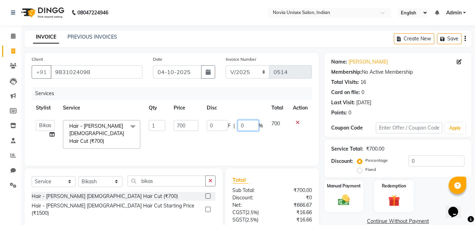
click at [248, 125] on input "0" at bounding box center [248, 125] width 21 height 11
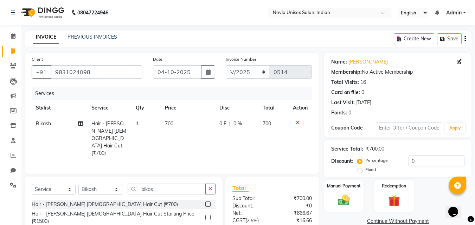
click at [235, 125] on span "0 %" at bounding box center [237, 123] width 8 height 7
select select "89571"
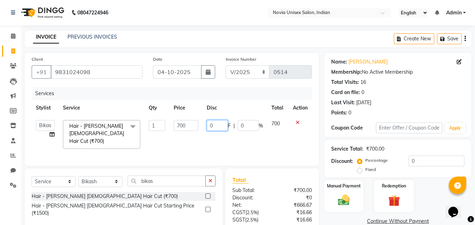
click at [215, 125] on input "0" at bounding box center [217, 125] width 21 height 11
type input "0"
type input "15"
click at [258, 141] on tr "Ankita Bikash DINGG fardeen housesale laxmipriya mahua MUJAMMIL Rahul Sumanta T…" at bounding box center [172, 134] width 280 height 37
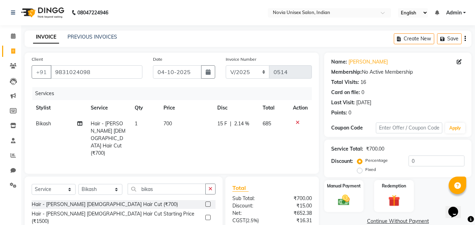
click at [223, 124] on span "15 F" at bounding box center [222, 123] width 10 height 7
select select "89571"
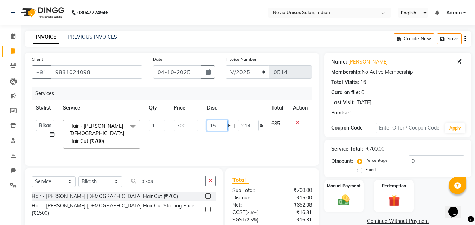
click at [221, 124] on input "15" at bounding box center [217, 125] width 21 height 11
type input "1"
type input "20"
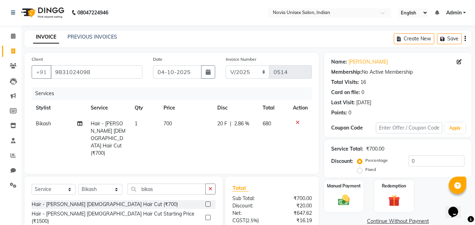
click at [263, 141] on tr "Bikash Hair - Bikash Male Hair Cut (₹700) 1 700 20 F | 2.86 % 680" at bounding box center [172, 138] width 280 height 45
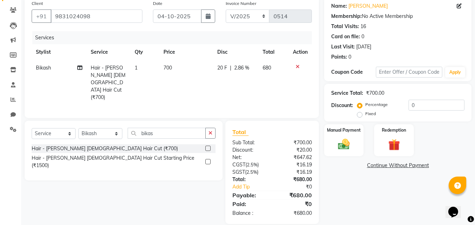
click at [239, 69] on span "2.86 %" at bounding box center [241, 67] width 15 height 7
select select "89571"
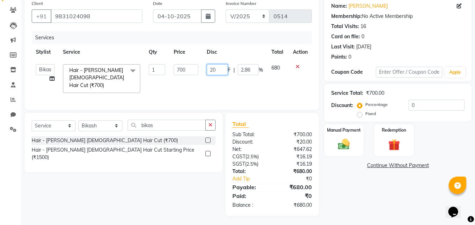
click at [223, 69] on input "20" at bounding box center [217, 69] width 21 height 11
type input "2"
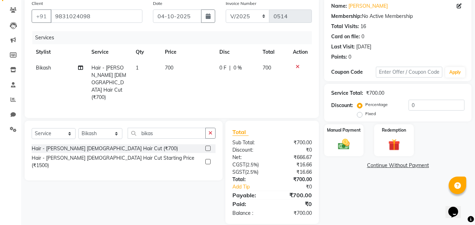
click at [222, 68] on span "0 F" at bounding box center [222, 67] width 7 height 7
select select "89571"
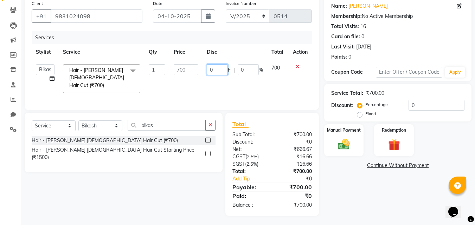
click at [214, 71] on input "0" at bounding box center [217, 69] width 21 height 11
type input "105"
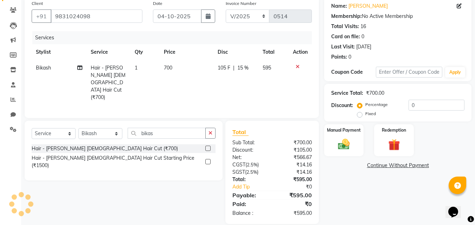
click at [366, 202] on div "Name: Vijay Tandon Membership: No Active Membership Total Visits: 16 Card on fi…" at bounding box center [400, 110] width 153 height 227
drag, startPoint x: 348, startPoint y: 143, endPoint x: 365, endPoint y: 151, distance: 18.4
click at [348, 143] on img at bounding box center [343, 144] width 19 height 13
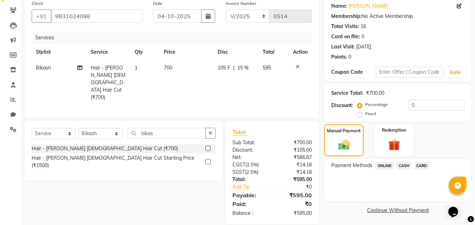
click at [407, 166] on span "CASH" at bounding box center [403, 166] width 15 height 8
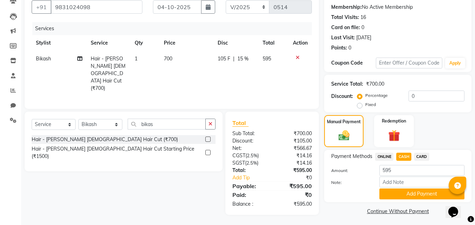
scroll to position [67, 0]
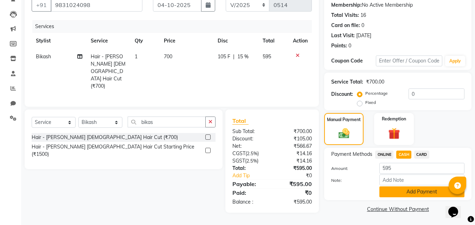
click at [418, 191] on button "Add Payment" at bounding box center [421, 192] width 85 height 11
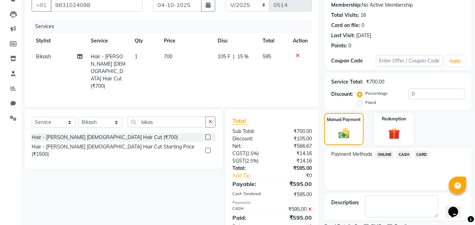
scroll to position [97, 0]
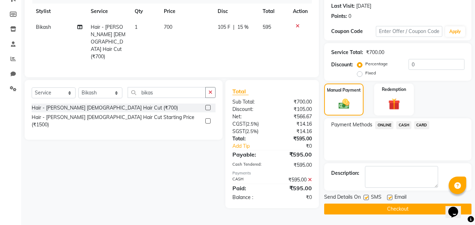
click at [394, 207] on button "Checkout" at bounding box center [397, 209] width 147 height 11
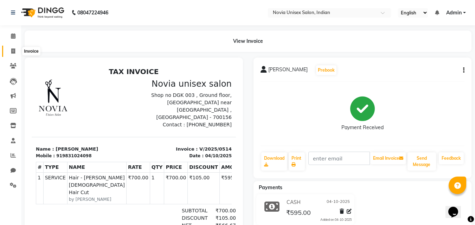
drag, startPoint x: 12, startPoint y: 50, endPoint x: 32, endPoint y: 56, distance: 20.9
click at [12, 50] on icon at bounding box center [13, 51] width 4 height 5
select select "service"
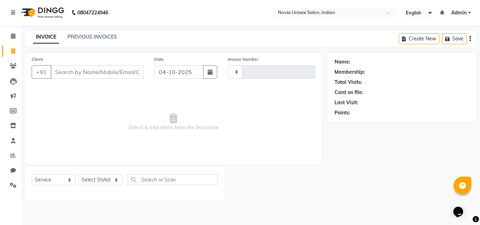
type input "0515"
select select "8773"
click at [85, 69] on input "Client" at bounding box center [97, 71] width 93 height 13
type input "9748588298"
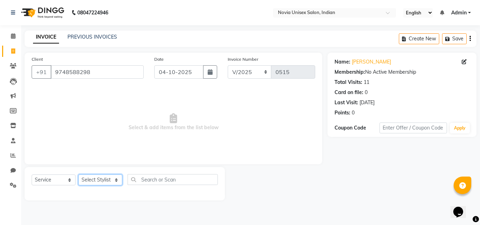
click at [115, 179] on select "Select Stylist [PERSON_NAME] DINGG [PERSON_NAME] housesale [PERSON_NAME] [PERSO…" at bounding box center [100, 180] width 44 height 11
click at [78, 175] on select "Select Stylist [PERSON_NAME] DINGG [PERSON_NAME] housesale [PERSON_NAME] [PERSO…" at bounding box center [100, 180] width 44 height 11
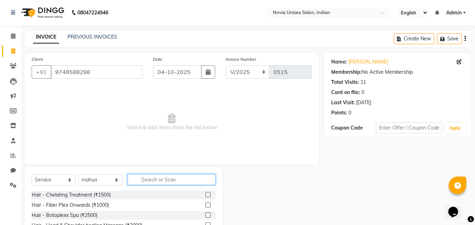
click at [155, 179] on input "text" at bounding box center [172, 179] width 88 height 11
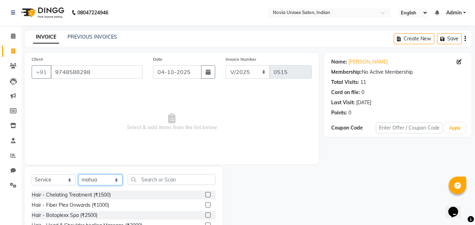
click at [113, 184] on select "Select Stylist [PERSON_NAME] DINGG [PERSON_NAME] housesale [PERSON_NAME] [PERSO…" at bounding box center [100, 180] width 44 height 11
select select "89580"
click at [78, 175] on select "Select Stylist [PERSON_NAME] DINGG [PERSON_NAME] housesale [PERSON_NAME] [PERSO…" at bounding box center [100, 180] width 44 height 11
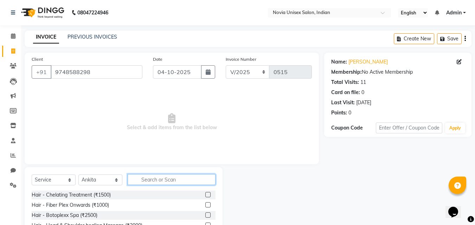
click at [154, 182] on input "text" at bounding box center [172, 179] width 88 height 11
type input "thre"
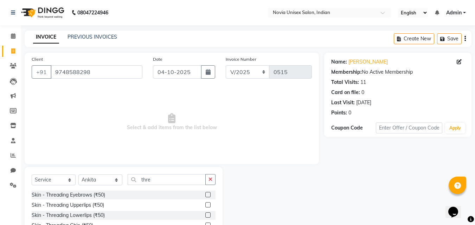
click at [205, 195] on label at bounding box center [207, 194] width 5 height 5
click at [205, 195] on input "checkbox" at bounding box center [207, 195] width 5 height 5
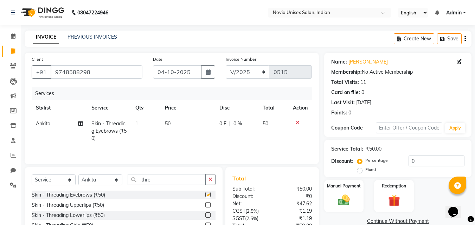
checkbox input "false"
drag, startPoint x: 173, startPoint y: 182, endPoint x: 129, endPoint y: 181, distance: 43.6
click at [129, 181] on input "thre" at bounding box center [167, 179] width 78 height 11
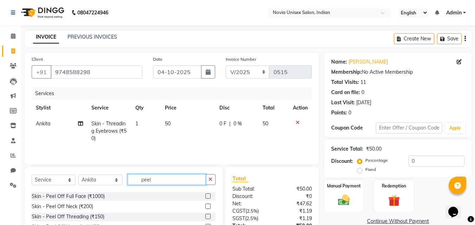
scroll to position [35, 0]
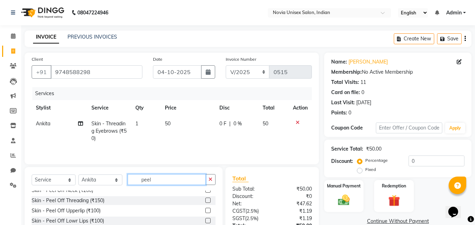
type input "peel"
click at [205, 210] on label at bounding box center [207, 210] width 5 height 5
click at [205, 210] on input "checkbox" at bounding box center [207, 211] width 5 height 5
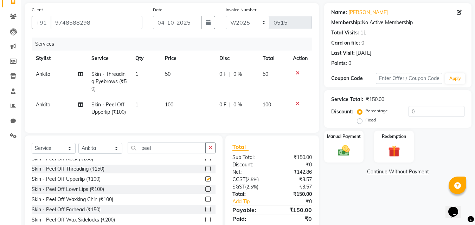
checkbox input "false"
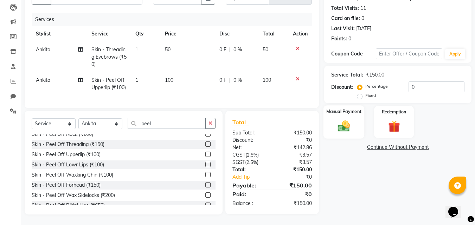
click at [352, 112] on div "Manual Payment" at bounding box center [343, 121] width 41 height 33
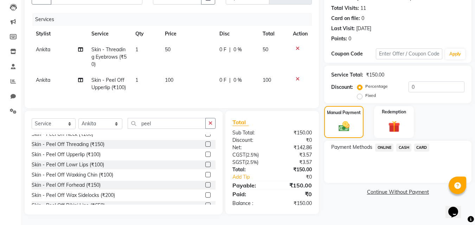
click at [386, 144] on span "ONLINE" at bounding box center [384, 148] width 18 height 8
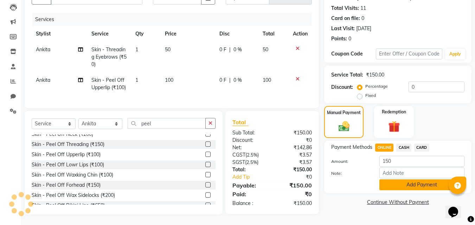
click at [405, 180] on button "Add Payment" at bounding box center [421, 185] width 85 height 11
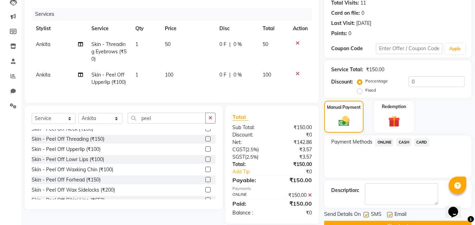
scroll to position [97, 0]
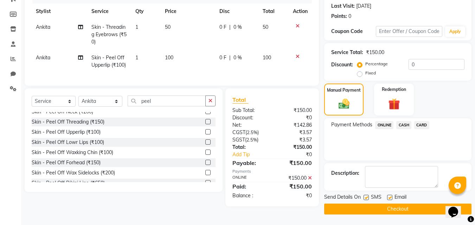
click at [399, 210] on button "Checkout" at bounding box center [397, 209] width 147 height 11
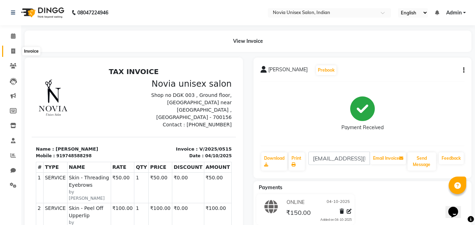
click at [12, 50] on icon at bounding box center [13, 51] width 4 height 5
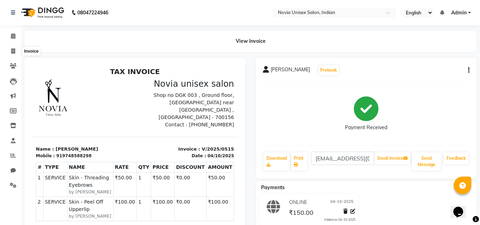
select select "service"
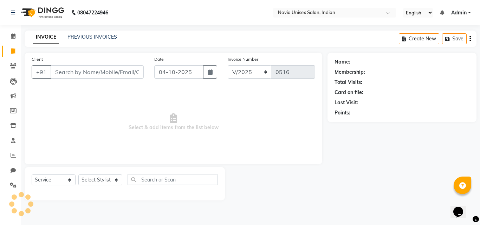
click at [96, 72] on input "Client" at bounding box center [97, 71] width 93 height 13
type input "9163921332"
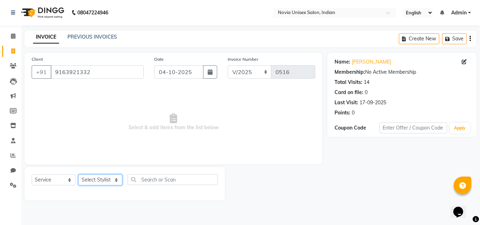
click at [110, 183] on select "Select Stylist [PERSON_NAME] DINGG [PERSON_NAME] housesale [PERSON_NAME] [PERSO…" at bounding box center [100, 180] width 44 height 11
select select "89593"
click at [78, 175] on select "Select Stylist [PERSON_NAME] DINGG [PERSON_NAME] housesale [PERSON_NAME] [PERSO…" at bounding box center [100, 180] width 44 height 11
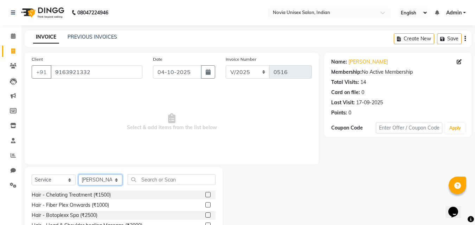
scroll to position [56, 0]
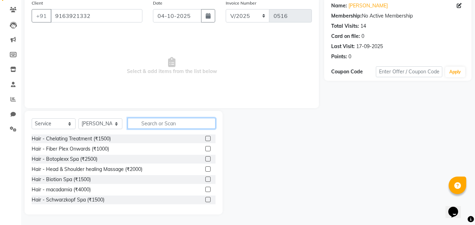
click at [161, 126] on input "text" at bounding box center [172, 123] width 88 height 11
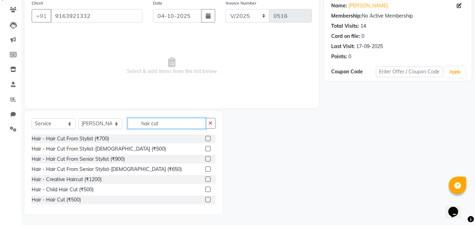
type input "hair cut"
click at [205, 149] on label at bounding box center [207, 148] width 5 height 5
click at [205, 149] on input "checkbox" at bounding box center [207, 149] width 5 height 5
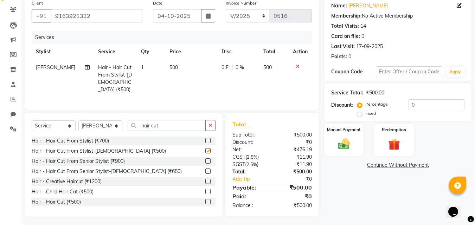
checkbox input "false"
drag, startPoint x: 173, startPoint y: 124, endPoint x: 124, endPoint y: 126, distance: 48.6
click at [124, 126] on div "Select Service Product Membership Package Voucher Prepaid Gift Card Select Styl…" at bounding box center [124, 128] width 184 height 17
click at [96, 127] on select "Select Stylist [PERSON_NAME] DINGG [PERSON_NAME] housesale [PERSON_NAME] [PERSO…" at bounding box center [100, 126] width 44 height 11
select select "89589"
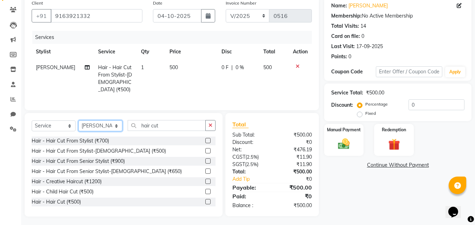
click at [78, 121] on select "Select Stylist [PERSON_NAME] DINGG [PERSON_NAME] housesale [PERSON_NAME] [PERSO…" at bounding box center [100, 126] width 44 height 11
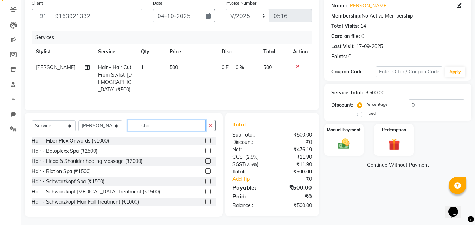
scroll to position [56, 0]
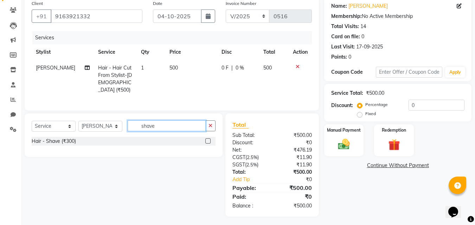
type input "shave"
click at [211, 139] on label at bounding box center [207, 141] width 5 height 5
click at [210, 139] on input "checkbox" at bounding box center [207, 141] width 5 height 5
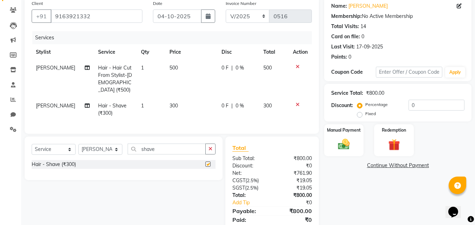
checkbox input "false"
click at [114, 147] on select "Select Stylist [PERSON_NAME] DINGG [PERSON_NAME] housesale [PERSON_NAME] [PERSO…" at bounding box center [100, 149] width 44 height 11
select select "89592"
click at [78, 144] on select "Select Stylist [PERSON_NAME] DINGG [PERSON_NAME] housesale [PERSON_NAME] [PERSO…" at bounding box center [100, 149] width 44 height 11
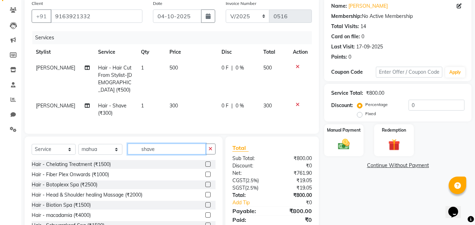
drag, startPoint x: 151, startPoint y: 149, endPoint x: 124, endPoint y: 149, distance: 26.7
click at [125, 149] on div "Select Service Product Membership Package Voucher Prepaid Gift Card Select Styl…" at bounding box center [124, 152] width 184 height 17
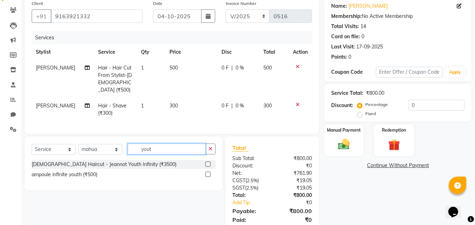
type input "yout"
click at [207, 162] on label at bounding box center [207, 164] width 5 height 5
click at [207, 162] on input "checkbox" at bounding box center [207, 164] width 5 height 5
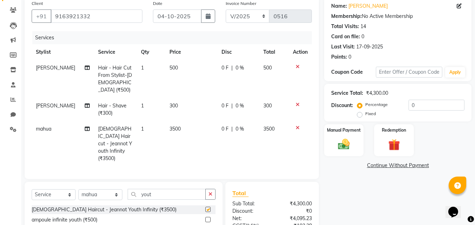
checkbox input "false"
drag, startPoint x: 160, startPoint y: 176, endPoint x: 137, endPoint y: 179, distance: 23.1
click at [137, 189] on input "yout" at bounding box center [167, 194] width 78 height 11
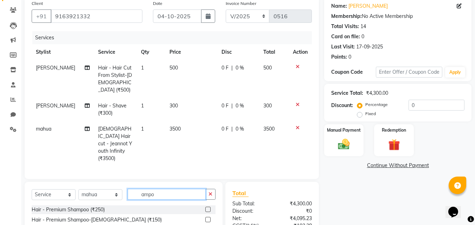
scroll to position [91, 0]
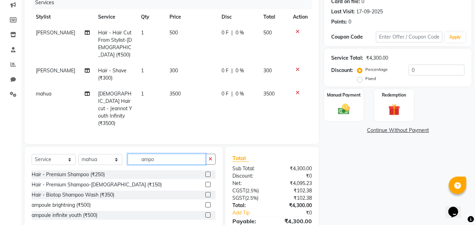
type input "ampo"
click at [206, 213] on label at bounding box center [207, 215] width 5 height 5
click at [206, 213] on input "checkbox" at bounding box center [207, 215] width 5 height 5
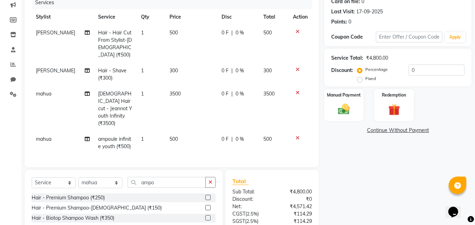
checkbox input "false"
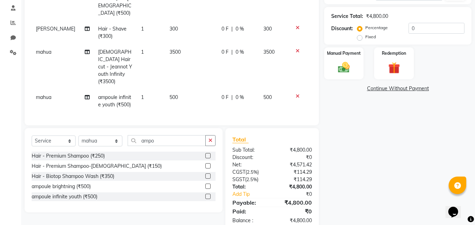
scroll to position [63, 0]
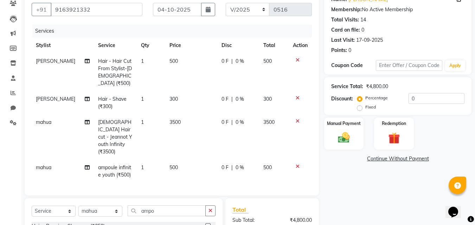
drag, startPoint x: 336, startPoint y: 138, endPoint x: 359, endPoint y: 150, distance: 25.8
click at [337, 138] on img at bounding box center [343, 137] width 19 height 13
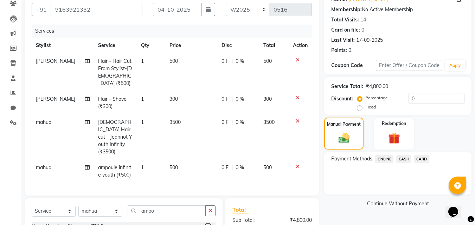
click at [420, 159] on span "CARD" at bounding box center [421, 159] width 15 height 8
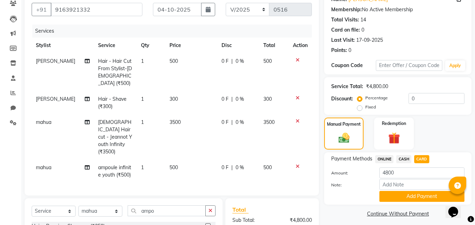
scroll to position [98, 0]
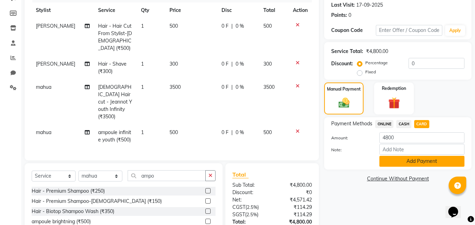
click at [417, 162] on button "Add Payment" at bounding box center [421, 161] width 85 height 11
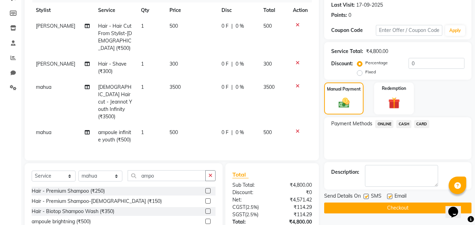
click at [410, 205] on button "Checkout" at bounding box center [397, 208] width 147 height 11
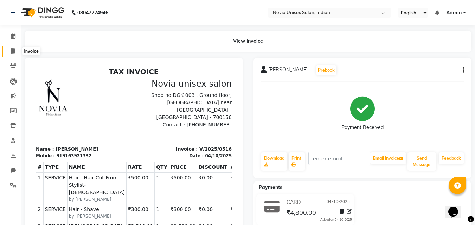
drag, startPoint x: 7, startPoint y: 48, endPoint x: 9, endPoint y: 51, distance: 4.1
click at [7, 48] on span at bounding box center [13, 51] width 12 height 8
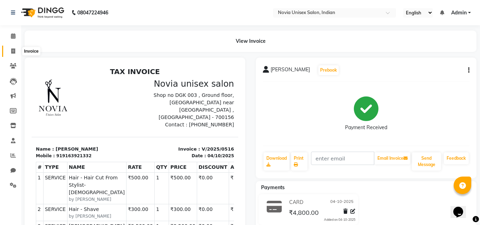
select select "service"
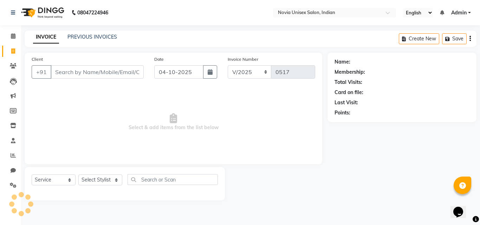
click at [70, 75] on input "Client" at bounding box center [97, 71] width 93 height 13
type input "8093809638"
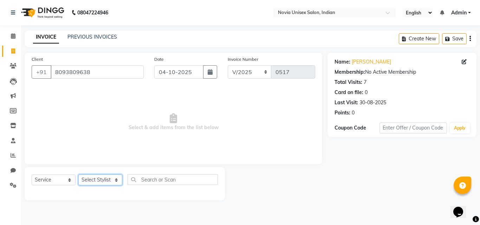
click at [95, 180] on select "Select Stylist [PERSON_NAME] DINGG [PERSON_NAME] housesale [PERSON_NAME] [PERSO…" at bounding box center [100, 180] width 44 height 11
select select "89571"
click at [78, 175] on select "Select Stylist [PERSON_NAME] DINGG [PERSON_NAME] housesale [PERSON_NAME] [PERSO…" at bounding box center [100, 180] width 44 height 11
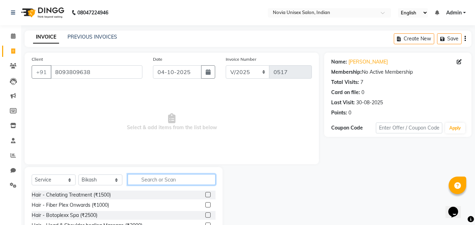
click at [166, 181] on input "text" at bounding box center [172, 179] width 88 height 11
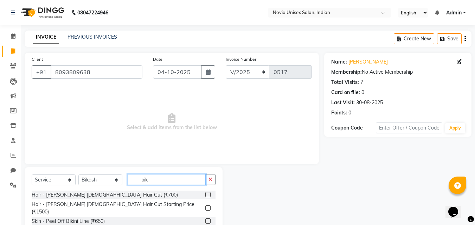
type input "bik"
click at [210, 194] on label at bounding box center [207, 194] width 5 height 5
click at [210, 194] on input "checkbox" at bounding box center [207, 195] width 5 height 5
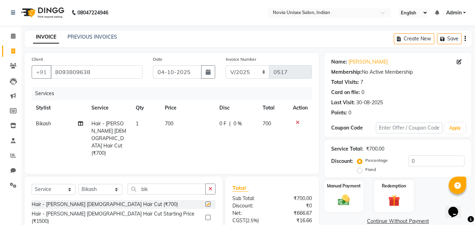
checkbox input "false"
click at [222, 124] on span "0 F" at bounding box center [222, 123] width 7 height 7
select select "89571"
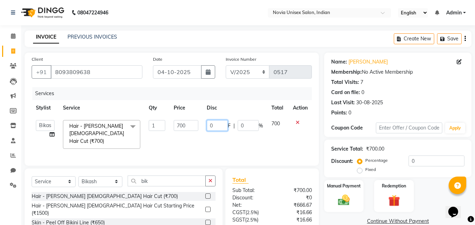
click at [219, 125] on input "0" at bounding box center [217, 125] width 21 height 11
type input "200"
click at [327, 35] on div "INVOICE PREVIOUS INVOICES Create New Save" at bounding box center [248, 39] width 447 height 17
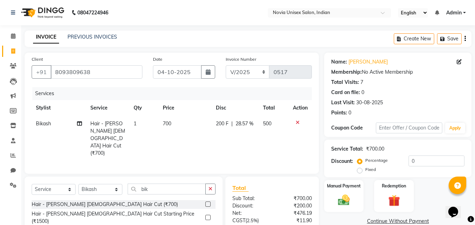
scroll to position [56, 0]
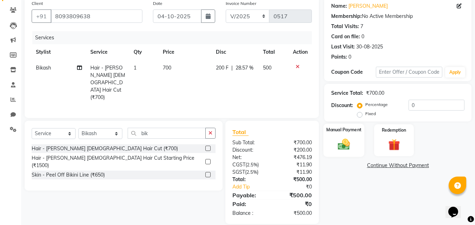
click at [349, 145] on img at bounding box center [344, 144] width 20 height 14
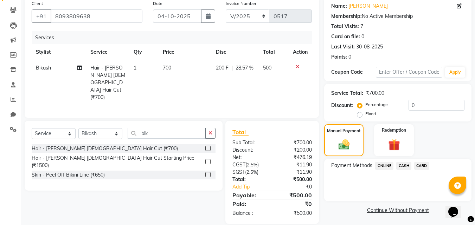
drag, startPoint x: 420, startPoint y: 166, endPoint x: 420, endPoint y: 171, distance: 4.9
click at [421, 167] on span "CARD" at bounding box center [421, 166] width 15 height 8
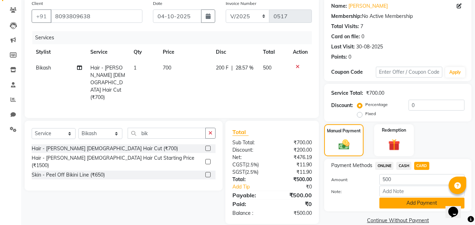
click at [400, 207] on button "Add Payment" at bounding box center [421, 203] width 85 height 11
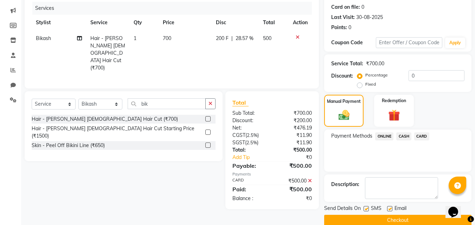
scroll to position [97, 0]
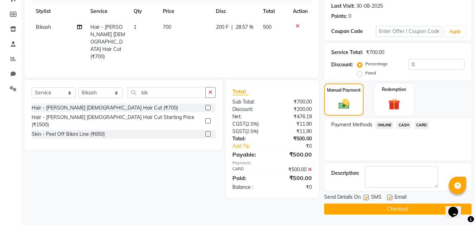
click at [400, 208] on button "Checkout" at bounding box center [397, 209] width 147 height 11
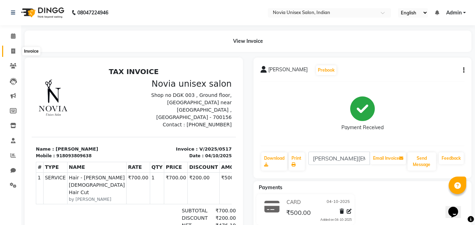
click at [15, 52] on icon at bounding box center [13, 51] width 4 height 5
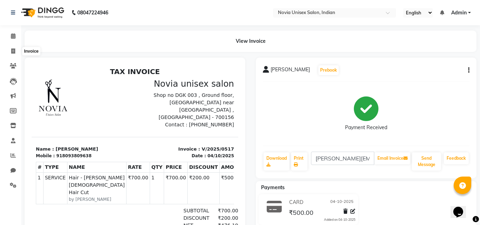
select select "service"
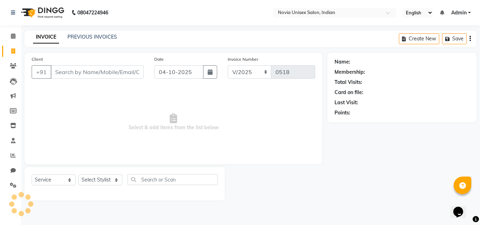
click at [72, 74] on input "Client" at bounding box center [97, 71] width 93 height 13
type input "9198284888"
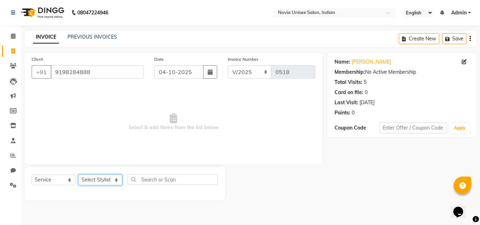
click at [96, 181] on select "Select Stylist [PERSON_NAME] DINGG [PERSON_NAME] housesale [PERSON_NAME] [PERSO…" at bounding box center [100, 180] width 44 height 11
select select "89571"
click at [78, 175] on select "Select Stylist [PERSON_NAME] DINGG [PERSON_NAME] housesale [PERSON_NAME] [PERSO…" at bounding box center [100, 180] width 44 height 11
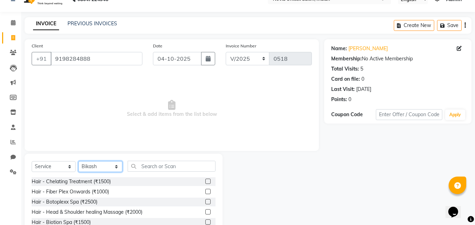
scroll to position [35, 0]
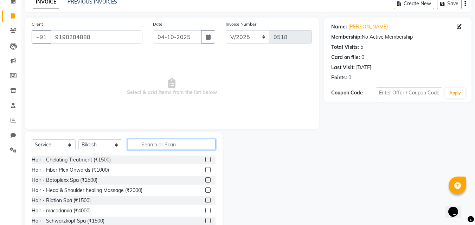
click at [169, 144] on input "text" at bounding box center [172, 144] width 88 height 11
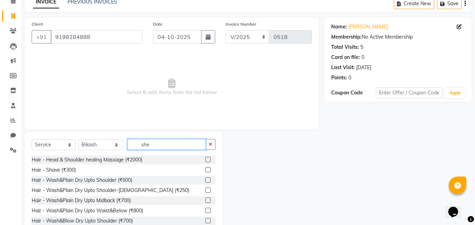
scroll to position [6, 0]
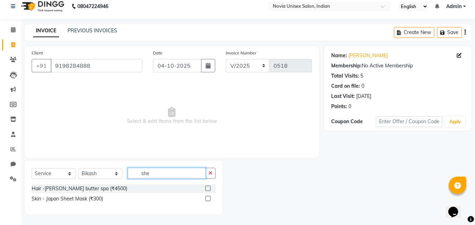
type input "she"
click at [208, 188] on label at bounding box center [207, 188] width 5 height 5
click at [208, 188] on input "checkbox" at bounding box center [207, 189] width 5 height 5
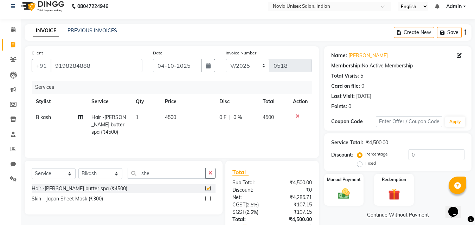
checkbox input "false"
click at [220, 117] on span "0 F" at bounding box center [222, 117] width 7 height 7
select select "89571"
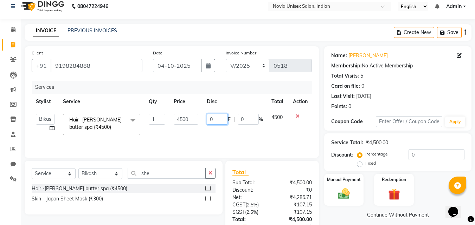
click at [216, 119] on input "0" at bounding box center [217, 119] width 21 height 11
type input "1000"
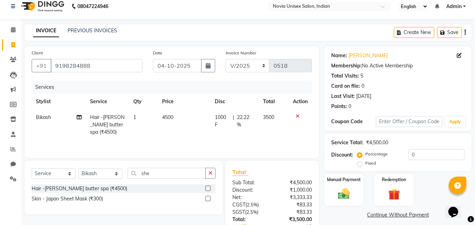
click at [287, 137] on div "Services Stylist Service Qty Price Disc Total Action Bikash Hair -shea butter s…" at bounding box center [172, 116] width 280 height 70
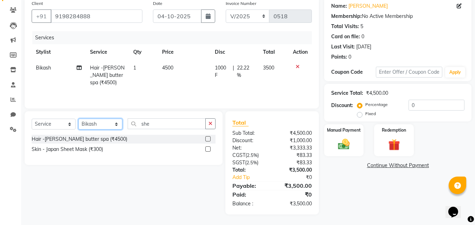
click at [96, 126] on select "Select Stylist [PERSON_NAME] DINGG [PERSON_NAME] housesale [PERSON_NAME] [PERSO…" at bounding box center [100, 124] width 44 height 11
select select "89573"
click at [78, 119] on select "Select Stylist [PERSON_NAME] DINGG [PERSON_NAME] housesale [PERSON_NAME] [PERSO…" at bounding box center [100, 124] width 44 height 11
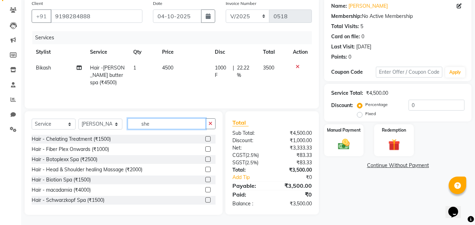
drag, startPoint x: 178, startPoint y: 122, endPoint x: 116, endPoint y: 124, distance: 61.9
click at [116, 124] on div "Select Service Product Membership Package Voucher Prepaid Gift Card Select Styl…" at bounding box center [124, 126] width 184 height 17
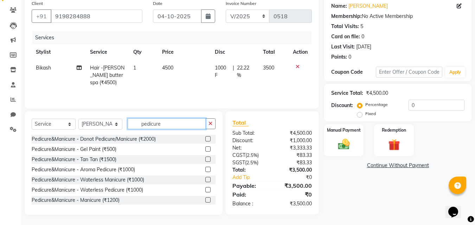
type input "pedicure"
click at [206, 139] on div at bounding box center [210, 139] width 10 height 9
click at [205, 140] on label at bounding box center [207, 138] width 5 height 5
click at [205, 140] on input "checkbox" at bounding box center [207, 139] width 5 height 5
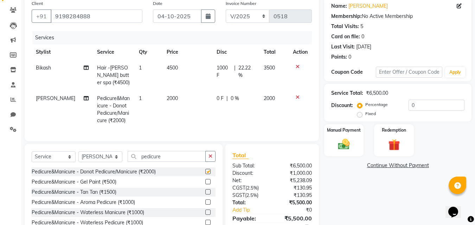
checkbox input "false"
click at [178, 99] on td "2000" at bounding box center [187, 110] width 50 height 38
select select "89573"
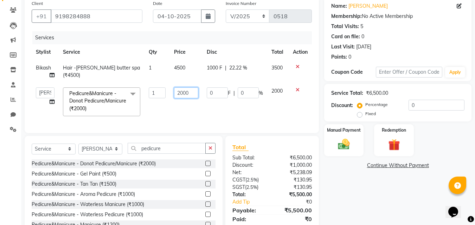
drag, startPoint x: 195, startPoint y: 94, endPoint x: 152, endPoint y: 95, distance: 42.9
click at [152, 95] on tr "Ankita Bikash DINGG fardeen housesale laxmipriya mahua MUJAMMIL Rahul Sumanta T…" at bounding box center [172, 101] width 280 height 37
type input "3500"
click at [350, 185] on div "Name: Amrita Kaur Membership: No Active Membership Total Visits: 5 Card on file…" at bounding box center [400, 118] width 153 height 243
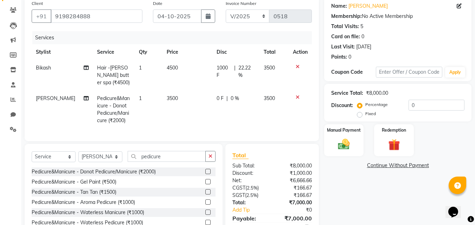
scroll to position [94, 0]
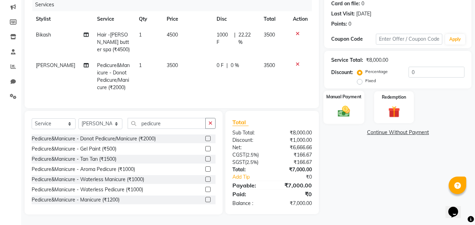
click at [349, 94] on label "Manual Payment" at bounding box center [343, 97] width 35 height 7
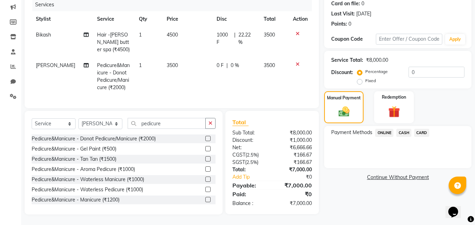
click at [382, 129] on span "ONLINE" at bounding box center [384, 133] width 18 height 8
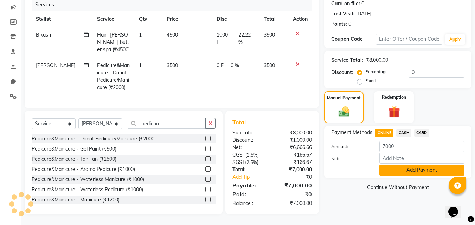
click at [410, 165] on button "Add Payment" at bounding box center [421, 170] width 85 height 11
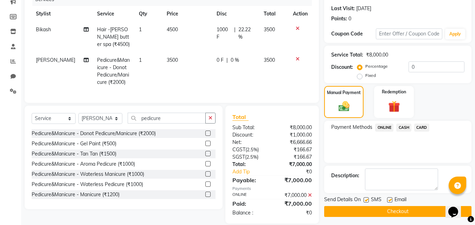
click at [405, 211] on button "Checkout" at bounding box center [397, 211] width 147 height 11
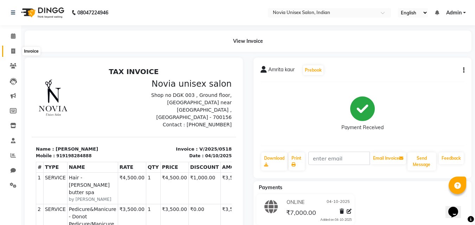
click at [14, 52] on icon at bounding box center [13, 51] width 4 height 5
select select "service"
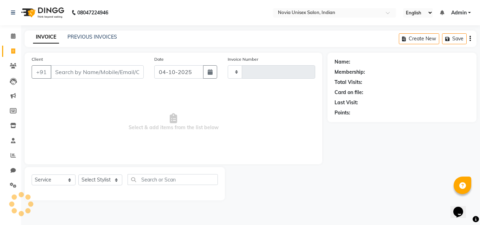
type input "0519"
select select "8773"
click at [77, 72] on input "Client" at bounding box center [97, 71] width 93 height 13
type input "9831922639"
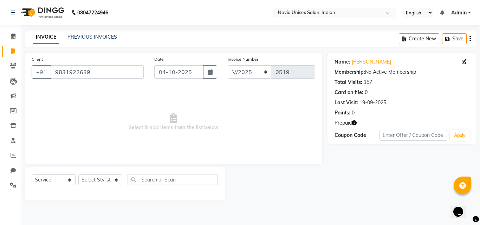
click at [353, 122] on icon "button" at bounding box center [354, 123] width 5 height 5
click at [332, 151] on div "Name: Arunima Dhar Membership: No Active Membership Total Visits: 157 Card on f…" at bounding box center [405, 127] width 154 height 148
click at [104, 184] on select "Select Stylist [PERSON_NAME] DINGG [PERSON_NAME] housesale [PERSON_NAME] [PERSO…" at bounding box center [100, 180] width 44 height 11
select select "89580"
click at [78, 175] on select "Select Stylist [PERSON_NAME] DINGG [PERSON_NAME] housesale [PERSON_NAME] [PERSO…" at bounding box center [100, 180] width 44 height 11
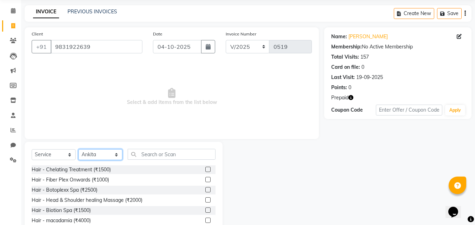
scroll to position [56, 0]
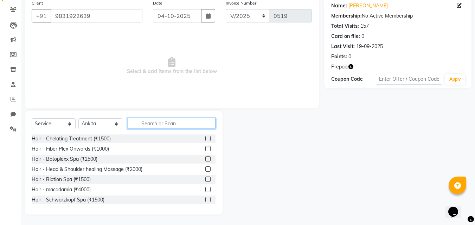
click at [170, 121] on input "text" at bounding box center [172, 123] width 88 height 11
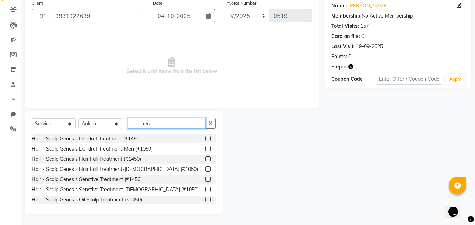
scroll to position [6, 0]
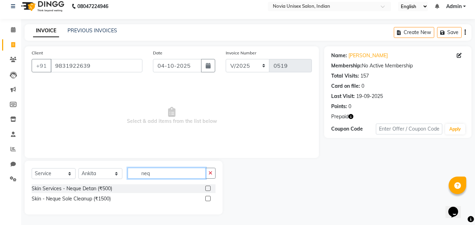
type input "neq"
click at [207, 198] on label at bounding box center [207, 198] width 5 height 5
click at [207, 198] on input "checkbox" at bounding box center [207, 199] width 5 height 5
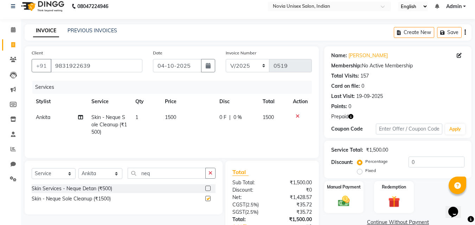
checkbox input "false"
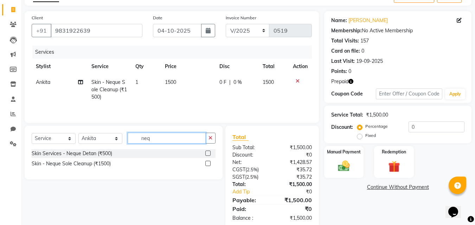
drag, startPoint x: 162, startPoint y: 139, endPoint x: 133, endPoint y: 140, distance: 29.2
click at [134, 140] on input "neq" at bounding box center [167, 138] width 78 height 11
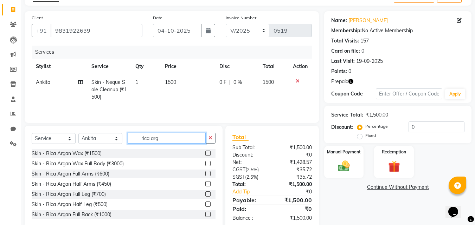
type input "rica arg"
click at [205, 205] on label at bounding box center [207, 204] width 5 height 5
click at [205, 205] on input "checkbox" at bounding box center [207, 204] width 5 height 5
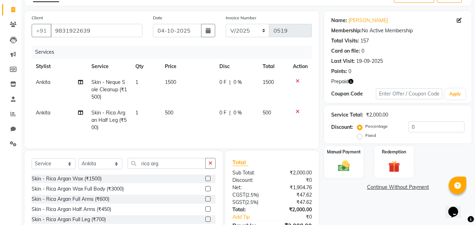
checkbox input "false"
click at [179, 115] on td "500" at bounding box center [188, 120] width 54 height 31
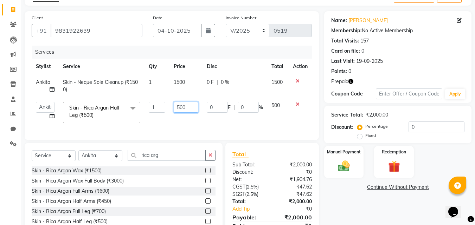
drag, startPoint x: 193, startPoint y: 109, endPoint x: 160, endPoint y: 110, distance: 33.8
click at [161, 110] on tr "Ankita Bikash DINGG fardeen housesale laxmipriya mahua MUJAMMIL Rahul Sumanta T…" at bounding box center [172, 113] width 280 height 30
type input "600"
click at [344, 204] on div "Name: Arunima Dhar Membership: No Active Membership Total Visits: 157 Card on f…" at bounding box center [400, 129] width 153 height 236
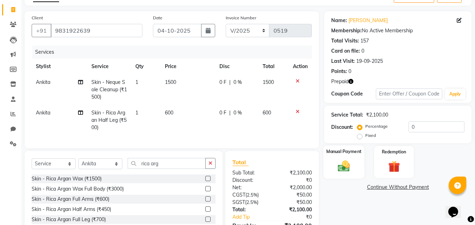
scroll to position [87, 0]
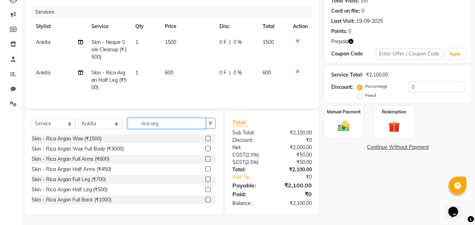
drag, startPoint x: 170, startPoint y: 120, endPoint x: 134, endPoint y: 121, distance: 35.9
click at [134, 121] on input "rica arg" at bounding box center [167, 123] width 78 height 11
type input "peel"
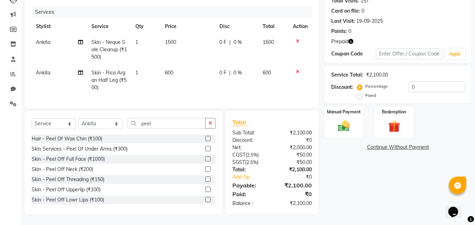
click at [205, 149] on label at bounding box center [207, 148] width 5 height 5
click at [205, 149] on input "checkbox" at bounding box center [207, 149] width 5 height 5
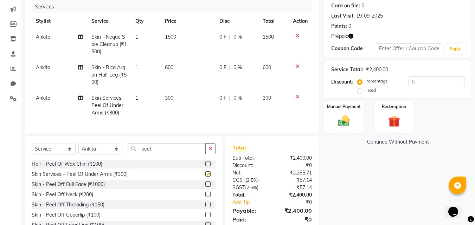
checkbox input "false"
click at [205, 167] on label at bounding box center [207, 163] width 5 height 5
click at [205, 167] on input "checkbox" at bounding box center [207, 164] width 5 height 5
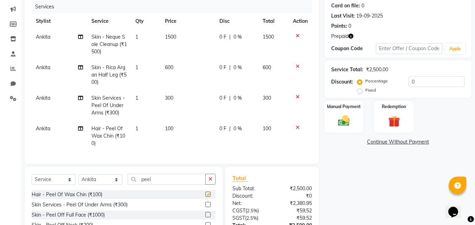
checkbox input "false"
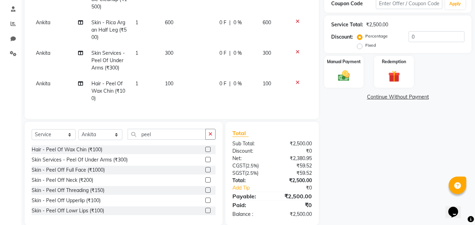
scroll to position [148, 0]
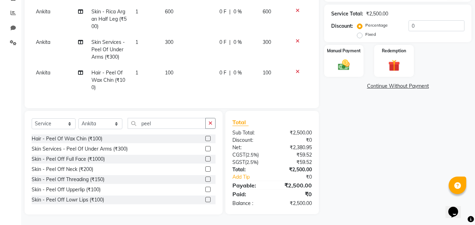
click at [205, 189] on label at bounding box center [207, 189] width 5 height 5
click at [205, 189] on input "checkbox" at bounding box center [207, 190] width 5 height 5
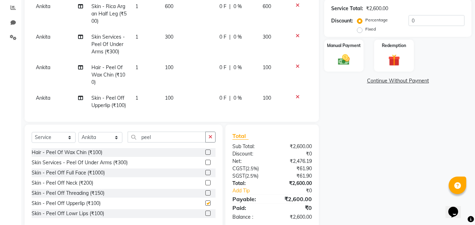
checkbox input "false"
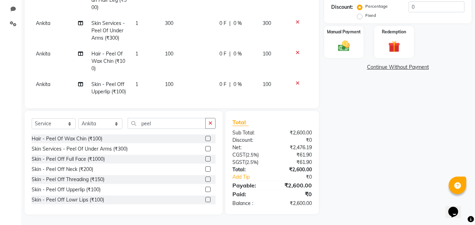
scroll to position [91, 0]
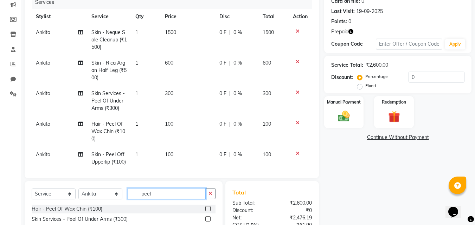
click at [169, 192] on input "peel" at bounding box center [167, 193] width 78 height 11
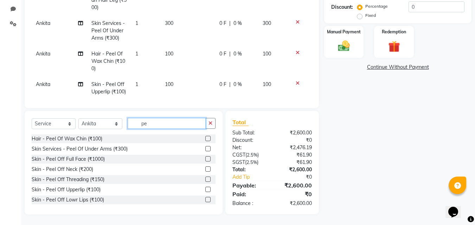
type input "p"
type input "thre"
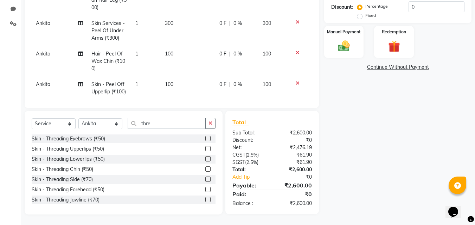
click at [205, 140] on label at bounding box center [207, 138] width 5 height 5
click at [205, 140] on input "checkbox" at bounding box center [207, 139] width 5 height 5
checkbox input "false"
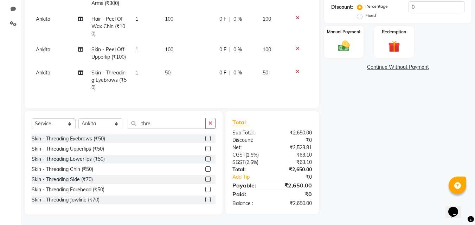
scroll to position [47, 0]
click at [106, 124] on select "Select Stylist [PERSON_NAME] DINGG [PERSON_NAME] housesale [PERSON_NAME] [PERSO…" at bounding box center [100, 123] width 44 height 11
select select "89573"
click at [78, 118] on select "Select Stylist [PERSON_NAME] DINGG [PERSON_NAME] housesale [PERSON_NAME] [PERSO…" at bounding box center [100, 123] width 44 height 11
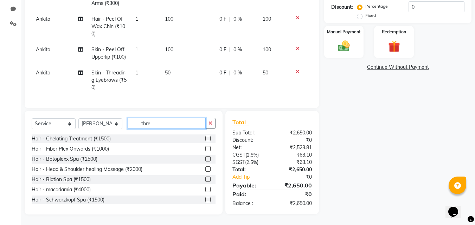
drag, startPoint x: 146, startPoint y: 122, endPoint x: 128, endPoint y: 122, distance: 17.6
click at [126, 122] on div "Select Service Product Membership Package Voucher Prepaid Gift Card Select Styl…" at bounding box center [124, 126] width 184 height 17
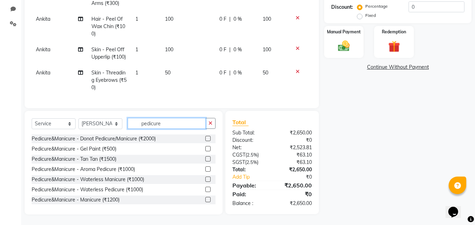
scroll to position [35, 0]
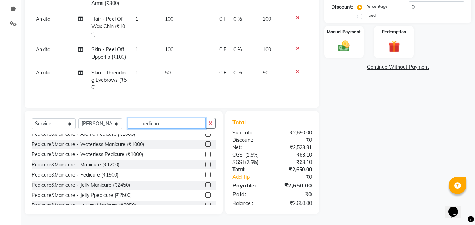
type input "pedicure"
click at [205, 174] on label at bounding box center [207, 174] width 5 height 5
click at [205, 174] on input "checkbox" at bounding box center [207, 175] width 5 height 5
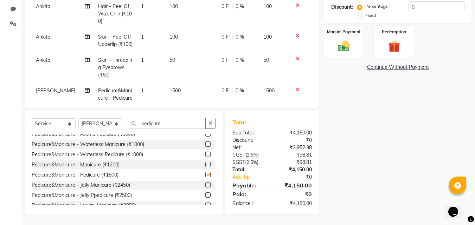
checkbox input "false"
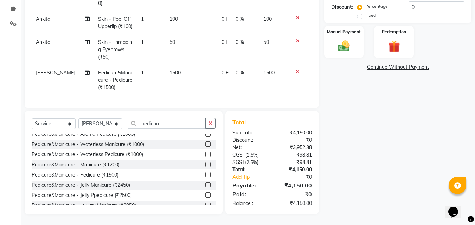
click at [175, 70] on td "1500" at bounding box center [191, 80] width 52 height 31
select select "89573"
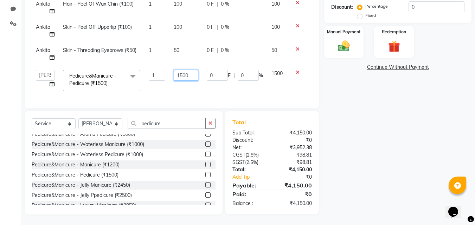
scroll to position [33, 0]
click at [175, 70] on input "1500" at bounding box center [186, 75] width 24 height 11
type input "2500"
click at [392, 140] on div "Name: Arunima Dhar Membership: No Active Membership Total Visits: 157 Card on f…" at bounding box center [400, 53] width 153 height 324
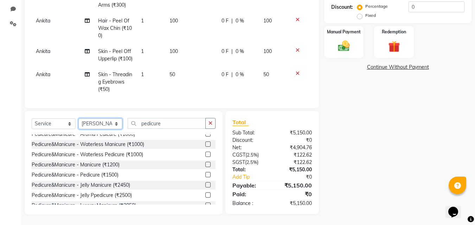
click at [119, 125] on select "Select Stylist [PERSON_NAME] DINGG [PERSON_NAME] housesale [PERSON_NAME] [PERSO…" at bounding box center [100, 123] width 44 height 11
select select "89571"
click at [78, 118] on select "Select Stylist [PERSON_NAME] DINGG [PERSON_NAME] housesale [PERSON_NAME] [PERSO…" at bounding box center [100, 123] width 44 height 11
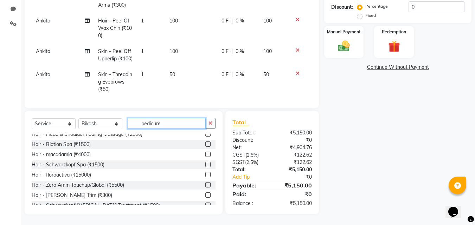
drag, startPoint x: 168, startPoint y: 124, endPoint x: 128, endPoint y: 122, distance: 40.5
click at [127, 121] on div "Select Service Product Membership Package Voucher Prepaid Gift Card Select Styl…" at bounding box center [124, 126] width 184 height 17
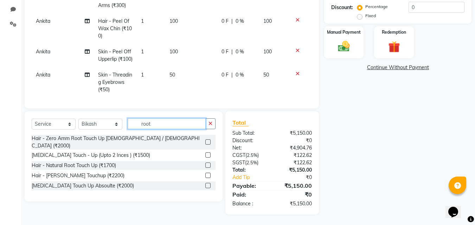
scroll to position [161, 0]
type input "root"
click at [206, 140] on label at bounding box center [207, 142] width 5 height 5
click at [206, 140] on input "checkbox" at bounding box center [207, 142] width 5 height 5
checkbox input "false"
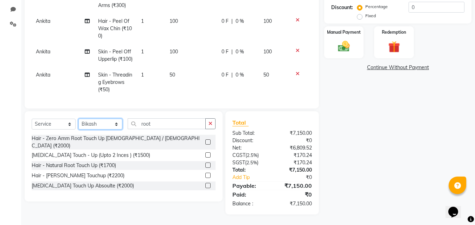
click at [108, 127] on select "Select Stylist [PERSON_NAME] DINGG [PERSON_NAME] housesale [PERSON_NAME] [PERSO…" at bounding box center [100, 124] width 44 height 11
select select "89580"
click at [78, 119] on select "Select Stylist [PERSON_NAME] DINGG [PERSON_NAME] housesale [PERSON_NAME] [PERSO…" at bounding box center [100, 124] width 44 height 11
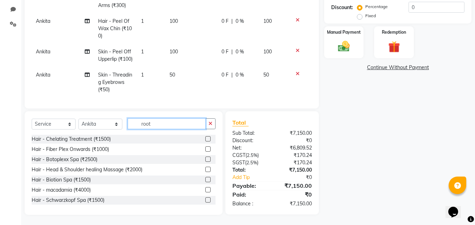
drag, startPoint x: 164, startPoint y: 121, endPoint x: 134, endPoint y: 127, distance: 30.4
click at [134, 127] on input "root" at bounding box center [167, 123] width 78 height 11
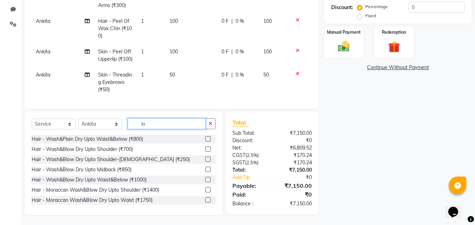
type input "l"
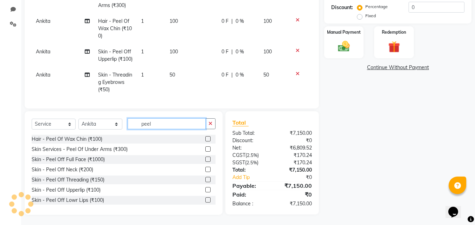
type input "peel"
click at [205, 202] on label at bounding box center [207, 200] width 5 height 5
click at [205, 202] on input "checkbox" at bounding box center [207, 200] width 5 height 5
checkbox input "false"
click at [384, 46] on img at bounding box center [394, 46] width 20 height 15
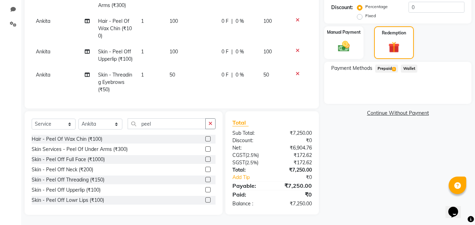
drag, startPoint x: 390, startPoint y: 75, endPoint x: 392, endPoint y: 70, distance: 5.4
click at [390, 74] on div "Payment Methods Prepaid 1 Wallet" at bounding box center [397, 83] width 147 height 42
click at [392, 70] on span "1" at bounding box center [394, 69] width 4 height 4
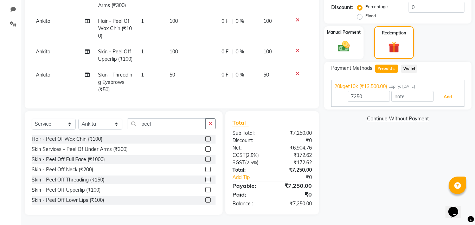
drag, startPoint x: 444, startPoint y: 98, endPoint x: 446, endPoint y: 105, distance: 7.0
click at [445, 100] on button "Add" at bounding box center [448, 97] width 26 height 12
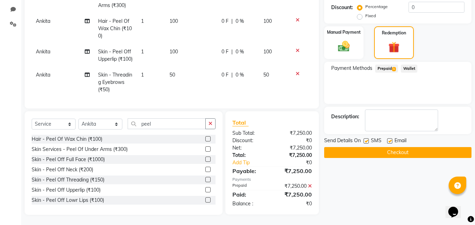
drag, startPoint x: 416, startPoint y: 150, endPoint x: 422, endPoint y: 159, distance: 10.3
click at [417, 152] on button "Checkout" at bounding box center [397, 152] width 147 height 11
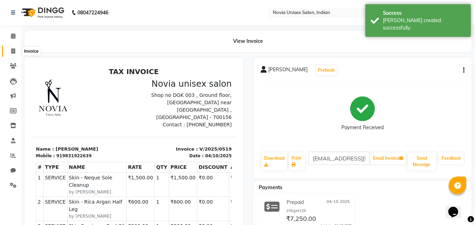
click at [15, 52] on icon at bounding box center [13, 51] width 4 height 5
select select "service"
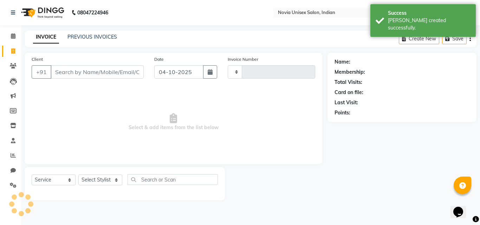
type input "0520"
select select "8773"
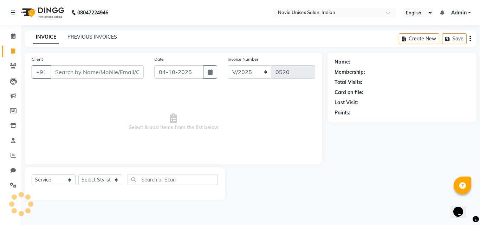
click at [73, 73] on input "Client" at bounding box center [97, 71] width 93 height 13
type input "8777098556"
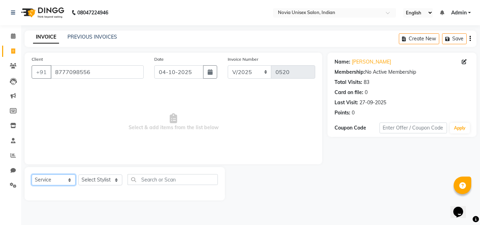
click at [64, 179] on select "Select Service Product Membership Package Voucher Prepaid Gift Card" at bounding box center [54, 180] width 44 height 11
select select "P"
click at [32, 175] on select "Select Service Product Membership Package Voucher Prepaid Gift Card" at bounding box center [54, 180] width 44 height 11
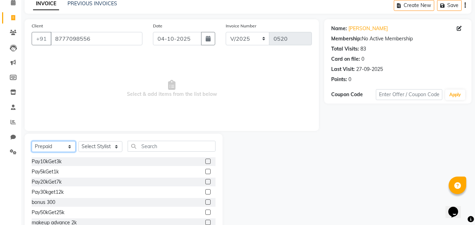
scroll to position [35, 0]
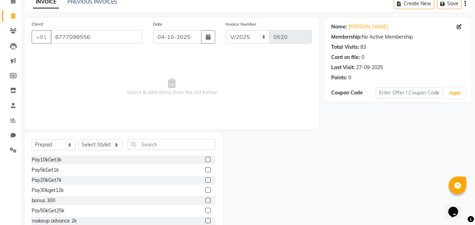
click at [205, 160] on label at bounding box center [207, 159] width 5 height 5
click at [205, 160] on input "checkbox" at bounding box center [207, 160] width 5 height 5
checkbox input "false"
click at [113, 146] on select "Select Stylist [PERSON_NAME] DINGG [PERSON_NAME] housesale [PERSON_NAME] [PERSO…" at bounding box center [100, 145] width 44 height 11
select select "89588"
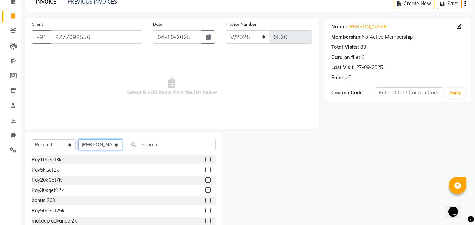
click at [78, 140] on select "Select Stylist [PERSON_NAME] DINGG [PERSON_NAME] housesale [PERSON_NAME] [PERSO…" at bounding box center [100, 145] width 44 height 11
click at [205, 160] on label at bounding box center [207, 159] width 5 height 5
click at [205, 160] on input "checkbox" at bounding box center [207, 160] width 5 height 5
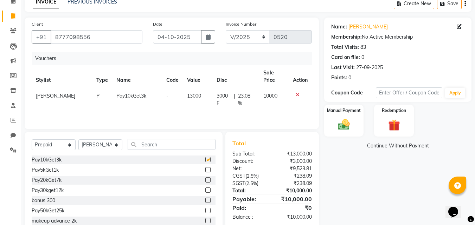
checkbox input "false"
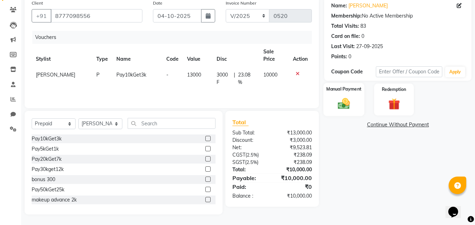
click at [344, 102] on img at bounding box center [344, 104] width 20 height 14
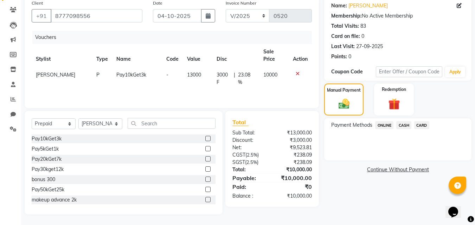
click at [423, 127] on span "CARD" at bounding box center [421, 125] width 15 height 8
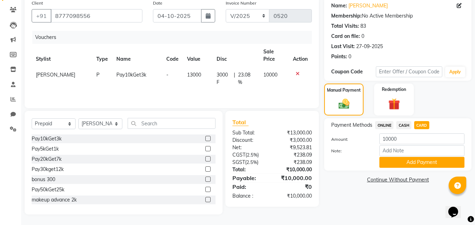
drag, startPoint x: 387, startPoint y: 125, endPoint x: 389, endPoint y: 133, distance: 8.3
click at [387, 126] on span "ONLINE" at bounding box center [384, 125] width 18 height 8
click at [430, 162] on button "Add Payment" at bounding box center [421, 162] width 85 height 11
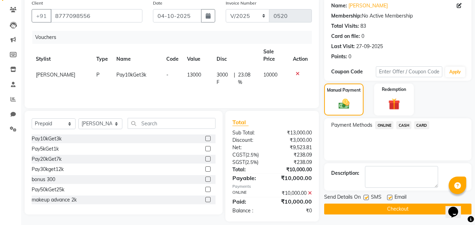
click at [396, 209] on button "Checkout" at bounding box center [397, 209] width 147 height 11
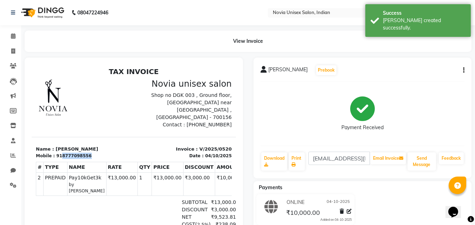
drag, startPoint x: 81, startPoint y: 149, endPoint x: 117, endPoint y: 149, distance: 36.2
click at [117, 153] on div "Mobile : 918777098556" at bounding box center [83, 156] width 94 height 6
copy div "8777098556"
click at [11, 51] on icon at bounding box center [13, 51] width 4 height 5
select select "service"
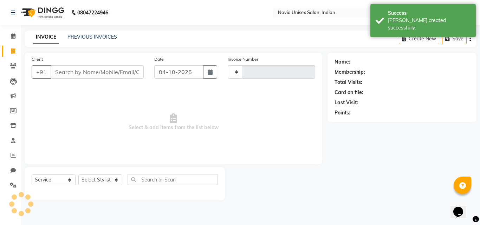
type input "0521"
select select "8773"
click at [109, 74] on input "Client" at bounding box center [97, 71] width 93 height 13
type input "8777098556"
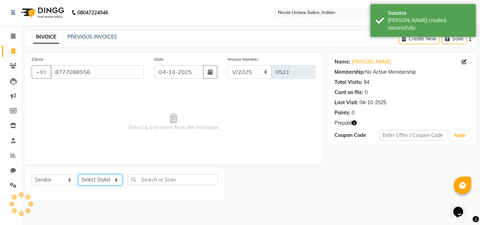
click at [102, 177] on select "Select Stylist [PERSON_NAME] DINGG [PERSON_NAME] housesale [PERSON_NAME] [PERSO…" at bounding box center [100, 180] width 44 height 11
select select "89571"
click at [78, 175] on select "Select Stylist [PERSON_NAME] DINGG [PERSON_NAME] housesale [PERSON_NAME] [PERSO…" at bounding box center [100, 180] width 44 height 11
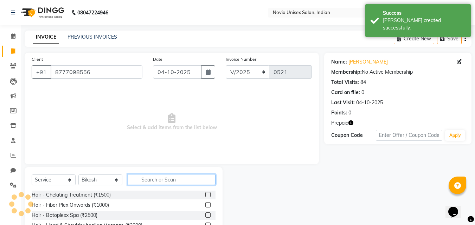
click at [167, 176] on input "text" at bounding box center [172, 179] width 88 height 11
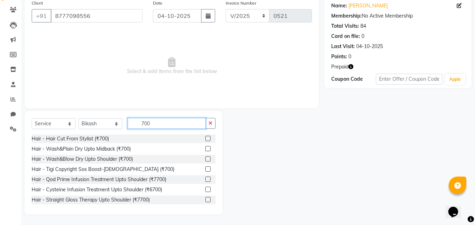
click at [159, 125] on input "700" at bounding box center [167, 123] width 78 height 11
type input "7"
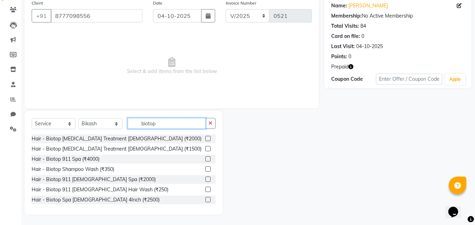
drag, startPoint x: 173, startPoint y: 122, endPoint x: 120, endPoint y: 128, distance: 53.4
click at [120, 128] on div "Select Service Product Membership Package Voucher Prepaid Gift Card Select Styl…" at bounding box center [124, 126] width 184 height 17
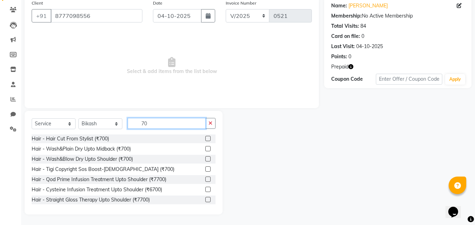
type input "7"
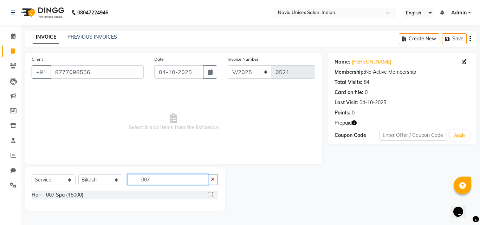
type input "007"
click at [211, 194] on label at bounding box center [210, 194] width 5 height 5
click at [211, 194] on input "checkbox" at bounding box center [210, 195] width 5 height 5
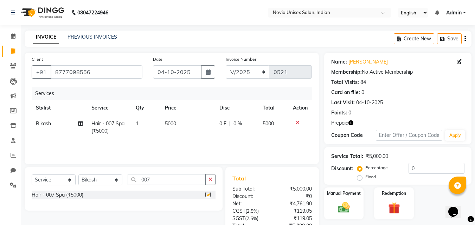
checkbox input "false"
click at [181, 127] on td "5000" at bounding box center [188, 127] width 54 height 23
select select "89571"
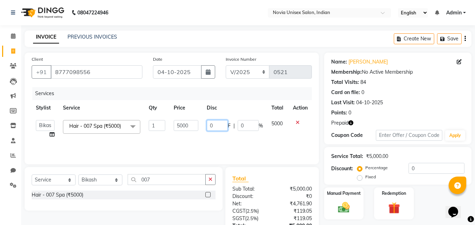
click at [220, 127] on input "0" at bounding box center [217, 125] width 21 height 11
type input "500"
click at [317, 37] on div "INVOICE PREVIOUS INVOICES Create New Save" at bounding box center [248, 39] width 447 height 17
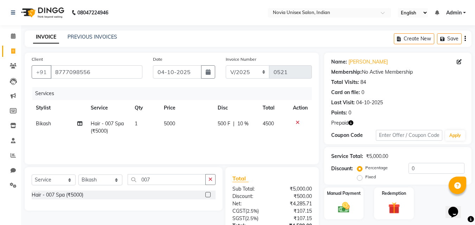
scroll to position [56, 0]
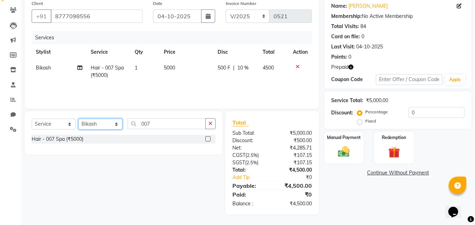
click at [106, 126] on select "Select Stylist [PERSON_NAME] DINGG [PERSON_NAME] housesale [PERSON_NAME] [PERSO…" at bounding box center [100, 124] width 44 height 11
select select "89573"
click at [78, 119] on select "Select Stylist [PERSON_NAME] DINGG [PERSON_NAME] housesale [PERSON_NAME] [PERSO…" at bounding box center [100, 124] width 44 height 11
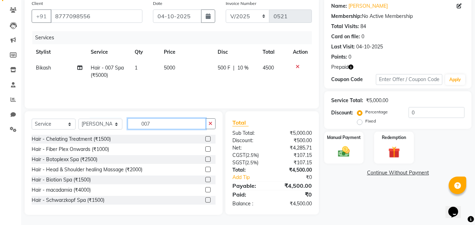
drag, startPoint x: 139, startPoint y: 126, endPoint x: 130, endPoint y: 126, distance: 9.5
click at [130, 126] on input "007" at bounding box center [167, 123] width 78 height 11
type input "l"
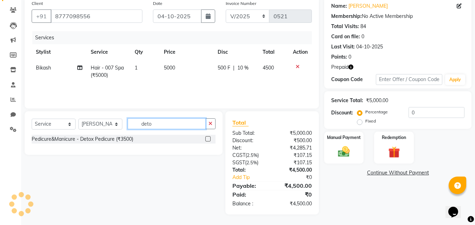
type input "deto"
click at [210, 137] on label at bounding box center [207, 138] width 5 height 5
click at [210, 137] on input "checkbox" at bounding box center [207, 139] width 5 height 5
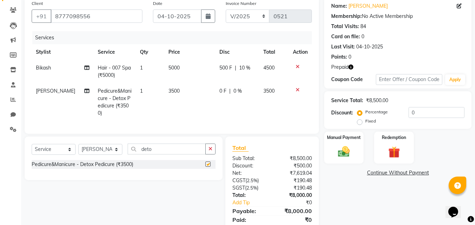
checkbox input "false"
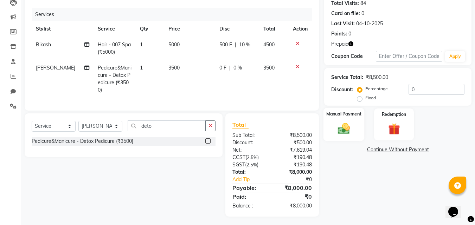
click at [345, 125] on img at bounding box center [344, 129] width 20 height 14
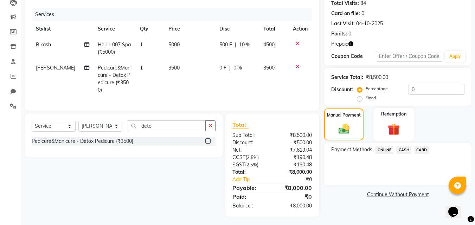
click at [396, 122] on img at bounding box center [394, 129] width 20 height 15
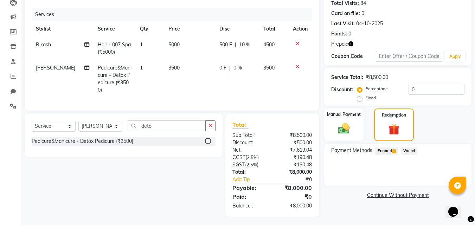
click at [390, 153] on span "Prepaid 1" at bounding box center [386, 151] width 23 height 8
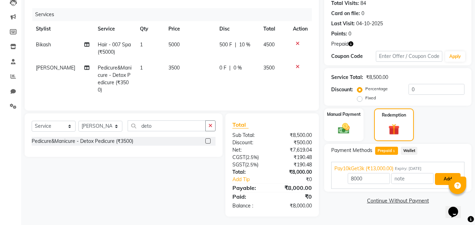
click at [445, 179] on button "Add" at bounding box center [448, 179] width 26 height 12
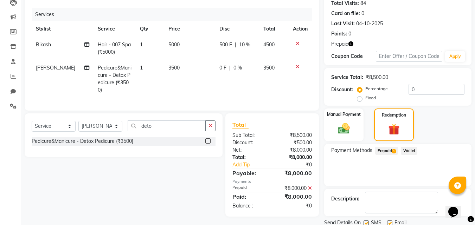
scroll to position [105, 0]
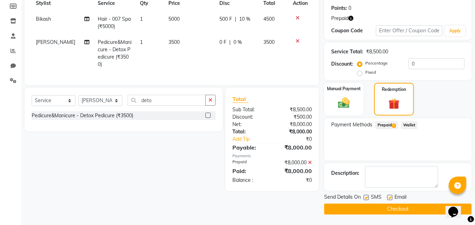
click at [391, 211] on button "Checkout" at bounding box center [397, 209] width 147 height 11
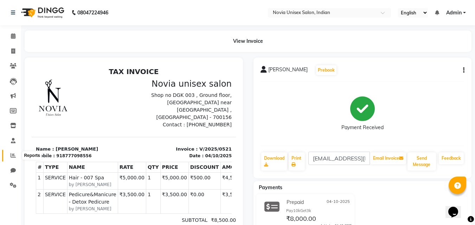
click at [15, 157] on icon at bounding box center [13, 155] width 5 height 5
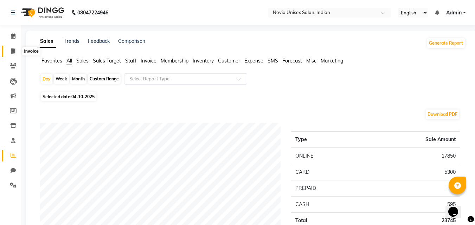
click at [17, 50] on span at bounding box center [13, 51] width 12 height 8
select select "service"
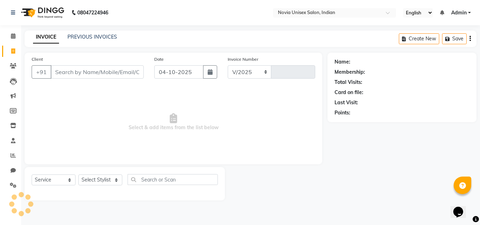
select select "8773"
type input "0522"
click at [84, 69] on input "Client" at bounding box center [97, 71] width 93 height 13
type input "9727766442"
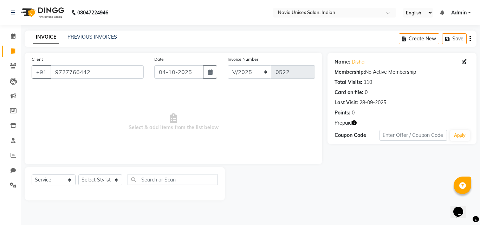
click at [353, 123] on icon "button" at bounding box center [354, 123] width 5 height 5
click at [330, 171] on div "Name: Disha Membership: No Active Membership Total Visits: 110 Card on file: 0 …" at bounding box center [405, 127] width 154 height 148
click at [96, 182] on select "Select Stylist [PERSON_NAME] DINGG [PERSON_NAME] housesale [PERSON_NAME] [PERSO…" at bounding box center [100, 180] width 44 height 11
select select "89593"
click at [78, 175] on select "Select Stylist [PERSON_NAME] DINGG [PERSON_NAME] housesale [PERSON_NAME] [PERSO…" at bounding box center [100, 180] width 44 height 11
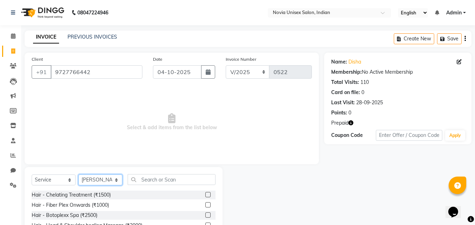
scroll to position [56, 0]
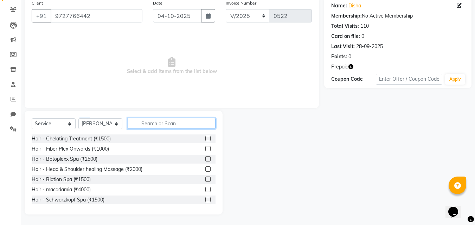
click at [156, 123] on input "text" at bounding box center [172, 123] width 88 height 11
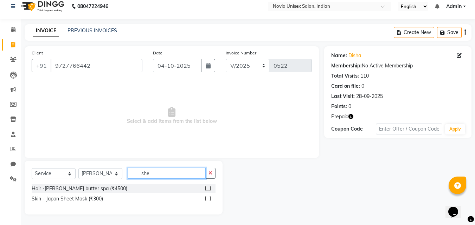
scroll to position [6, 0]
type input "she"
click at [209, 188] on label at bounding box center [207, 188] width 5 height 5
click at [209, 188] on input "checkbox" at bounding box center [207, 189] width 5 height 5
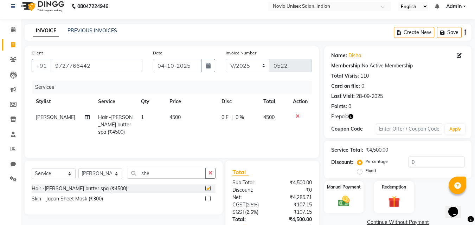
checkbox input "false"
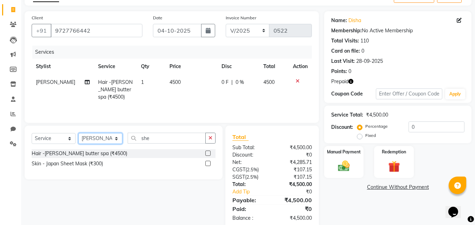
click at [113, 141] on select "Select Stylist [PERSON_NAME] DINGG [PERSON_NAME] housesale [PERSON_NAME] [PERSO…" at bounding box center [100, 138] width 44 height 11
select select "89589"
click at [78, 133] on select "Select Stylist [PERSON_NAME] DINGG [PERSON_NAME] housesale [PERSON_NAME] [PERSO…" at bounding box center [100, 138] width 44 height 11
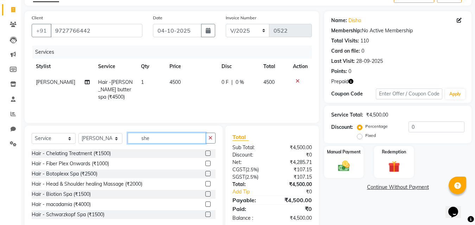
drag, startPoint x: 163, startPoint y: 135, endPoint x: 127, endPoint y: 138, distance: 35.9
click at [127, 138] on div "Select Service Product Membership Package Voucher Prepaid Gift Card Select Styl…" at bounding box center [124, 141] width 184 height 17
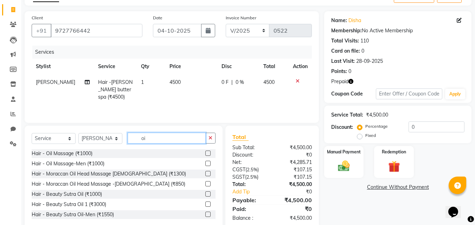
type input "o"
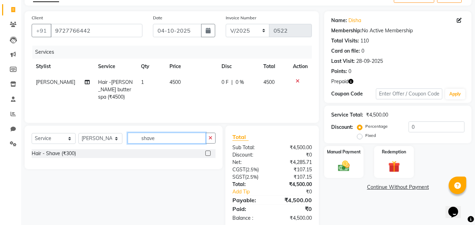
type input "shave"
click at [207, 153] on label at bounding box center [207, 153] width 5 height 5
click at [207, 153] on input "checkbox" at bounding box center [207, 154] width 5 height 5
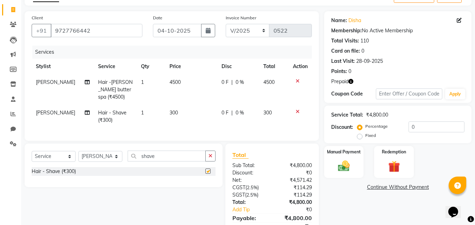
checkbox input "false"
click at [109, 157] on select "Select Stylist [PERSON_NAME] DINGG [PERSON_NAME] housesale [PERSON_NAME] [PERSO…" at bounding box center [100, 156] width 44 height 11
select select "89573"
click at [78, 151] on select "Select Stylist [PERSON_NAME] DINGG [PERSON_NAME] housesale [PERSON_NAME] [PERSO…" at bounding box center [100, 156] width 44 height 11
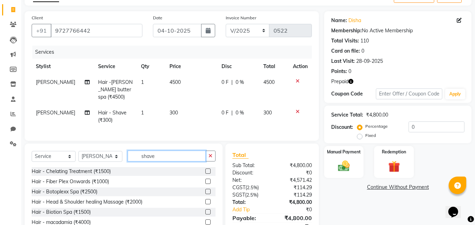
drag, startPoint x: 175, startPoint y: 155, endPoint x: 125, endPoint y: 157, distance: 50.3
click at [125, 157] on div "Select Service Product Membership Package Voucher Prepaid Gift Card Select Styl…" at bounding box center [124, 159] width 184 height 17
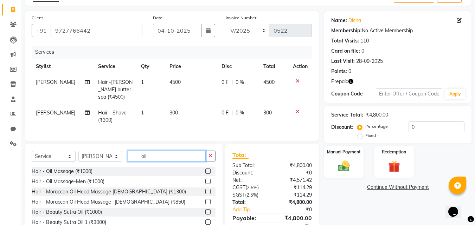
type input "oil"
click at [205, 179] on label at bounding box center [207, 181] width 5 height 5
click at [205, 180] on input "checkbox" at bounding box center [207, 182] width 5 height 5
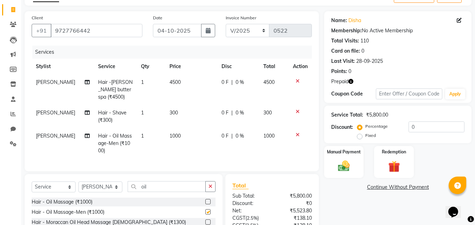
checkbox input "false"
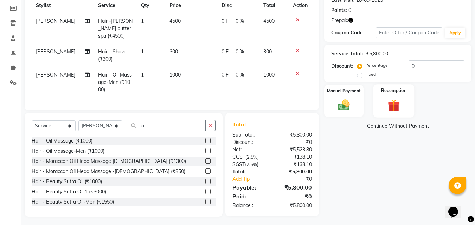
click at [393, 104] on img at bounding box center [394, 105] width 20 height 15
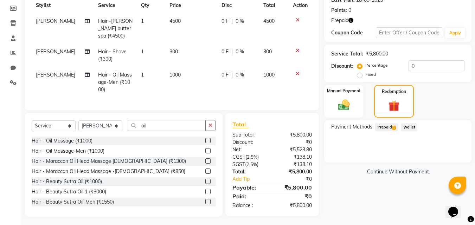
click at [392, 129] on span "Prepaid 1" at bounding box center [386, 127] width 23 height 8
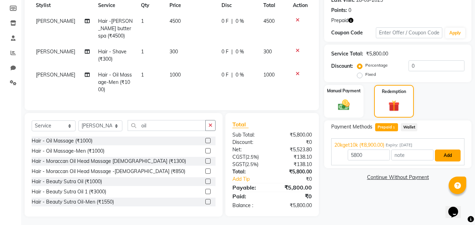
click at [444, 153] on button "Add" at bounding box center [448, 156] width 26 height 12
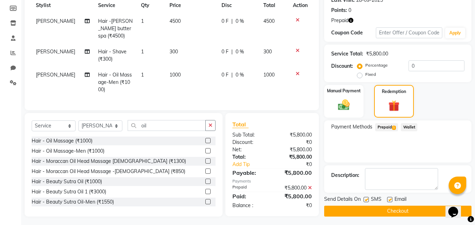
click at [417, 213] on button "Checkout" at bounding box center [397, 211] width 147 height 11
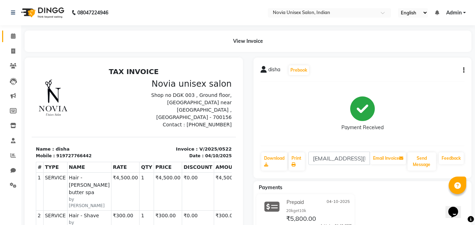
click at [17, 40] on link "Calendar" at bounding box center [10, 37] width 17 height 12
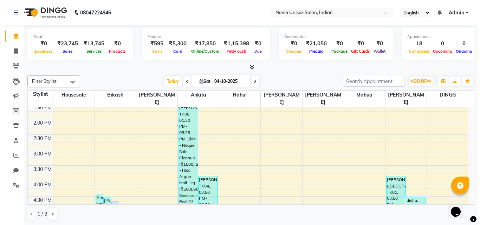
scroll to position [176, 0]
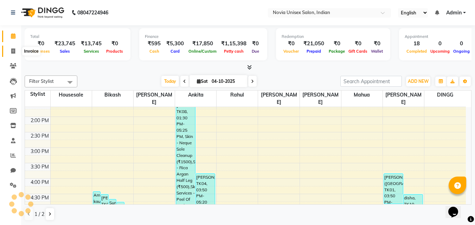
click at [9, 53] on span at bounding box center [13, 51] width 12 height 8
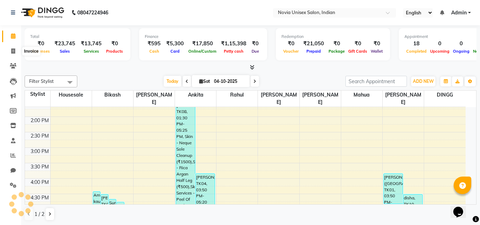
select select "service"
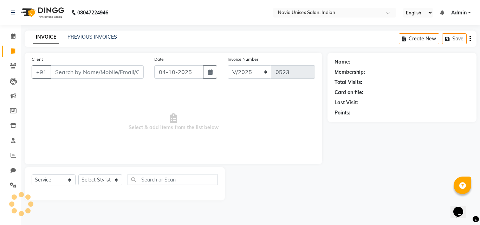
click at [111, 71] on input "Client" at bounding box center [97, 71] width 93 height 13
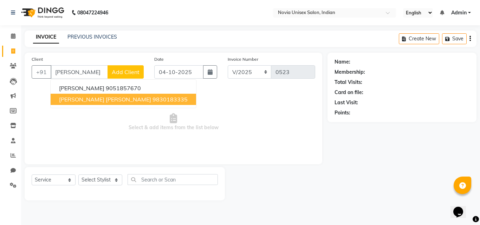
click at [122, 96] on span "[PERSON_NAME] [PERSON_NAME]" at bounding box center [105, 99] width 92 height 7
type input "9830183335"
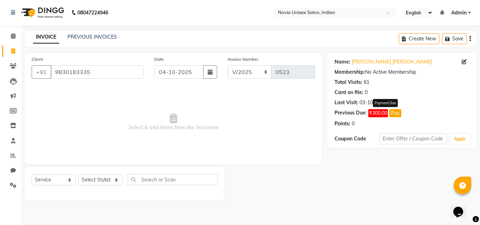
click at [394, 115] on button "Pay" at bounding box center [396, 113] width 12 height 8
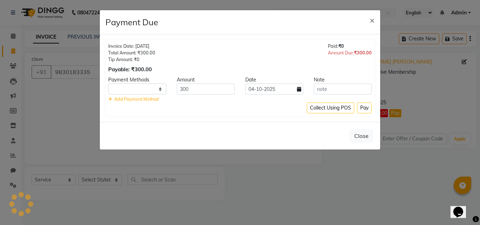
select select "1"
click at [258, 93] on input "04-10-2025" at bounding box center [274, 89] width 58 height 11
select select "10"
select select "2025"
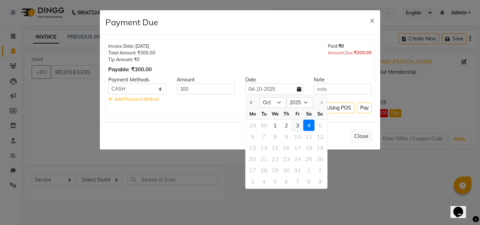
click at [297, 126] on div "3" at bounding box center [297, 125] width 11 height 11
type input "03-10-2025"
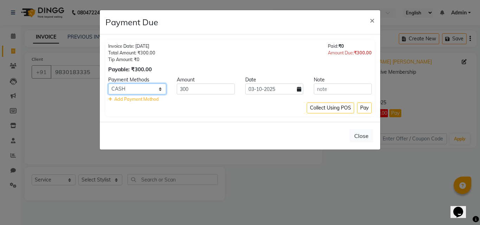
click at [155, 89] on select "ONLINE CASH CARD" at bounding box center [137, 89] width 58 height 11
select select "2"
click at [108, 84] on select "ONLINE CASH CARD" at bounding box center [137, 89] width 58 height 11
click at [364, 112] on button "Pay" at bounding box center [364, 108] width 15 height 11
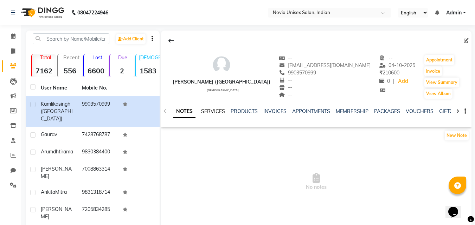
click at [213, 109] on link "SERVICES" at bounding box center [213, 111] width 24 height 6
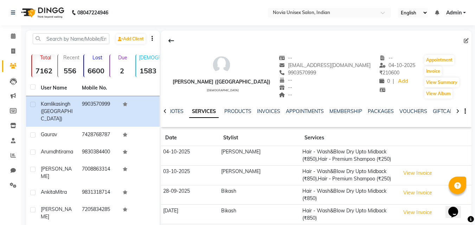
click at [187, 151] on td "04-10-2025" at bounding box center [190, 156] width 58 height 20
click at [271, 114] on link "INVOICES" at bounding box center [268, 111] width 23 height 6
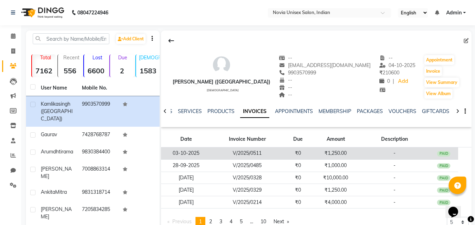
click at [425, 152] on td "-" at bounding box center [394, 154] width 70 height 12
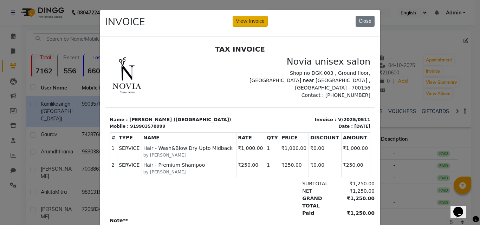
drag, startPoint x: 259, startPoint y: 21, endPoint x: 173, endPoint y: 7, distance: 87.2
click at [259, 21] on button "View Invoice" at bounding box center [250, 21] width 35 height 11
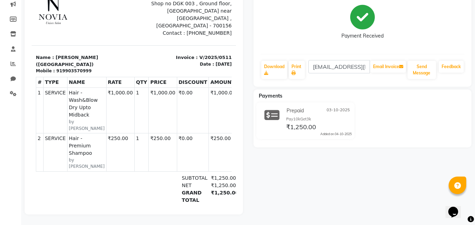
scroll to position [27, 0]
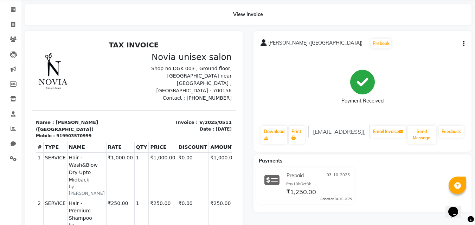
click at [464, 44] on icon "button" at bounding box center [463, 44] width 1 height 0
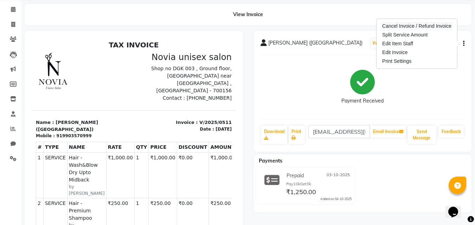
click at [413, 26] on div "Cancel Invoice / Refund Invoice" at bounding box center [417, 26] width 72 height 9
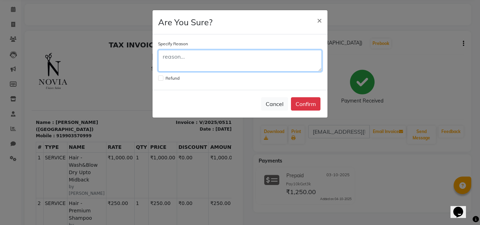
click at [227, 61] on textarea at bounding box center [240, 61] width 164 height 22
type textarea "date mistake"
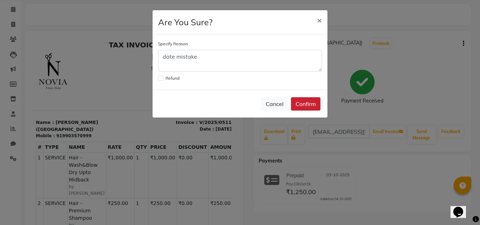
click at [317, 103] on button "Confirm" at bounding box center [306, 103] width 30 height 13
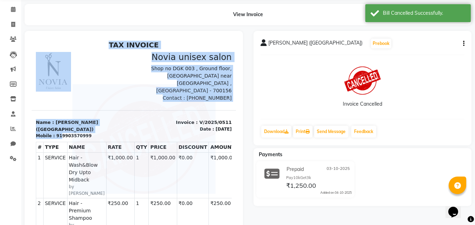
drag, startPoint x: 58, startPoint y: 121, endPoint x: 111, endPoint y: 122, distance: 53.1
click at [111, 122] on div "TAX INVOICE Novia unisex salon Shop no DGK 003 , Ground floor, DLF Galleria nea…" at bounding box center [134, 182] width 204 height 282
click at [136, 113] on img at bounding box center [143, 139] width 143 height 110
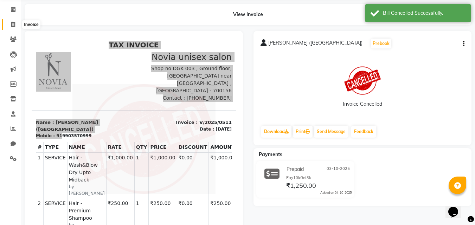
click at [14, 24] on icon at bounding box center [13, 24] width 4 height 5
select select "service"
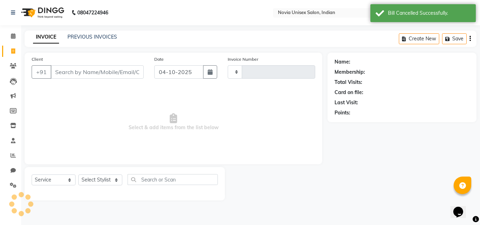
type input "0512"
select select "8773"
drag, startPoint x: 92, startPoint y: 78, endPoint x: 102, endPoint y: 70, distance: 13.0
click at [94, 76] on input "Client" at bounding box center [97, 71] width 93 height 13
click at [102, 70] on input "Client" at bounding box center [97, 71] width 93 height 13
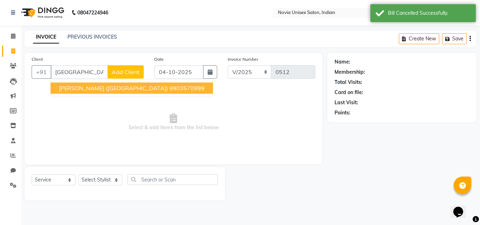
click at [103, 89] on span "[PERSON_NAME] ([GEOGRAPHIC_DATA])" at bounding box center [113, 88] width 109 height 7
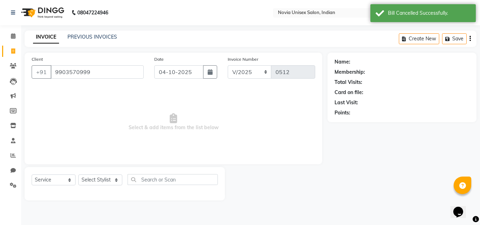
type input "9903570999"
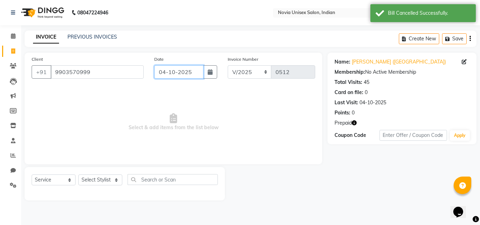
click at [183, 71] on input "04-10-2025" at bounding box center [178, 71] width 49 height 13
select select "10"
select select "2025"
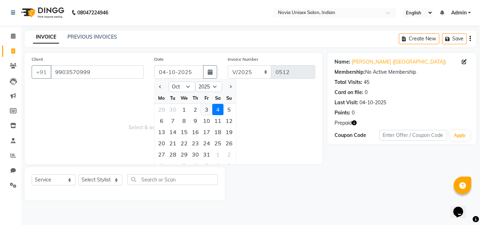
click at [208, 108] on div "3" at bounding box center [206, 109] width 11 height 11
type input "03-10-2025"
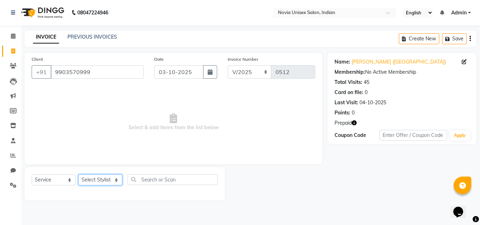
click at [96, 181] on select "Select Stylist [PERSON_NAME] DINGG [PERSON_NAME] housesale [PERSON_NAME] [PERSO…" at bounding box center [100, 180] width 44 height 11
select select "89593"
click at [78, 175] on select "Select Stylist [PERSON_NAME] DINGG [PERSON_NAME] housesale [PERSON_NAME] [PERSO…" at bounding box center [100, 180] width 44 height 11
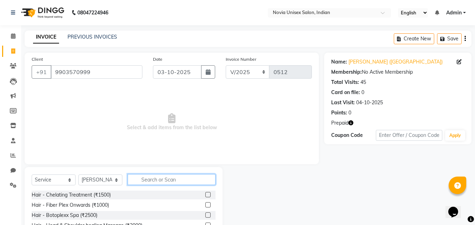
click at [156, 181] on input "text" at bounding box center [172, 179] width 88 height 11
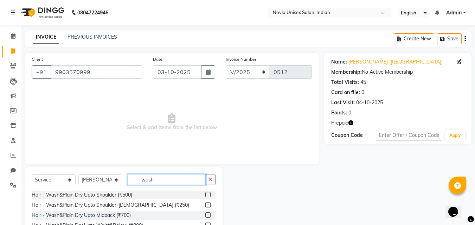
scroll to position [56, 0]
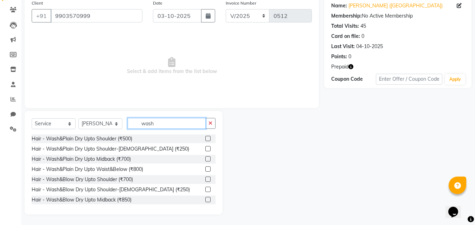
type input "wash"
click at [205, 201] on label at bounding box center [207, 199] width 5 height 5
click at [205, 201] on input "checkbox" at bounding box center [207, 200] width 5 height 5
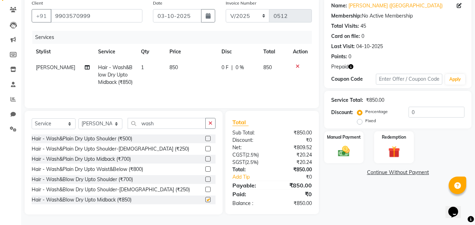
checkbox input "false"
drag, startPoint x: 163, startPoint y: 123, endPoint x: 134, endPoint y: 123, distance: 29.2
click at [134, 123] on input "wash" at bounding box center [167, 123] width 78 height 11
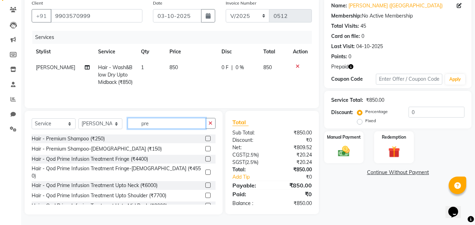
scroll to position [56, 0]
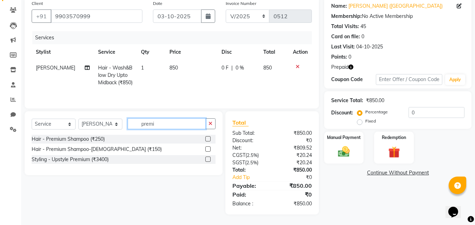
type input "premi"
click at [207, 139] on label at bounding box center [207, 138] width 5 height 5
click at [207, 139] on input "checkbox" at bounding box center [207, 139] width 5 height 5
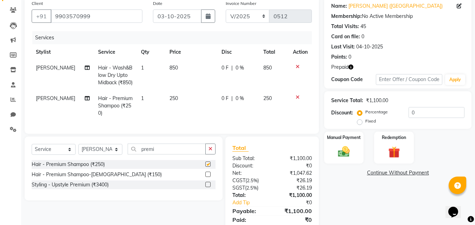
checkbox input "false"
click at [171, 69] on span "850" at bounding box center [173, 68] width 8 height 6
select select "89593"
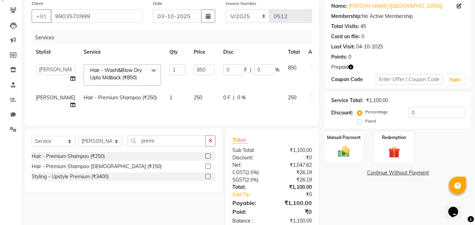
click at [189, 69] on td "850" at bounding box center [204, 75] width 30 height 30
drag, startPoint x: 195, startPoint y: 69, endPoint x: 168, endPoint y: 73, distance: 27.0
click at [189, 72] on td "850" at bounding box center [204, 75] width 30 height 30
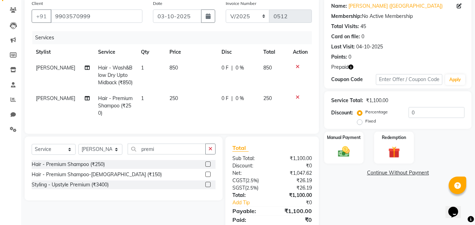
click at [351, 197] on div "Name: Kamlika Singh (Dubai) Membership: No Active Membership Total Visits: 45 C…" at bounding box center [400, 118] width 153 height 243
click at [396, 142] on div "Redemption" at bounding box center [393, 147] width 41 height 33
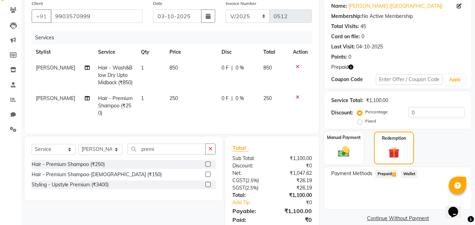
click at [387, 173] on span "Prepaid 2" at bounding box center [386, 174] width 23 height 8
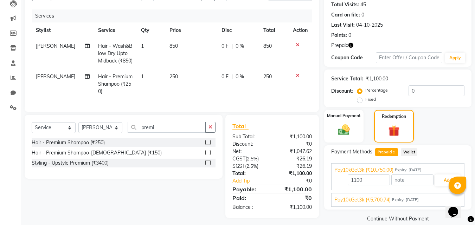
scroll to position [87, 0]
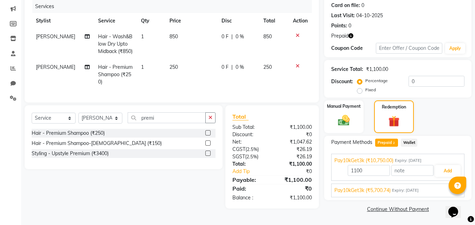
click at [385, 189] on span "Pay10kGet3k (₹5,700.74)" at bounding box center [362, 190] width 56 height 7
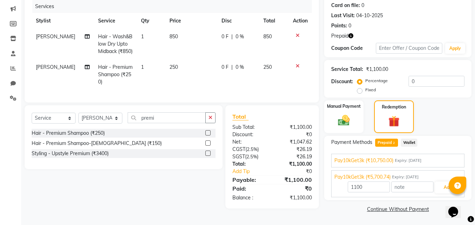
click at [174, 37] on td "850" at bounding box center [191, 44] width 52 height 31
select select "89593"
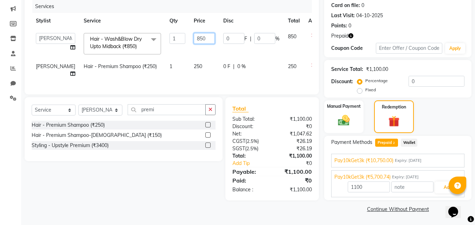
drag, startPoint x: 190, startPoint y: 38, endPoint x: 178, endPoint y: 41, distance: 12.3
click at [194, 41] on input "850" at bounding box center [204, 38] width 21 height 11
type input "1000"
click at [180, 184] on div "Select Service Product Membership Package Voucher Prepaid Gift Card Select Styl…" at bounding box center [120, 148] width 203 height 103
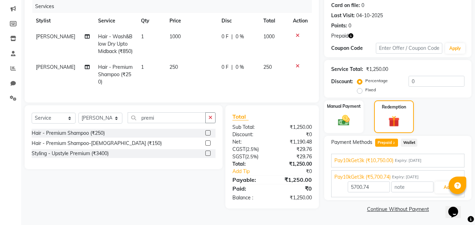
click at [384, 175] on span "Pay10kGet3k (₹5,700.74)" at bounding box center [362, 177] width 56 height 7
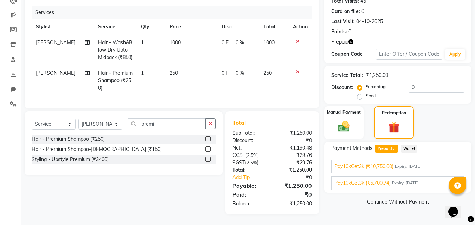
scroll to position [86, 0]
click at [384, 180] on span "Pay10kGet3k (₹5,700.74)" at bounding box center [362, 183] width 56 height 7
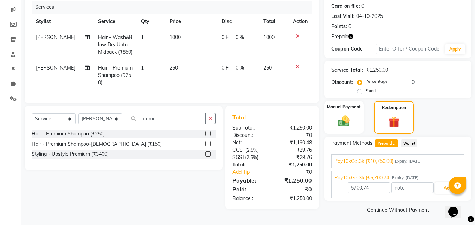
scroll to position [87, 0]
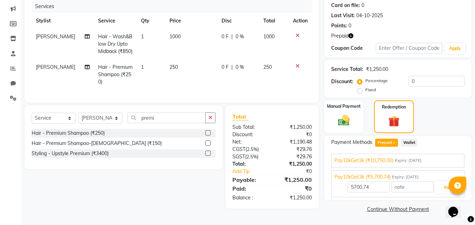
click at [188, 201] on div "Select Service Product Membership Package Voucher Prepaid Gift Card Select Styl…" at bounding box center [120, 156] width 203 height 103
click at [440, 187] on button "Add" at bounding box center [448, 188] width 26 height 12
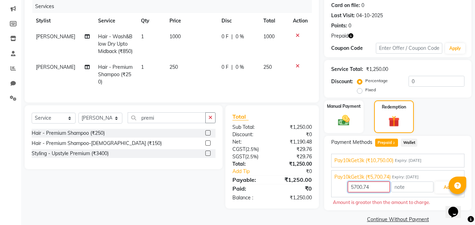
drag, startPoint x: 381, startPoint y: 188, endPoint x: 332, endPoint y: 188, distance: 48.9
click at [336, 188] on div "5700.74 Add" at bounding box center [397, 187] width 127 height 13
type input "1250"
click at [443, 187] on button "Add" at bounding box center [448, 188] width 26 height 12
click at [443, 186] on button "Add" at bounding box center [448, 188] width 26 height 12
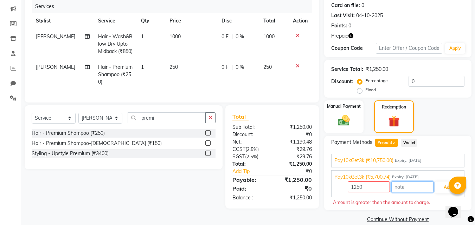
click at [411, 189] on input "text" at bounding box center [412, 187] width 42 height 11
click at [452, 133] on div "Manual Payment Redemption" at bounding box center [398, 117] width 158 height 33
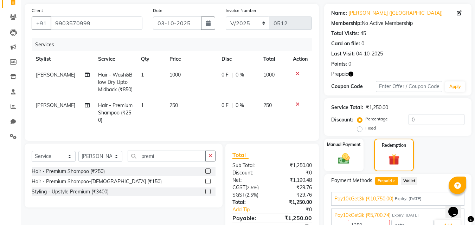
scroll to position [97, 0]
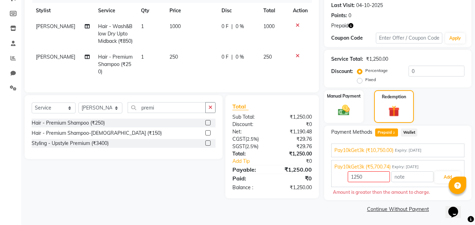
click at [387, 152] on span "Pay10kGet3k (₹10,750.00)" at bounding box center [363, 150] width 59 height 7
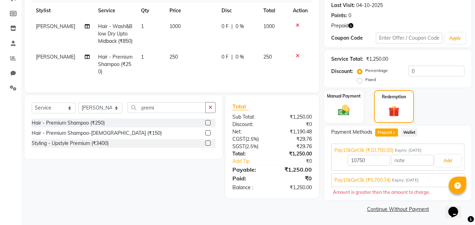
click at [381, 180] on span "Pay10kGet3k (₹5,700.74)" at bounding box center [362, 180] width 56 height 7
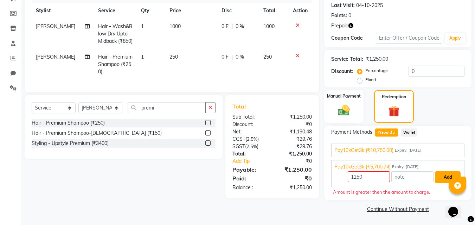
click at [445, 177] on button "Add" at bounding box center [448, 178] width 26 height 12
click at [381, 167] on span "Pay10kGet3k (₹5,700.74)" at bounding box center [362, 166] width 56 height 7
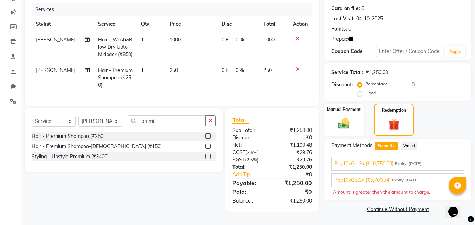
scroll to position [86, 0]
click at [380, 161] on span "Pay10kGet3k (₹10,750.00)" at bounding box center [363, 163] width 59 height 7
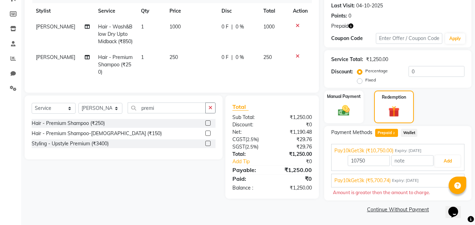
scroll to position [97, 0]
drag, startPoint x: 376, startPoint y: 163, endPoint x: 336, endPoint y: 163, distance: 39.7
click at [337, 163] on div "10750 Add" at bounding box center [397, 160] width 127 height 13
type input "1250"
click at [443, 161] on button "Add" at bounding box center [448, 161] width 26 height 12
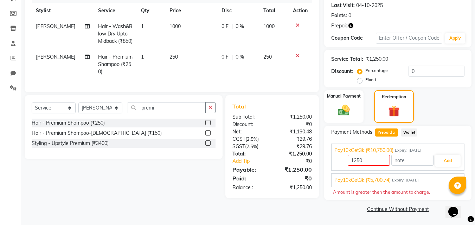
drag, startPoint x: 363, startPoint y: 135, endPoint x: 368, endPoint y: 134, distance: 4.9
click at [364, 134] on span "Payment Methods" at bounding box center [351, 132] width 41 height 7
click at [387, 133] on span "Prepaid 2" at bounding box center [386, 133] width 23 height 8
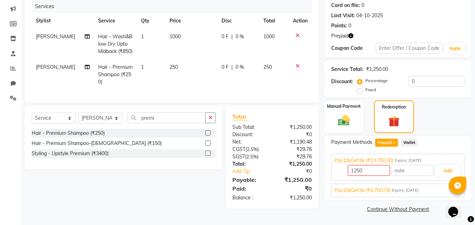
click at [409, 144] on span "Wallet" at bounding box center [409, 143] width 17 height 8
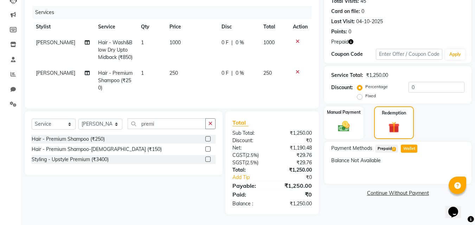
click at [388, 145] on span "Prepaid 2" at bounding box center [386, 149] width 23 height 8
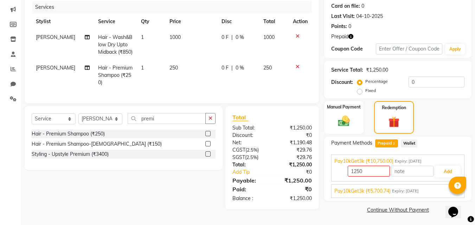
scroll to position [87, 0]
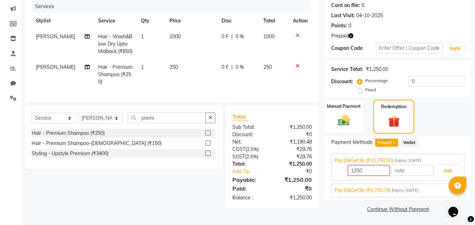
click at [388, 122] on img at bounding box center [394, 121] width 19 height 14
drag, startPoint x: 378, startPoint y: 171, endPoint x: 335, endPoint y: 171, distance: 42.9
click at [335, 171] on div "10750 Add" at bounding box center [397, 171] width 127 height 13
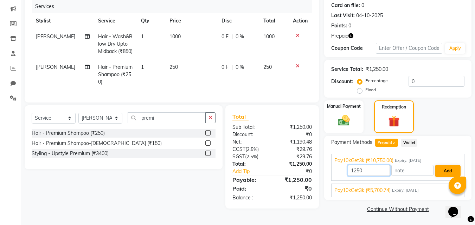
type input "1250"
click at [451, 172] on button "Add" at bounding box center [448, 171] width 26 height 12
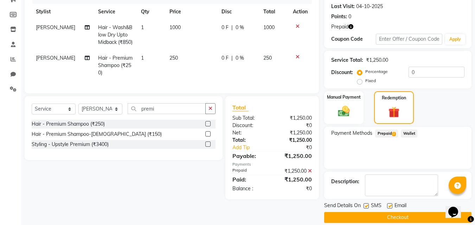
scroll to position [105, 0]
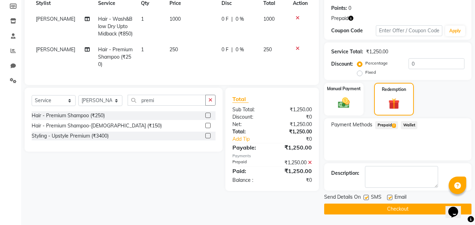
click at [366, 198] on label at bounding box center [366, 197] width 5 height 5
click at [366, 198] on input "checkbox" at bounding box center [366, 198] width 5 height 5
checkbox input "false"
click at [391, 198] on label at bounding box center [389, 197] width 5 height 5
click at [391, 198] on input "checkbox" at bounding box center [389, 198] width 5 height 5
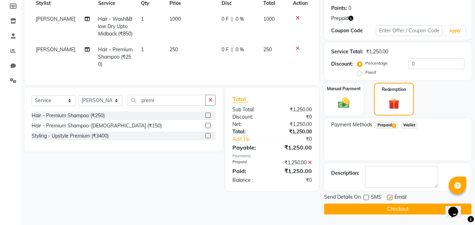
checkbox input "false"
click at [406, 205] on button "Checkout" at bounding box center [397, 209] width 147 height 11
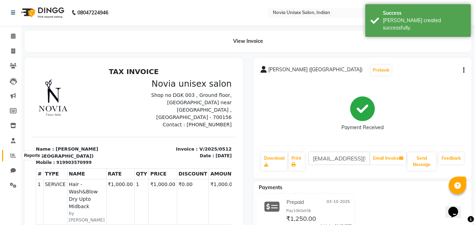
click at [13, 152] on span at bounding box center [13, 156] width 12 height 8
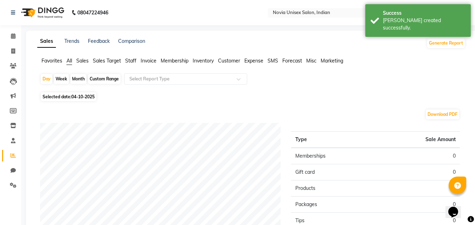
click at [86, 98] on span "04-10-2025" at bounding box center [82, 96] width 23 height 5
select select "10"
select select "2025"
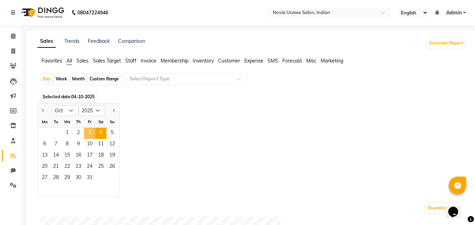
click at [89, 134] on span "3" at bounding box center [89, 133] width 11 height 11
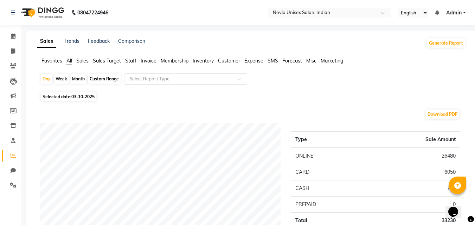
click at [143, 77] on input "text" at bounding box center [178, 79] width 101 height 7
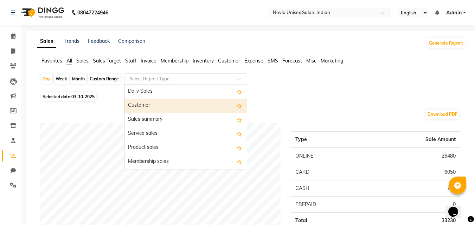
click at [142, 104] on div "Customer" at bounding box center [185, 106] width 122 height 14
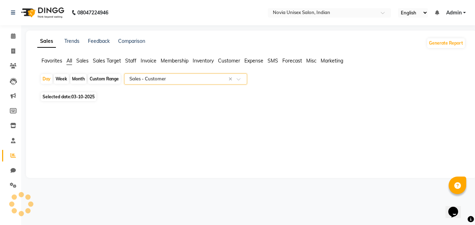
select select "filtered_report"
select select "csv"
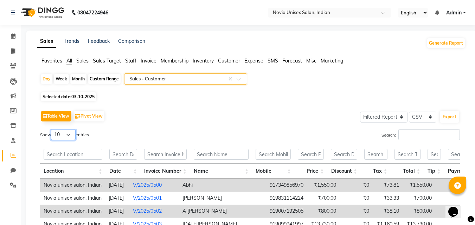
click at [70, 136] on select "10 25 50 100" at bounding box center [63, 134] width 25 height 11
select select "100"
click at [52, 129] on select "10 25 50 100" at bounding box center [63, 134] width 25 height 11
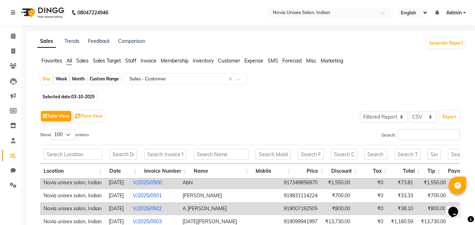
click at [94, 95] on span "03-10-2025" at bounding box center [82, 96] width 23 height 5
select select "10"
select select "2025"
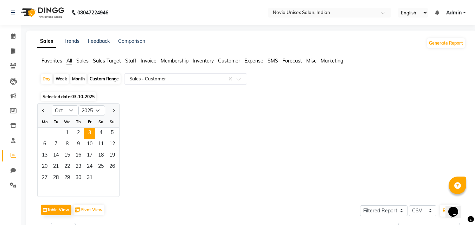
click at [246, 128] on div "Jan Feb Mar Apr May Jun [DATE] Aug Sep Oct Nov [DATE] 2016 2017 2018 2019 2020 …" at bounding box center [251, 150] width 428 height 94
click at [82, 60] on span "Sales" at bounding box center [82, 61] width 12 height 6
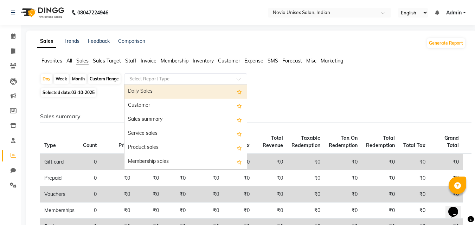
click at [149, 83] on div "Select Report Type" at bounding box center [185, 78] width 123 height 11
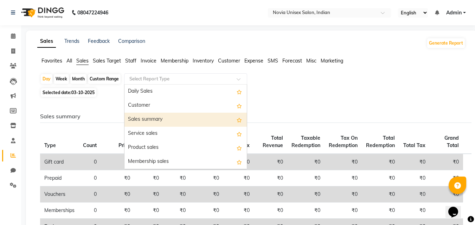
click at [153, 120] on div "Sales summary" at bounding box center [185, 120] width 122 height 14
select select "filtered_report"
select select "csv"
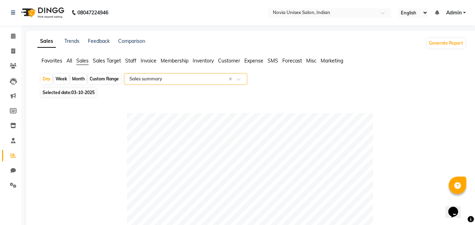
click at [102, 61] on span "Sales Target" at bounding box center [107, 61] width 28 height 6
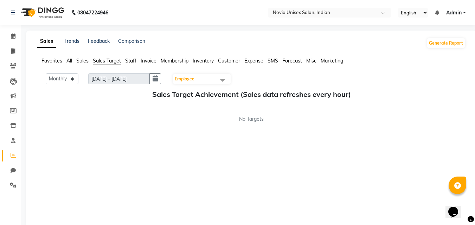
click at [82, 62] on span "Sales" at bounding box center [82, 61] width 12 height 6
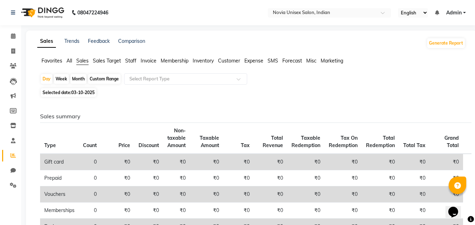
click at [129, 60] on span "Staff" at bounding box center [130, 61] width 11 height 6
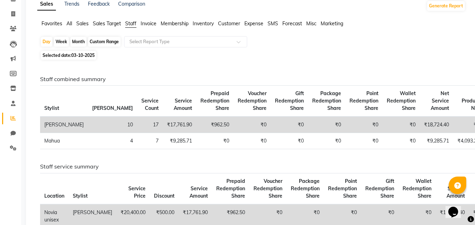
scroll to position [25, 0]
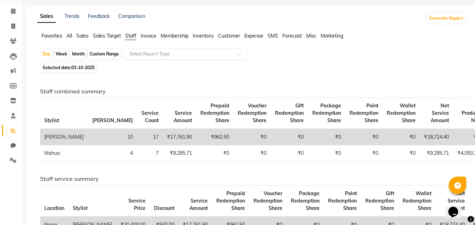
click at [188, 58] on div "Select Report Type" at bounding box center [185, 54] width 123 height 11
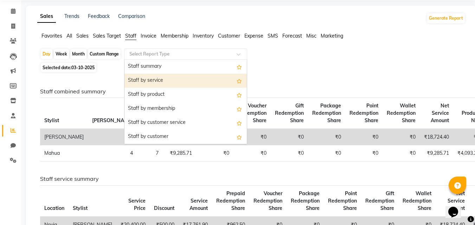
click at [167, 83] on div "Staff by service" at bounding box center [185, 81] width 122 height 14
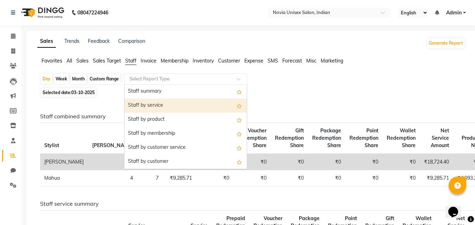
select select "filtered_report"
select select "csv"
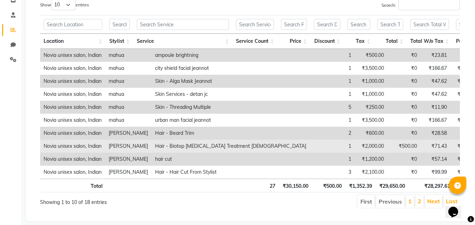
scroll to position [73, 0]
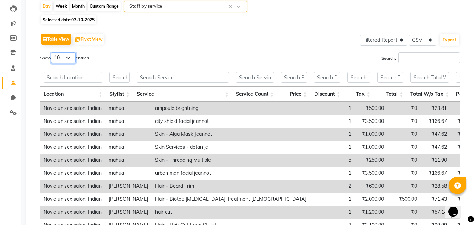
click at [58, 59] on select "10 25 50 100" at bounding box center [63, 57] width 25 height 11
select select "100"
click at [52, 52] on select "10 25 50 100" at bounding box center [63, 57] width 25 height 11
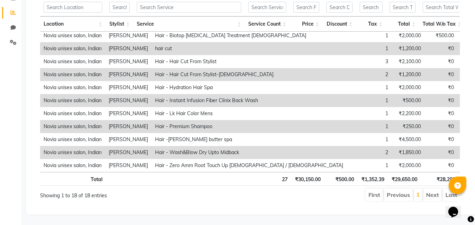
scroll to position [53, 0]
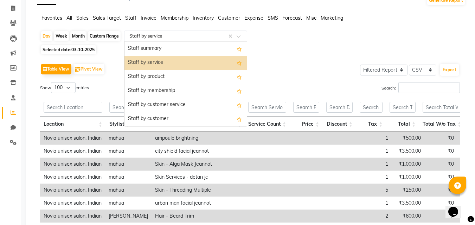
click at [159, 35] on input "text" at bounding box center [178, 36] width 101 height 7
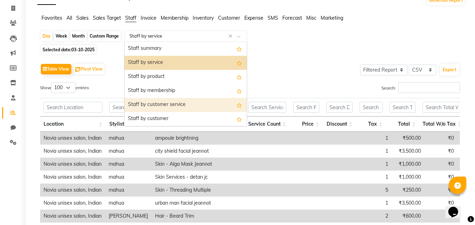
click at [181, 103] on div "Staff by customer service" at bounding box center [185, 105] width 122 height 14
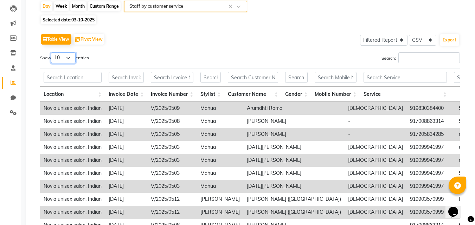
click at [69, 59] on select "10 25 50 100" at bounding box center [63, 57] width 25 height 11
select select "100"
click at [52, 52] on select "10 25 50 100" at bounding box center [63, 57] width 25 height 11
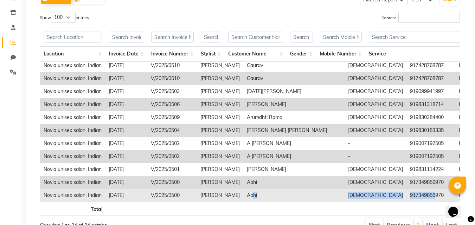
drag, startPoint x: 234, startPoint y: 196, endPoint x: 348, endPoint y: 191, distance: 113.7
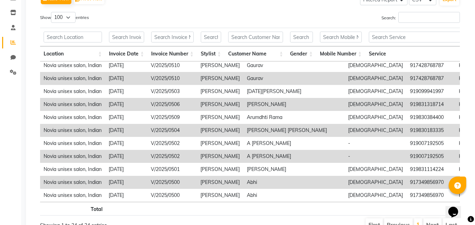
click at [290, 216] on th at bounding box center [302, 209] width 30 height 14
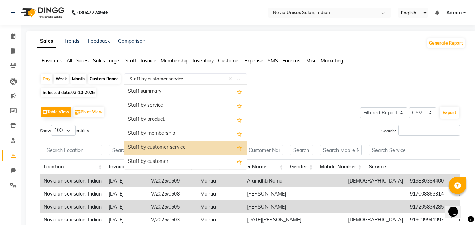
click at [156, 76] on input "text" at bounding box center [178, 79] width 101 height 7
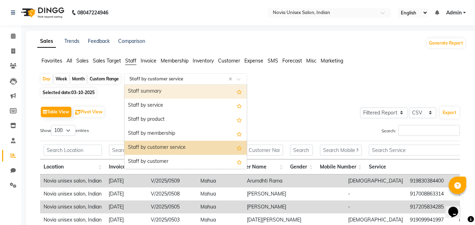
click at [169, 91] on div "Staff summary" at bounding box center [185, 92] width 122 height 14
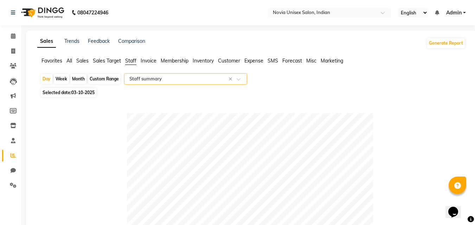
click at [217, 81] on input "text" at bounding box center [178, 79] width 101 height 7
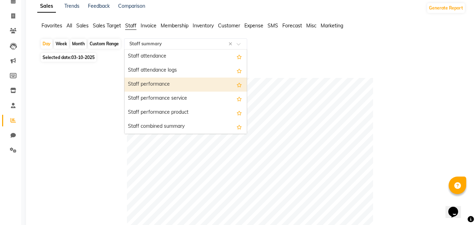
click at [208, 87] on div "Staff performance" at bounding box center [185, 85] width 122 height 14
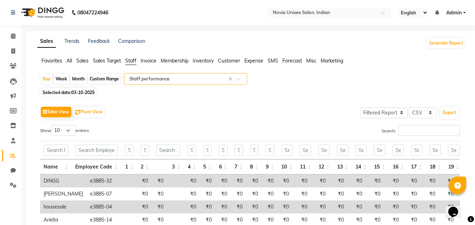
click at [336, 63] on span "Marketing" at bounding box center [332, 61] width 22 height 6
